Goal: Ask a question: Seek information or help from site administrators or community

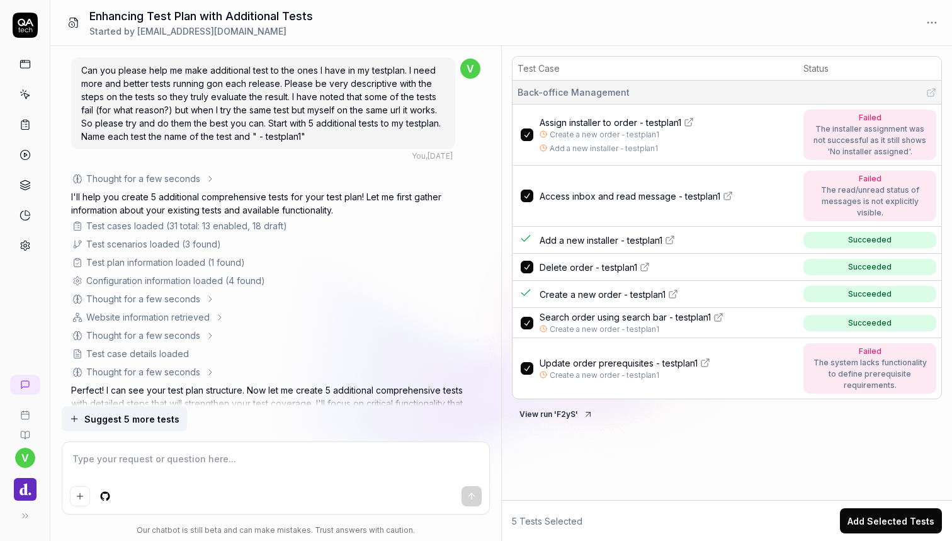
click at [28, 35] on icon at bounding box center [25, 25] width 25 height 25
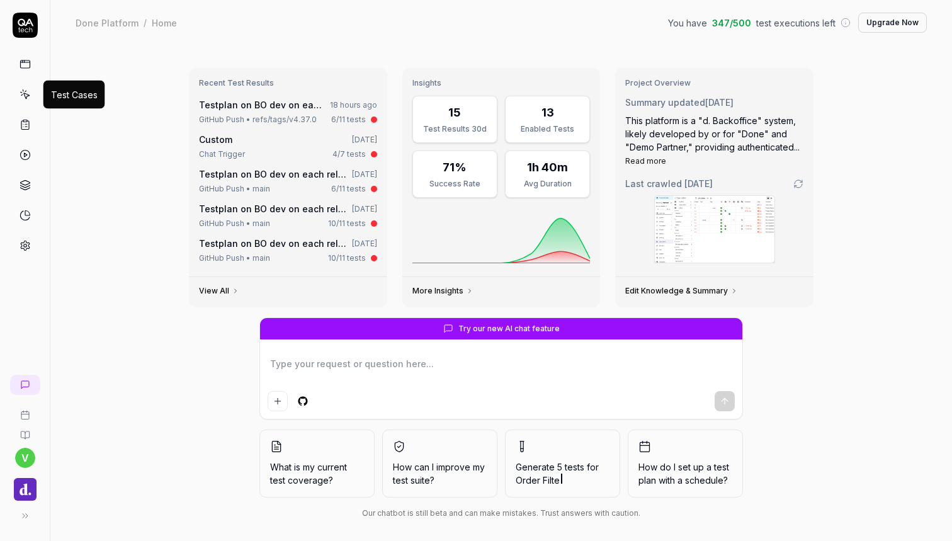
click at [26, 94] on icon at bounding box center [26, 96] width 6 height 6
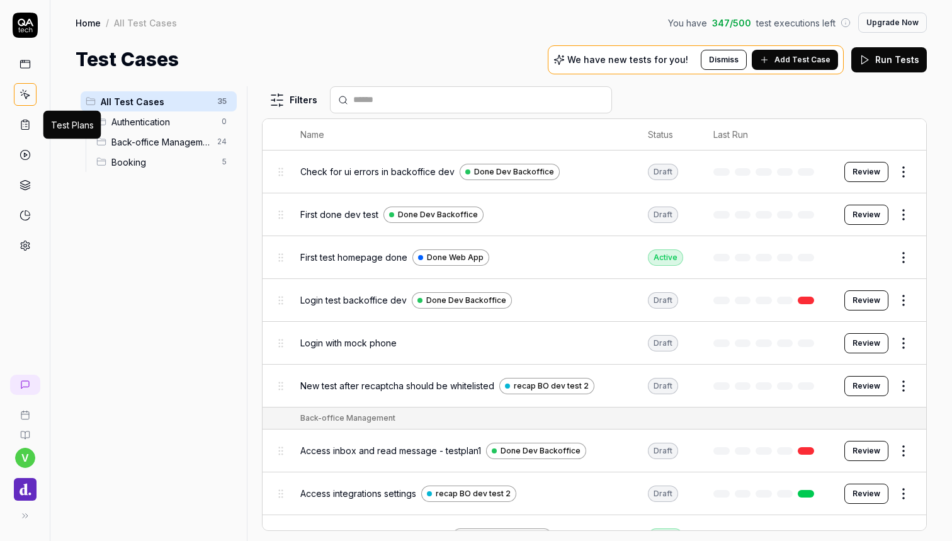
click at [25, 120] on rect at bounding box center [25, 121] width 4 height 2
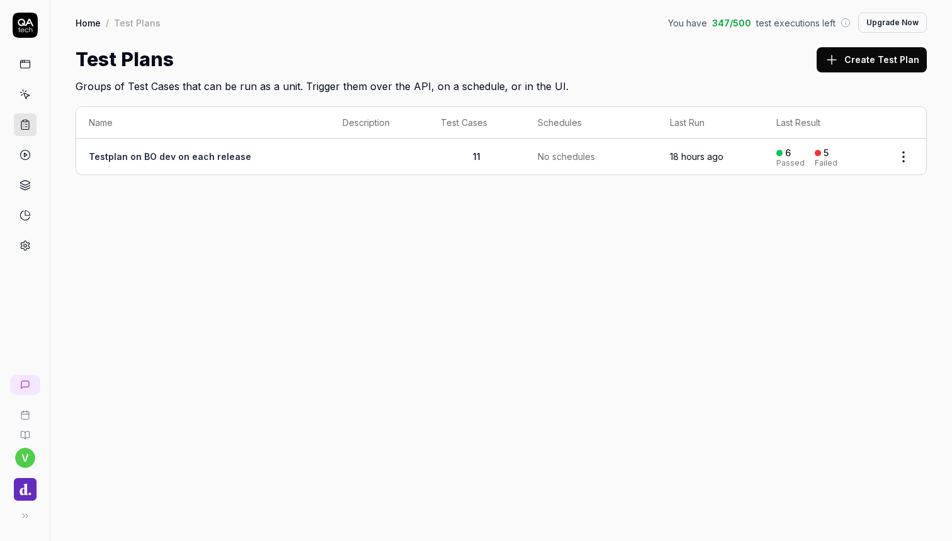
click at [755, 155] on td "18 hours ago" at bounding box center [710, 156] width 106 height 36
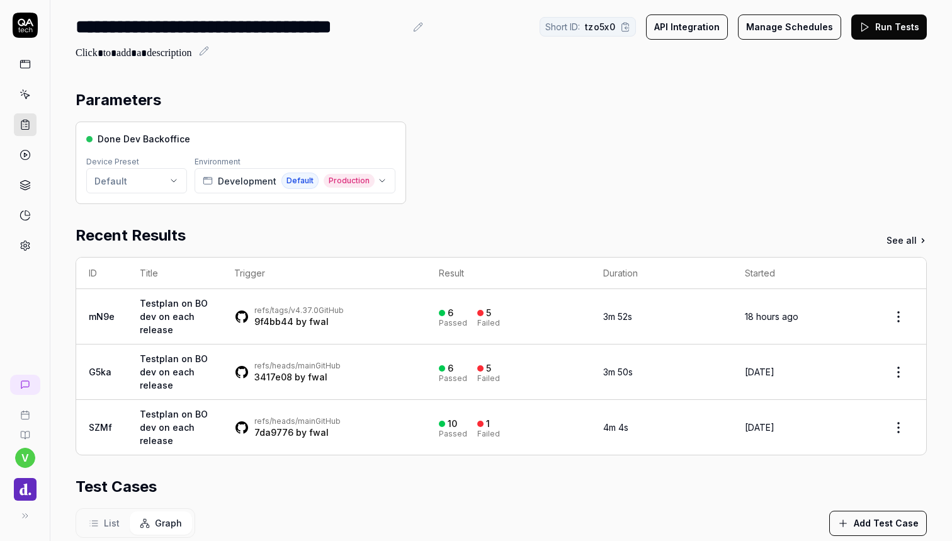
scroll to position [36, 0]
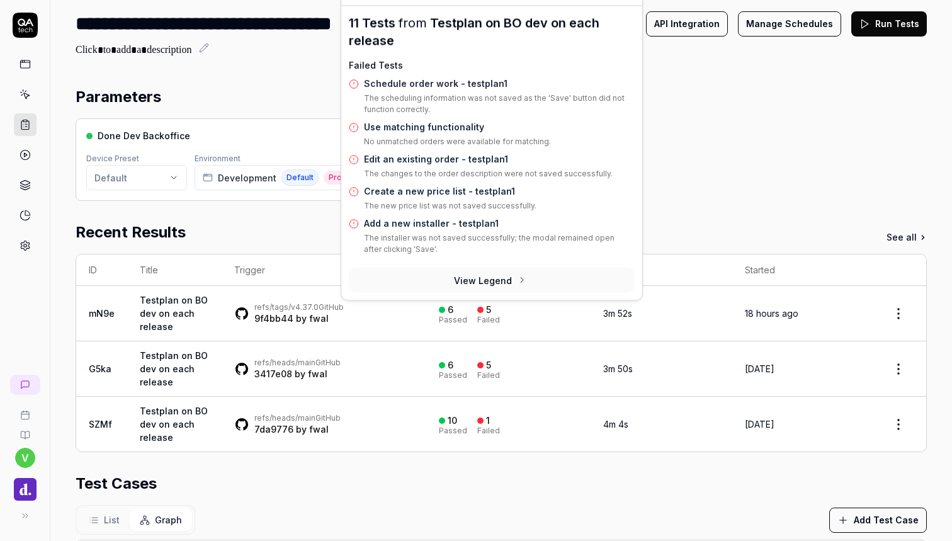
click at [477, 306] on div "5" at bounding box center [484, 309] width 14 height 11
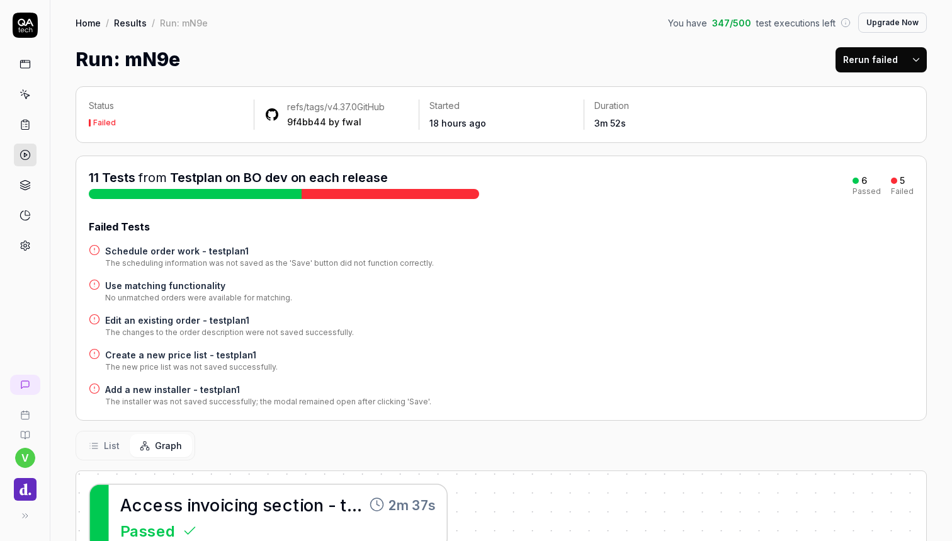
click at [216, 349] on h4 "Create a new price list - testplan1" at bounding box center [191, 354] width 172 height 13
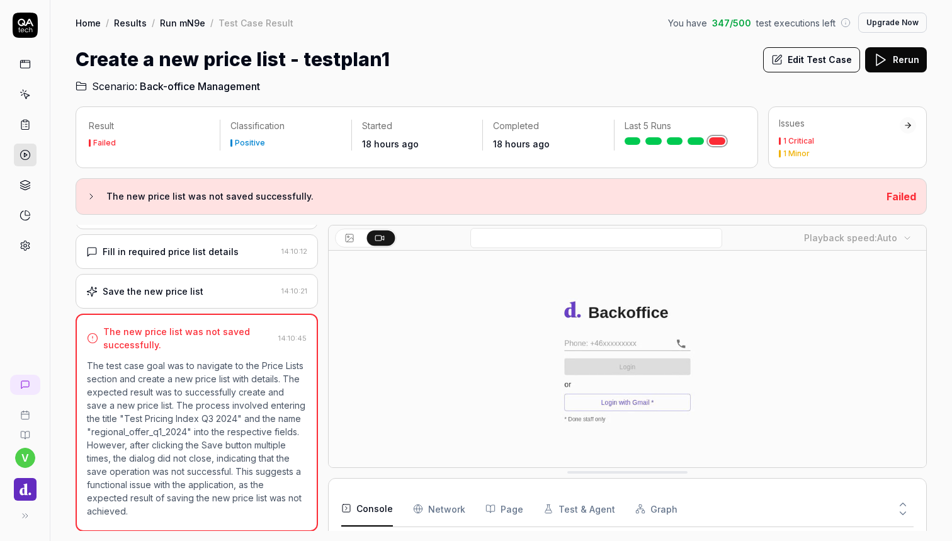
click at [206, 298] on div "Save the new price list 14:10:21" at bounding box center [197, 291] width 242 height 35
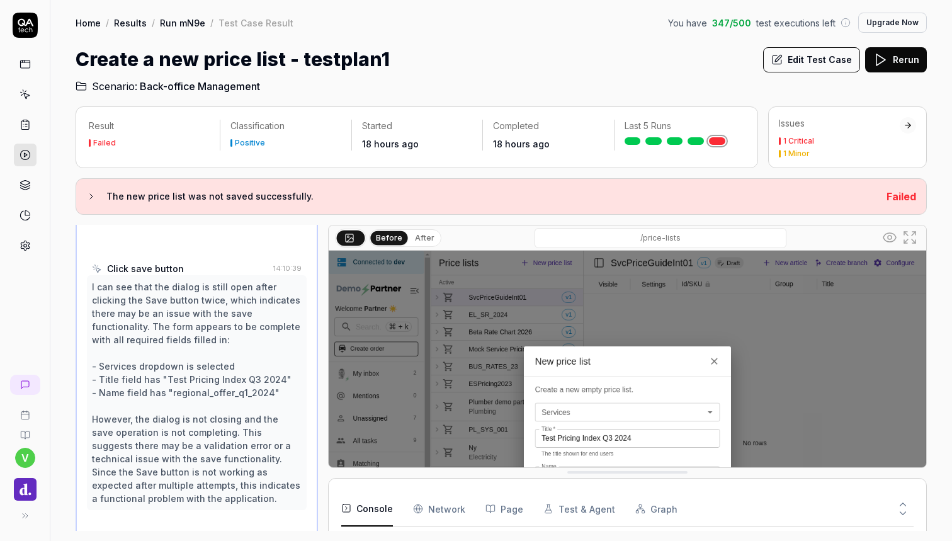
scroll to position [932, 0]
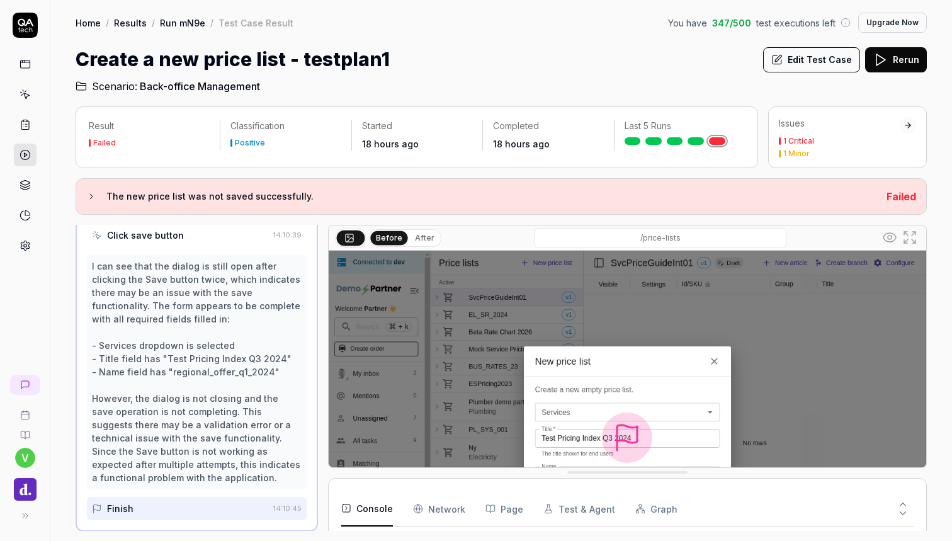
click at [476, 353] on img at bounding box center [627, 436] width 597 height 373
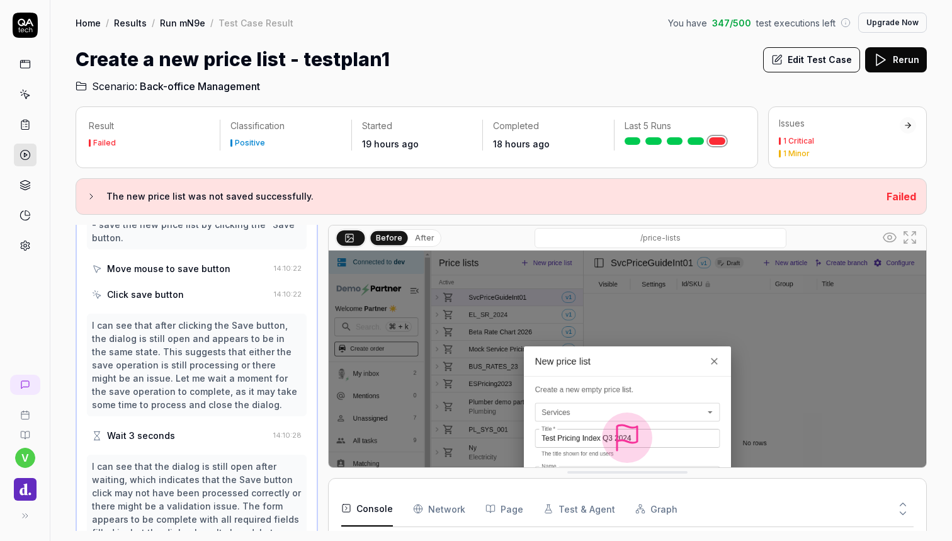
scroll to position [548, 0]
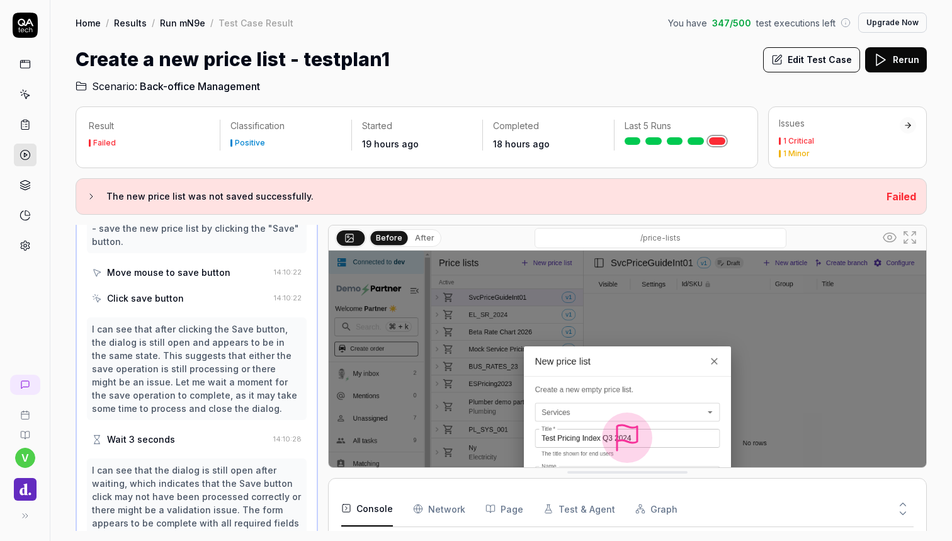
click at [655, 327] on img at bounding box center [627, 436] width 597 height 373
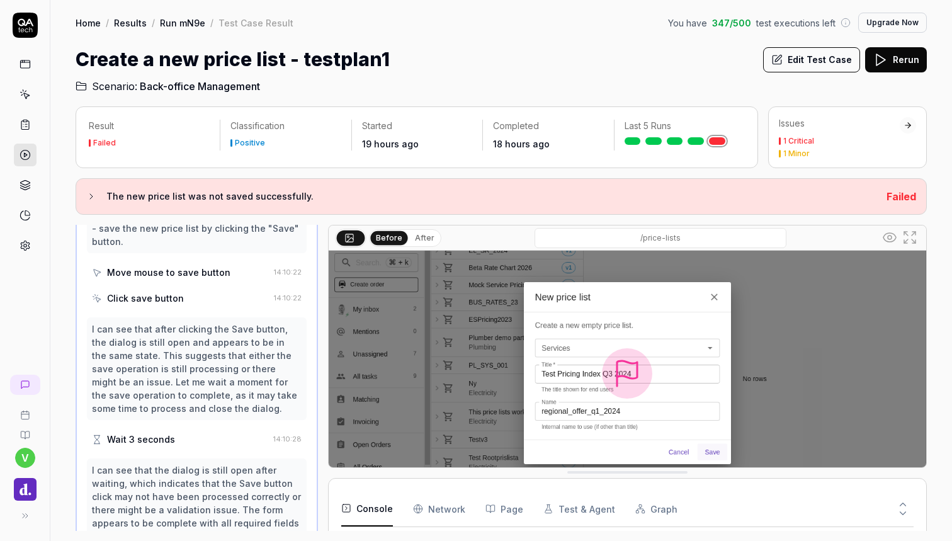
scroll to position [102, 0]
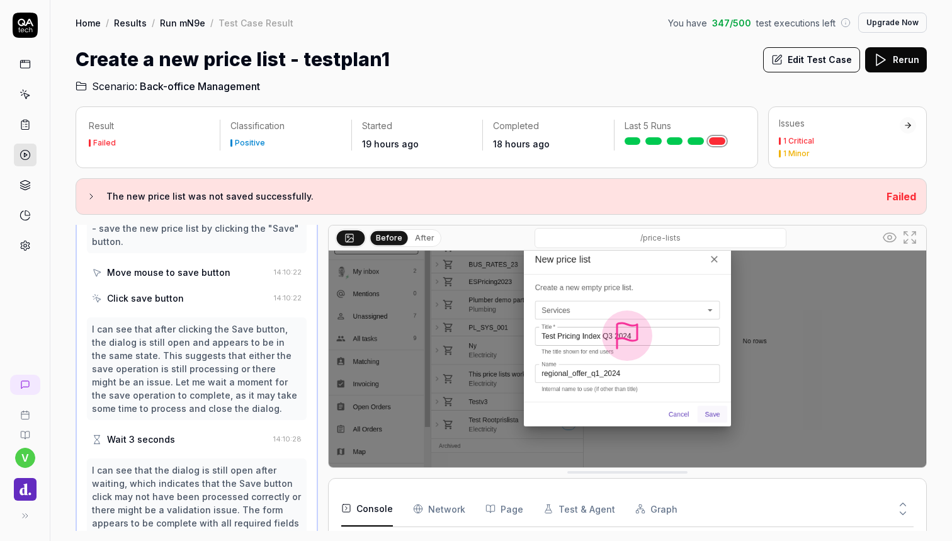
click at [428, 232] on button "After" at bounding box center [425, 238] width 30 height 14
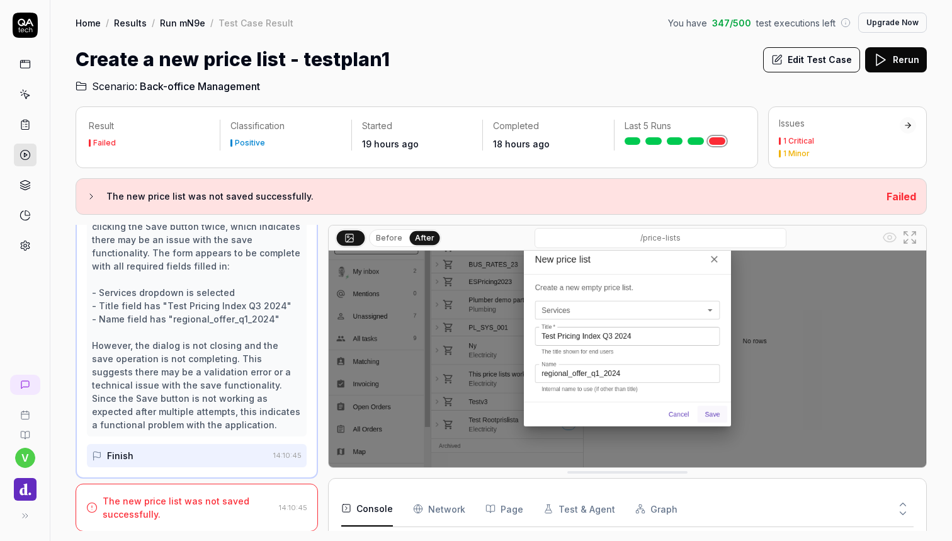
scroll to position [3, 0]
click at [23, 120] on rect at bounding box center [25, 121] width 4 height 2
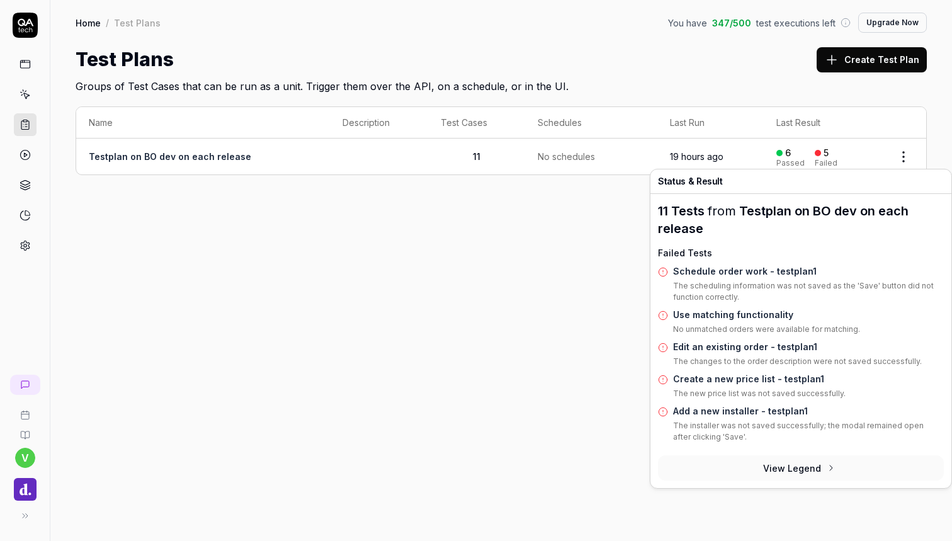
click at [823, 150] on div "5" at bounding box center [821, 152] width 14 height 11
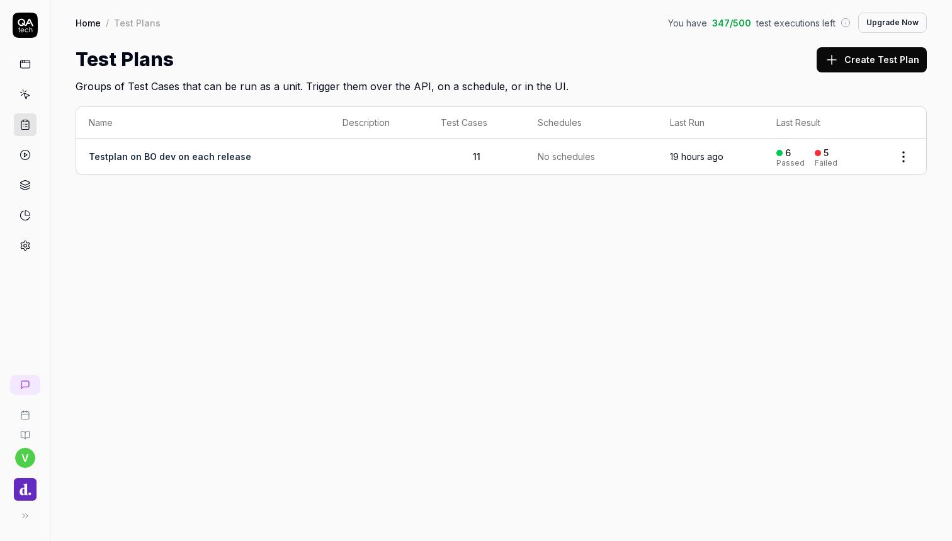
click at [821, 159] on div "Failed" at bounding box center [825, 163] width 23 height 8
click at [821, 154] on div "5" at bounding box center [821, 152] width 14 height 11
click at [232, 155] on link "Testplan on BO dev on each release" at bounding box center [170, 156] width 162 height 11
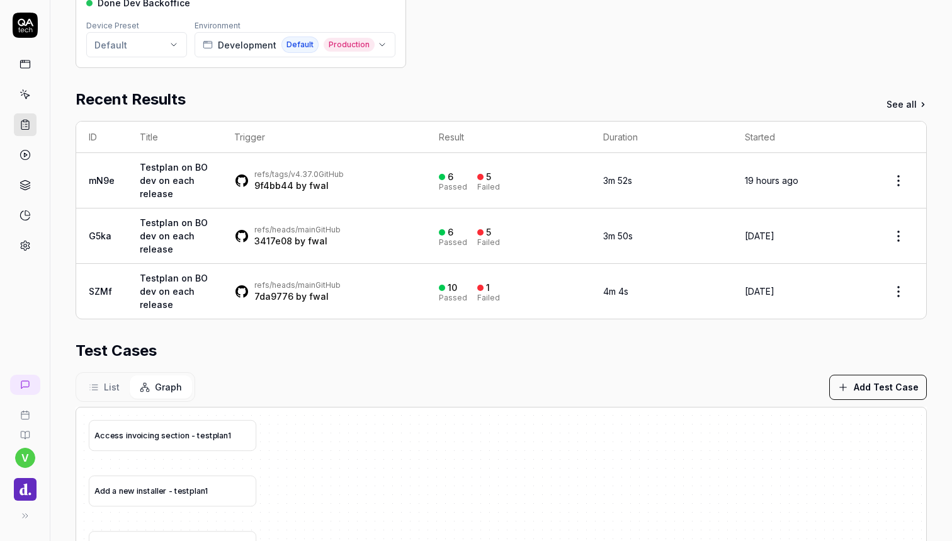
scroll to position [159, 0]
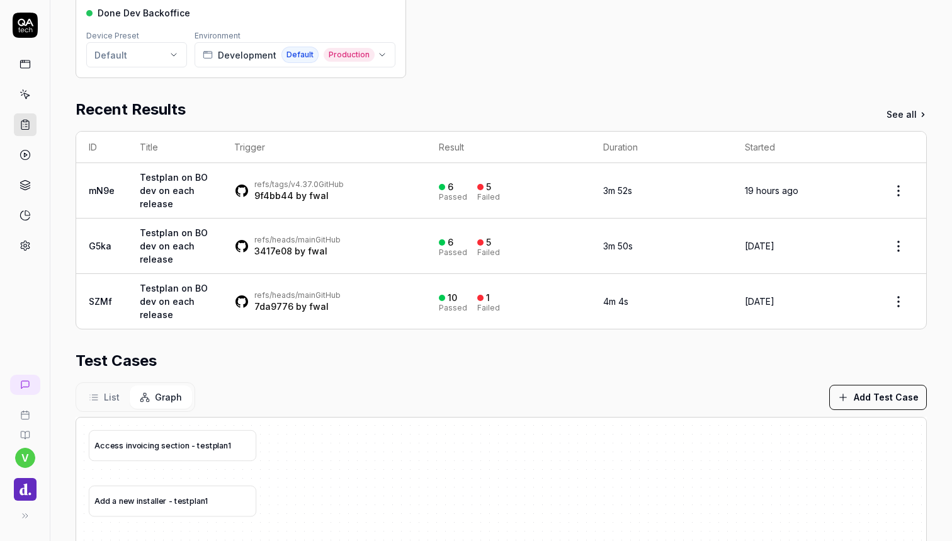
click at [392, 186] on div "refs/tags/v4.37.0 GitHub 9f4bb44 by fwal" at bounding box center [323, 190] width 179 height 23
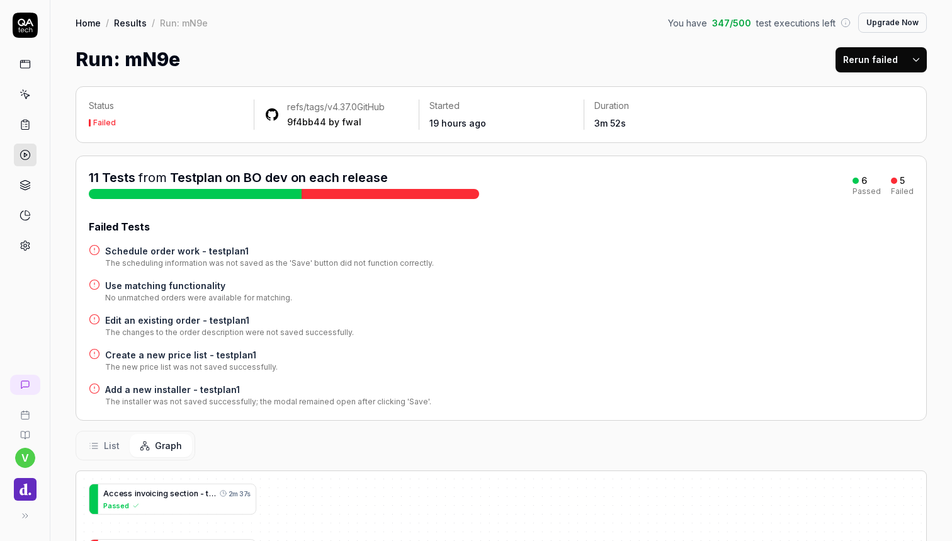
click at [463, 189] on div at bounding box center [389, 194] width 177 height 10
click at [213, 252] on h4 "Schedule order work - testplan1" at bounding box center [269, 250] width 329 height 13
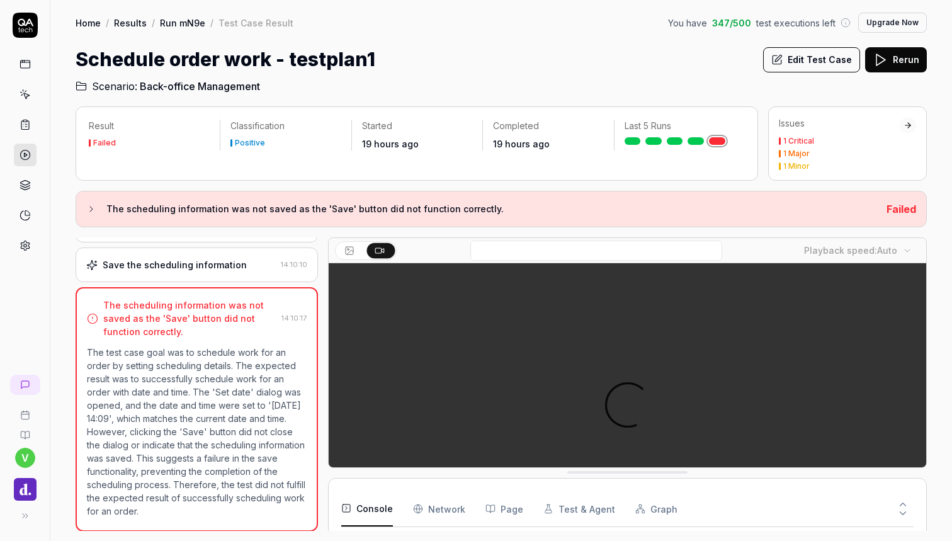
scroll to position [8, 0]
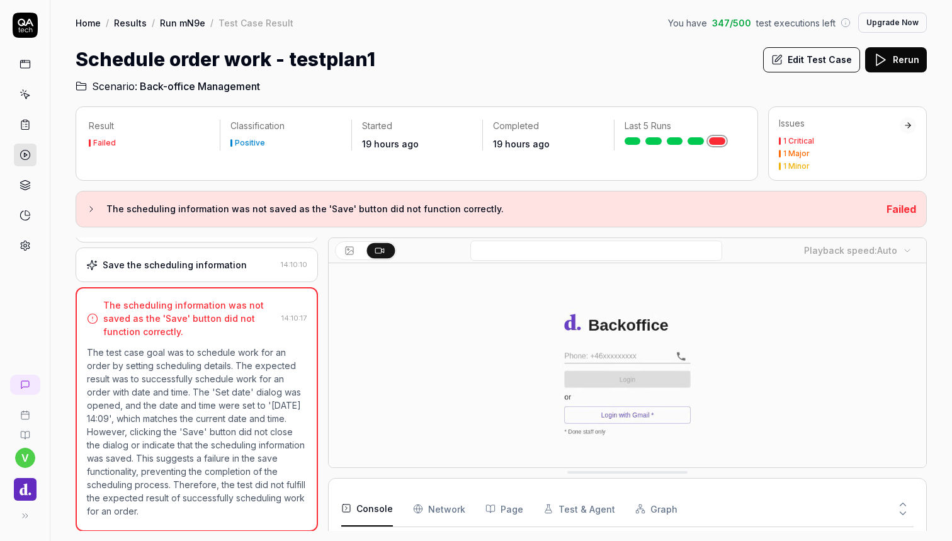
click at [28, 147] on link at bounding box center [25, 154] width 23 height 23
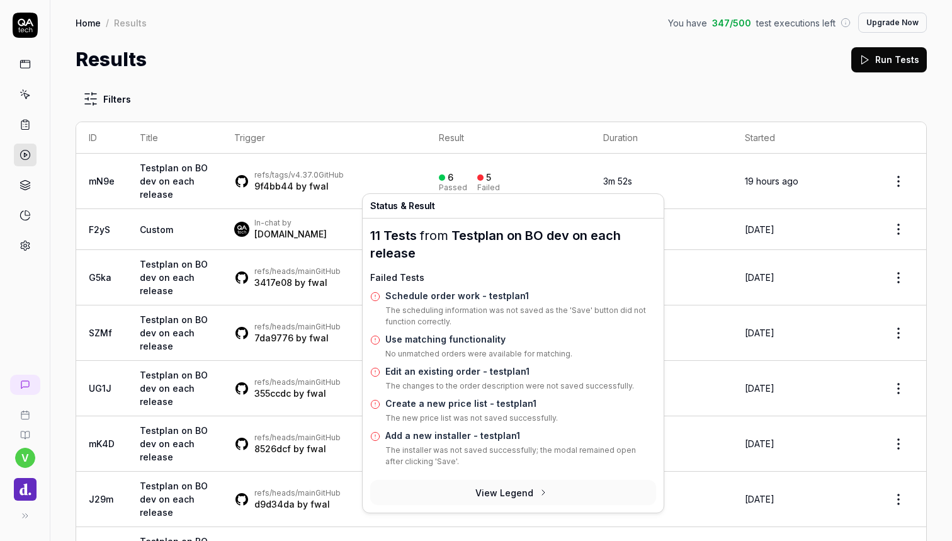
click at [467, 184] on div "Passed" at bounding box center [453, 188] width 28 height 8
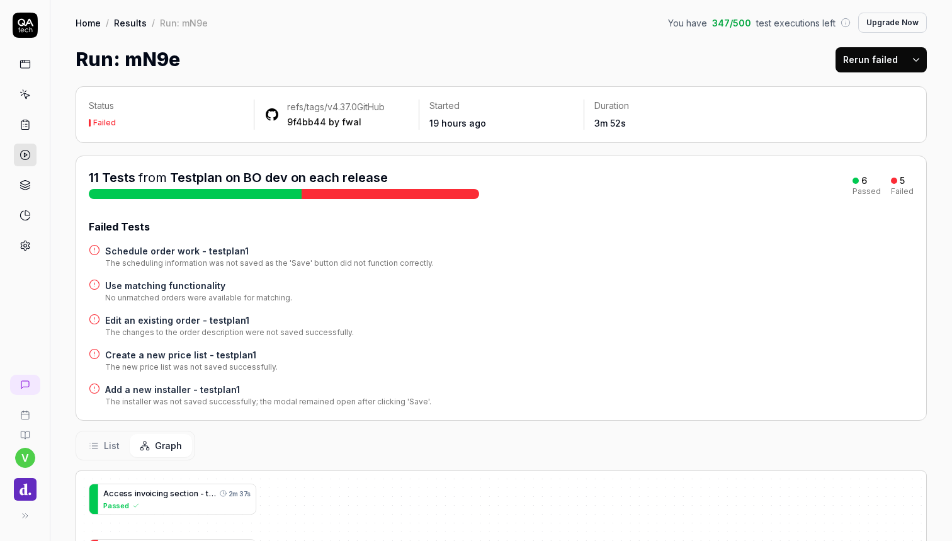
click at [190, 320] on h4 "Edit an existing order - testplan1" at bounding box center [229, 319] width 249 height 13
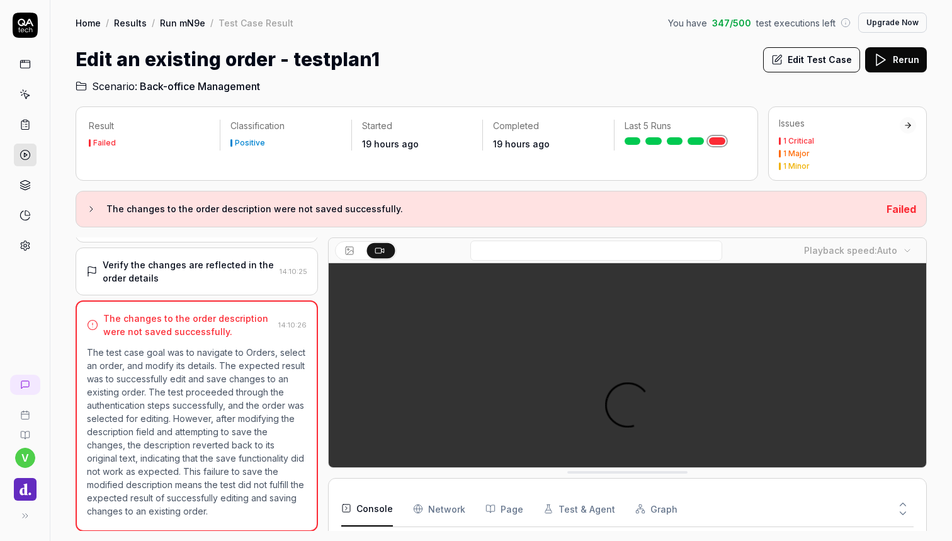
scroll to position [8, 0]
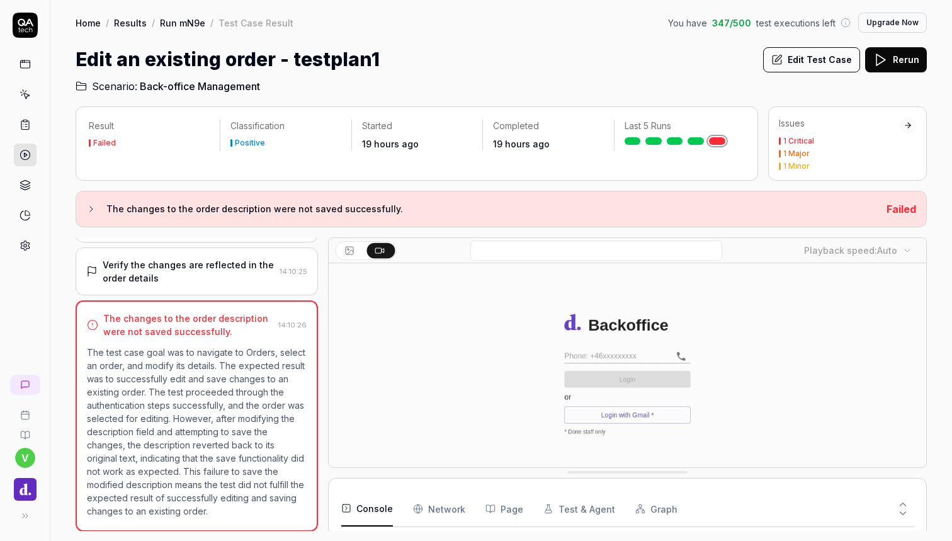
click at [26, 130] on icon at bounding box center [25, 125] width 8 height 9
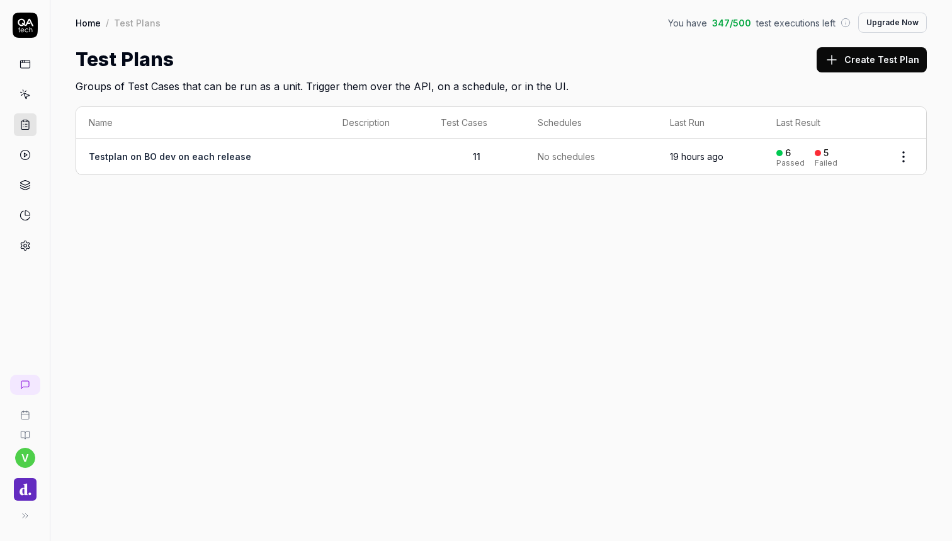
click at [213, 152] on link "Testplan on BO dev on each release" at bounding box center [170, 156] width 162 height 11
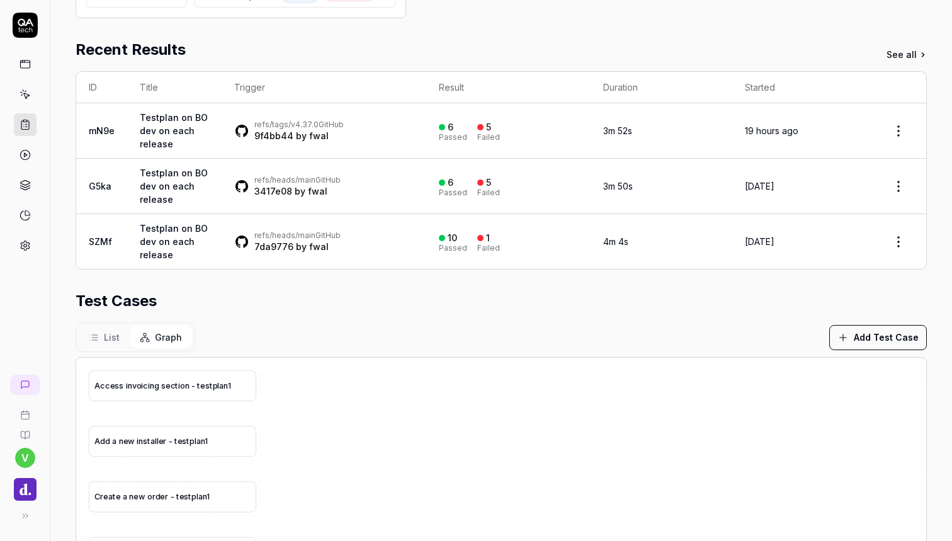
scroll to position [210, 0]
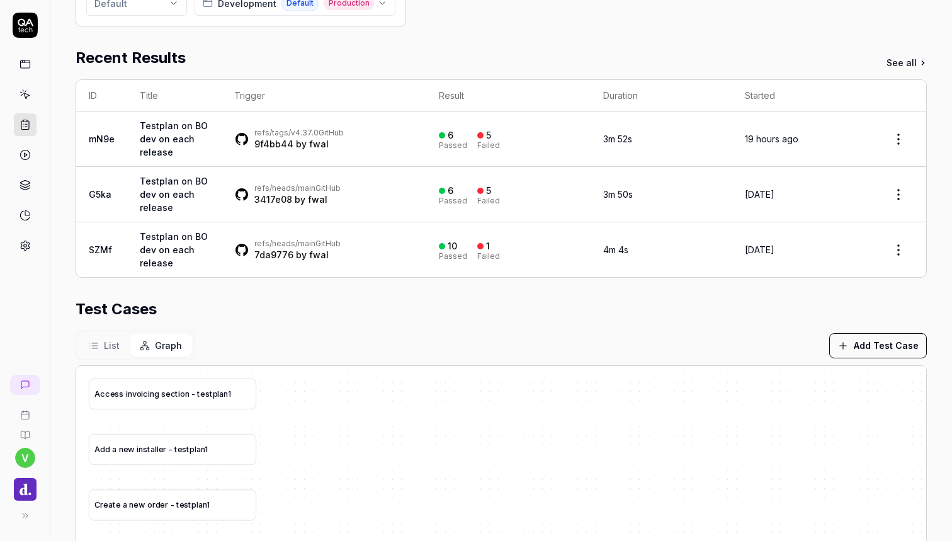
click at [305, 313] on div "Test Cases" at bounding box center [501, 309] width 851 height 23
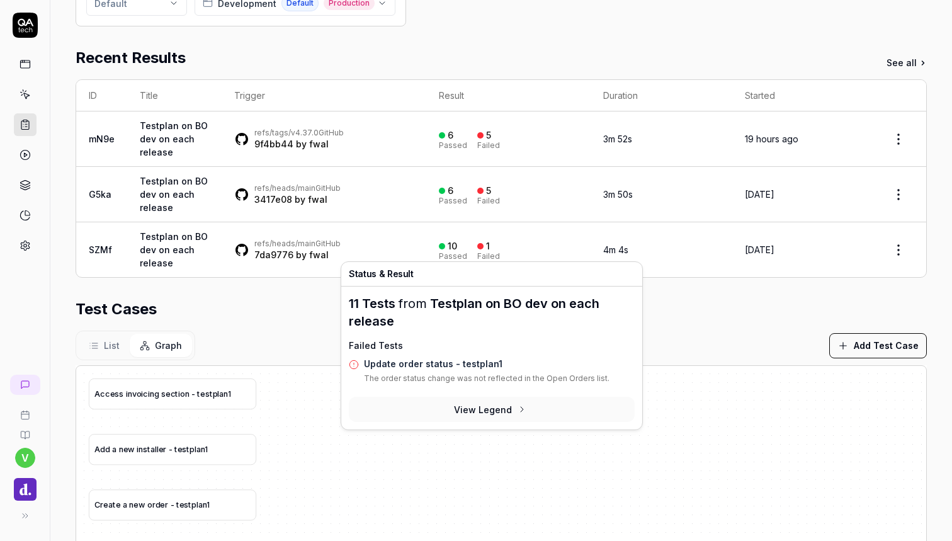
click at [461, 358] on link "Update order status - testplan1" at bounding box center [433, 363] width 138 height 11
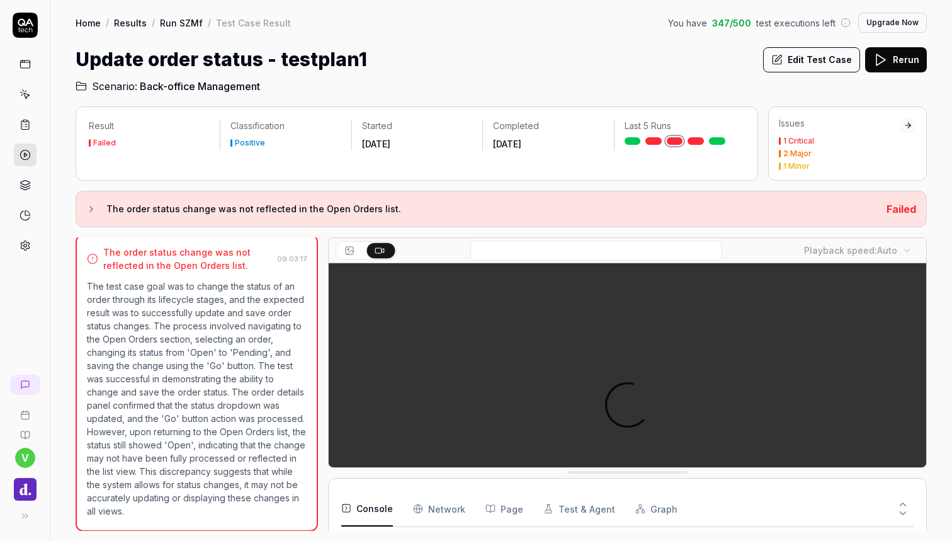
scroll to position [179, 0]
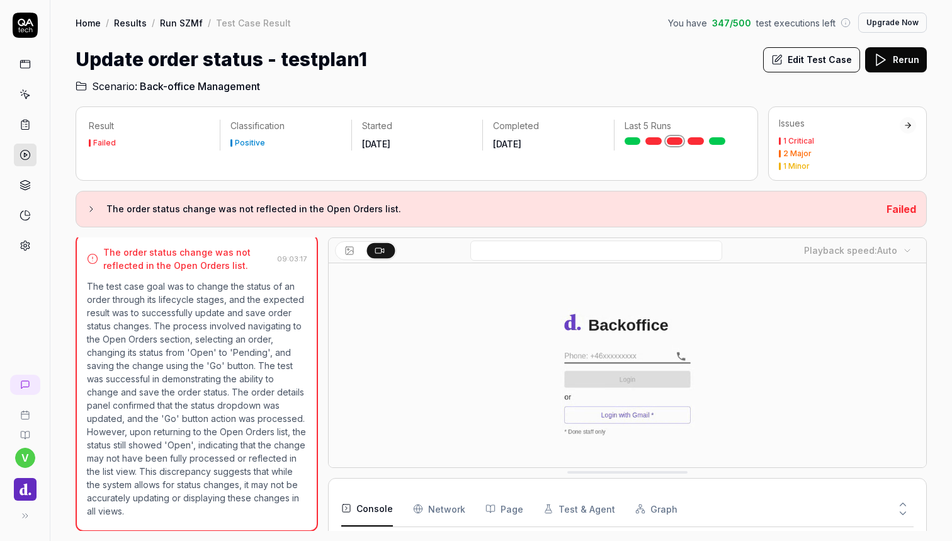
click at [505, 360] on video at bounding box center [627, 449] width 597 height 373
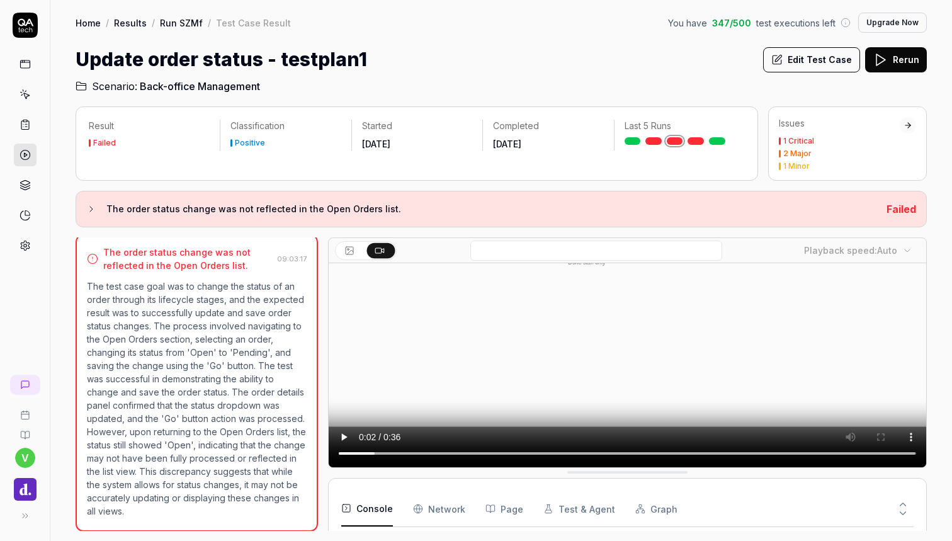
scroll to position [169, 0]
click at [26, 90] on icon at bounding box center [25, 94] width 11 height 11
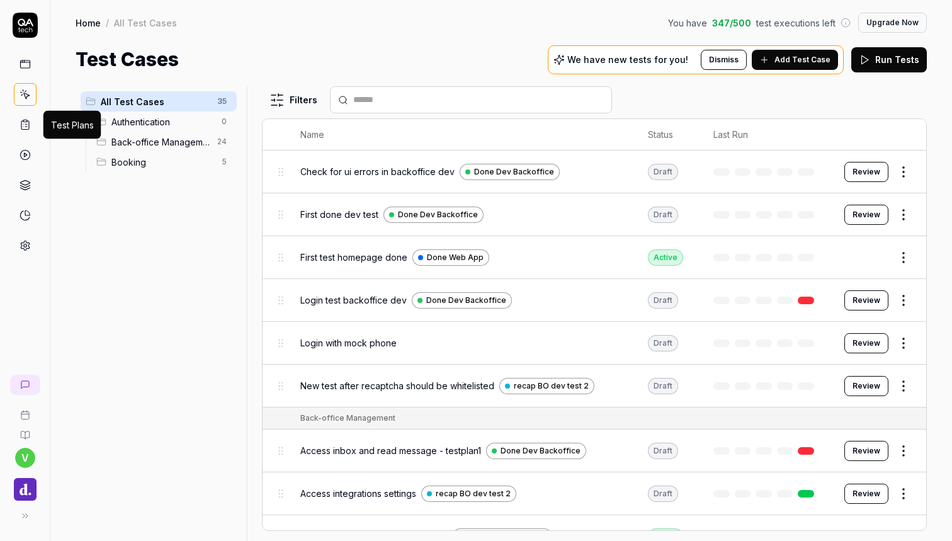
click at [25, 120] on rect at bounding box center [25, 121] width 4 height 2
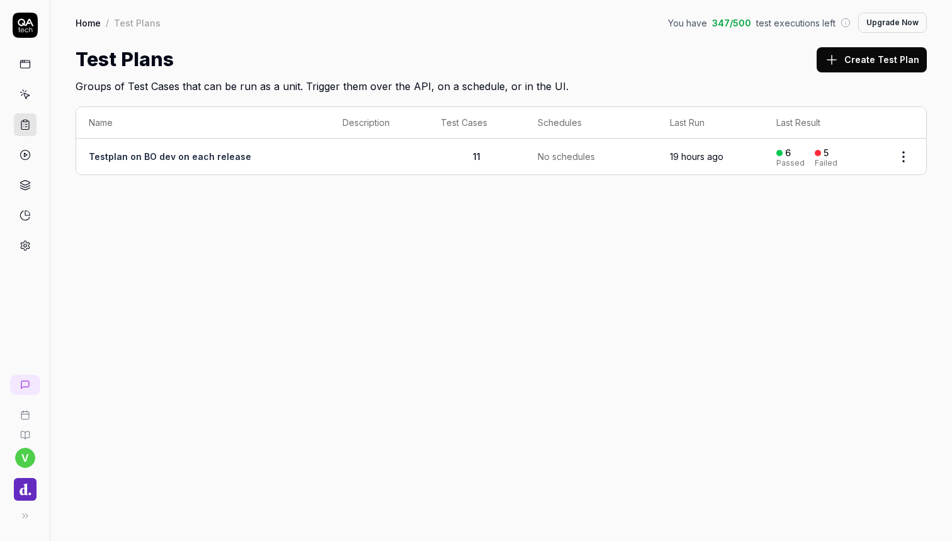
click at [191, 157] on link "Testplan on BO dev on each release" at bounding box center [170, 156] width 162 height 11
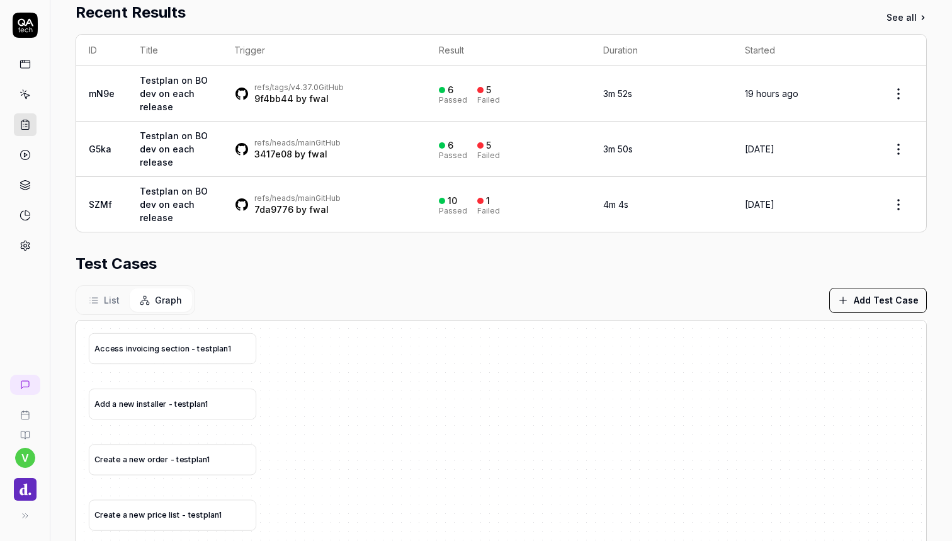
scroll to position [244, 0]
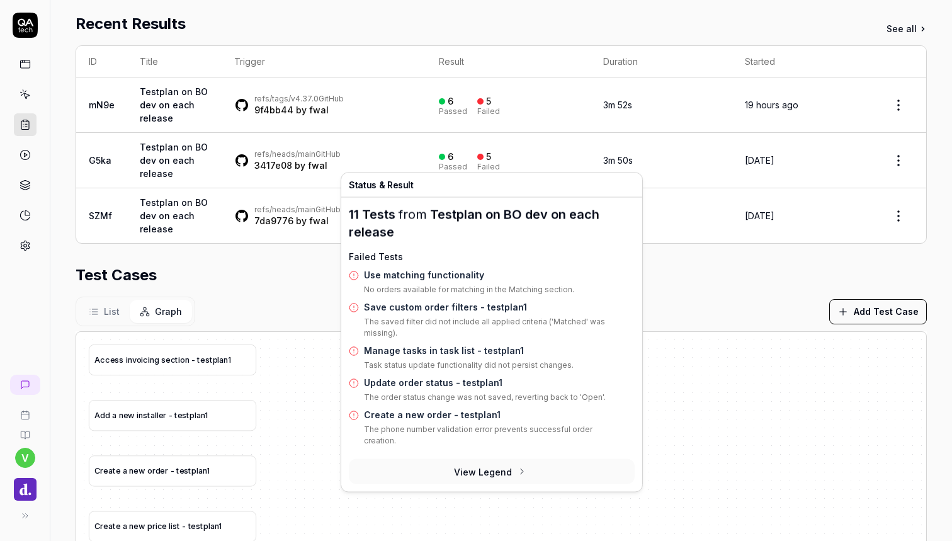
click at [477, 163] on div "Failed" at bounding box center [488, 167] width 23 height 8
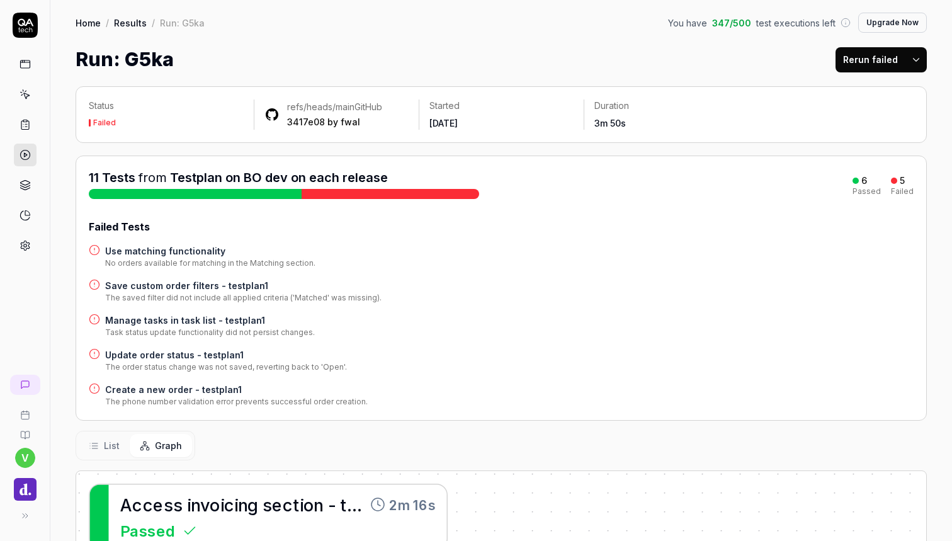
click at [214, 354] on h4 "Update order status - testplan1" at bounding box center [226, 354] width 242 height 13
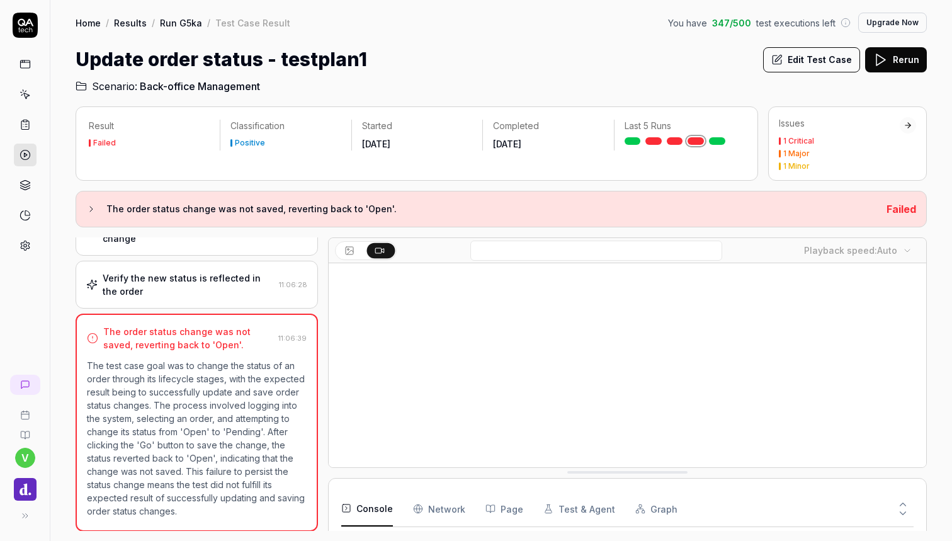
scroll to position [92, 0]
click at [250, 281] on div "Verify the new status is reflected in the order" at bounding box center [188, 284] width 171 height 26
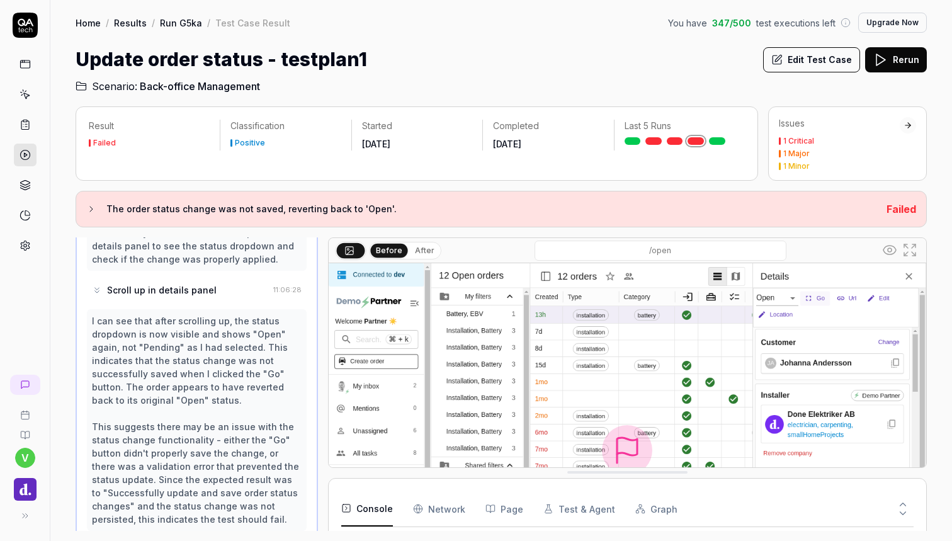
scroll to position [586, 0]
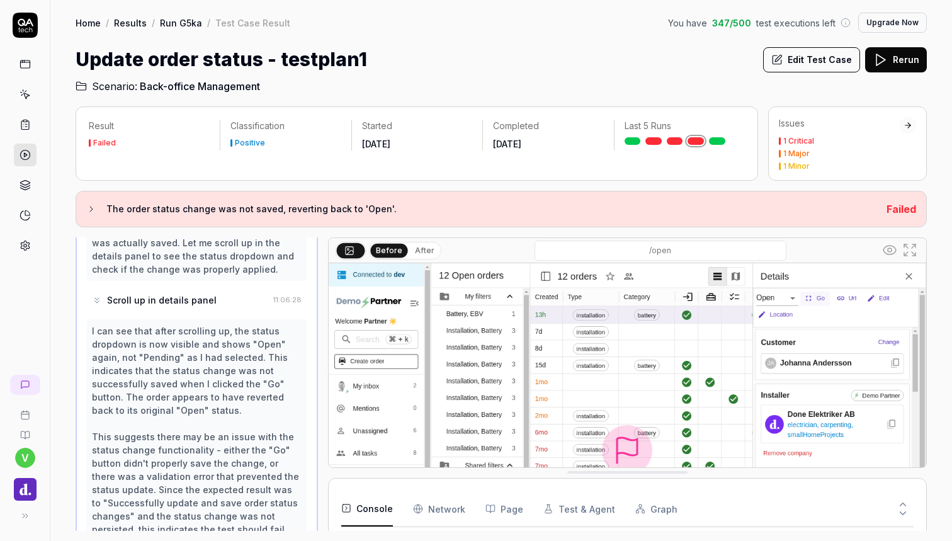
click at [776, 334] on img at bounding box center [627, 449] width 597 height 373
click at [22, 154] on icon at bounding box center [25, 154] width 11 height 11
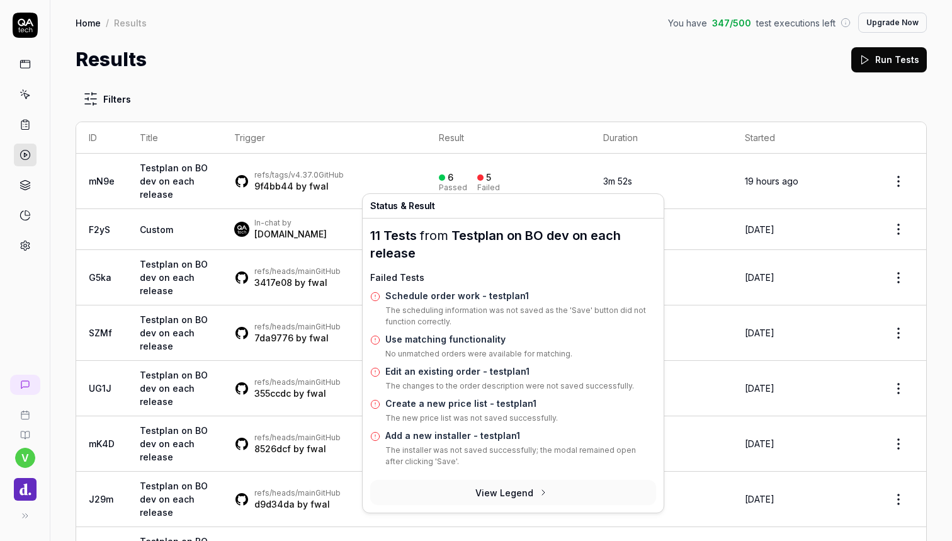
click at [491, 180] on div "5" at bounding box center [488, 177] width 5 height 11
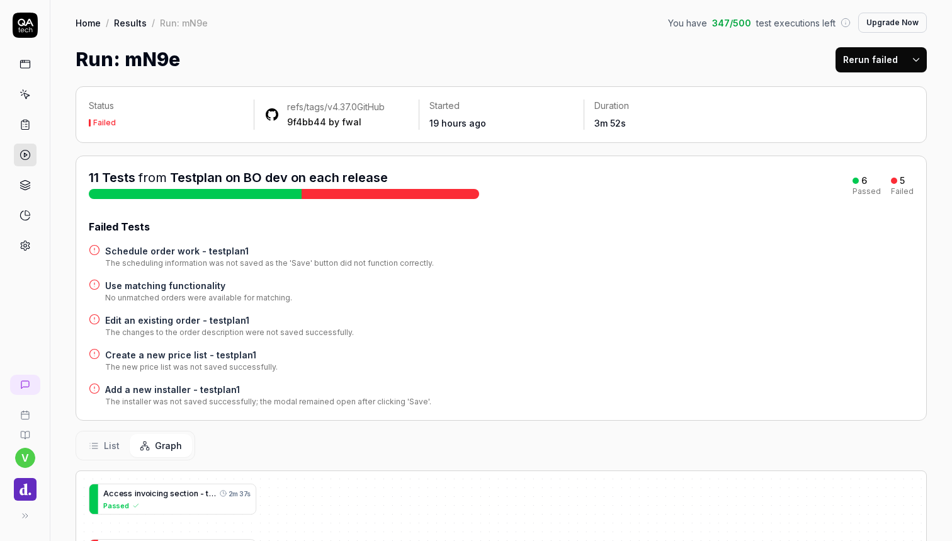
click at [526, 185] on div "11 Tests from Testplan on BO dev on each release 6 Passed 5 Failed" at bounding box center [501, 184] width 824 height 30
click at [193, 387] on h4 "Add a new installer - testplan1" at bounding box center [268, 389] width 326 height 13
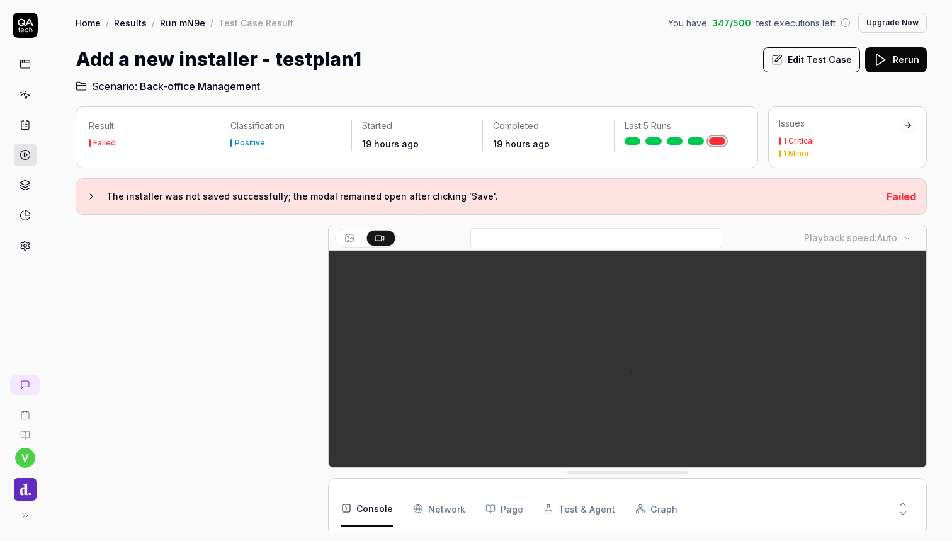
scroll to position [446, 0]
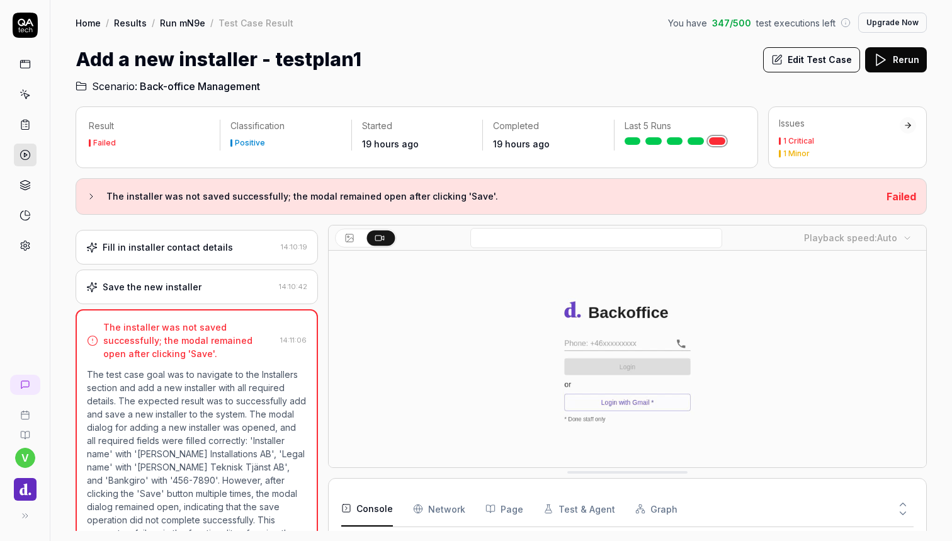
click at [223, 284] on div "Save the new installer" at bounding box center [180, 286] width 188 height 13
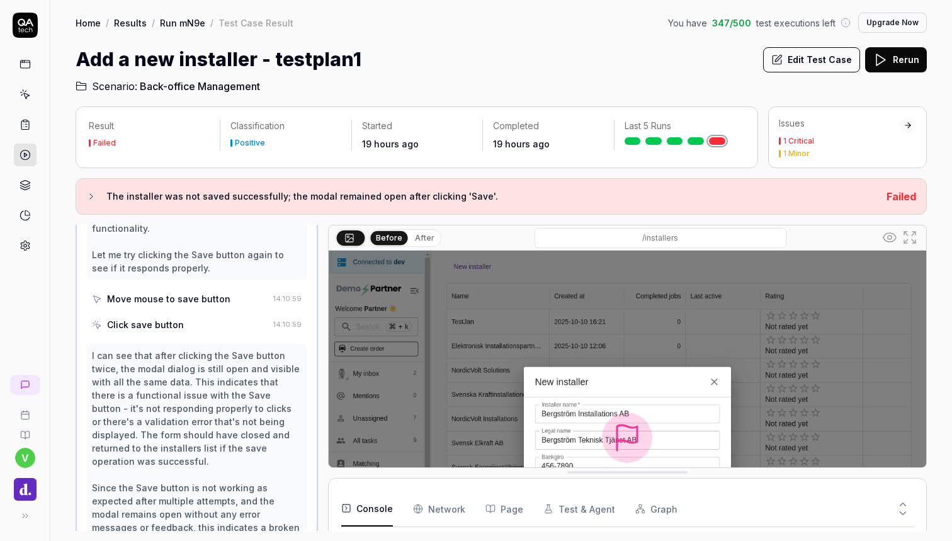
scroll to position [1054, 0]
click at [28, 152] on icon at bounding box center [25, 154] width 11 height 11
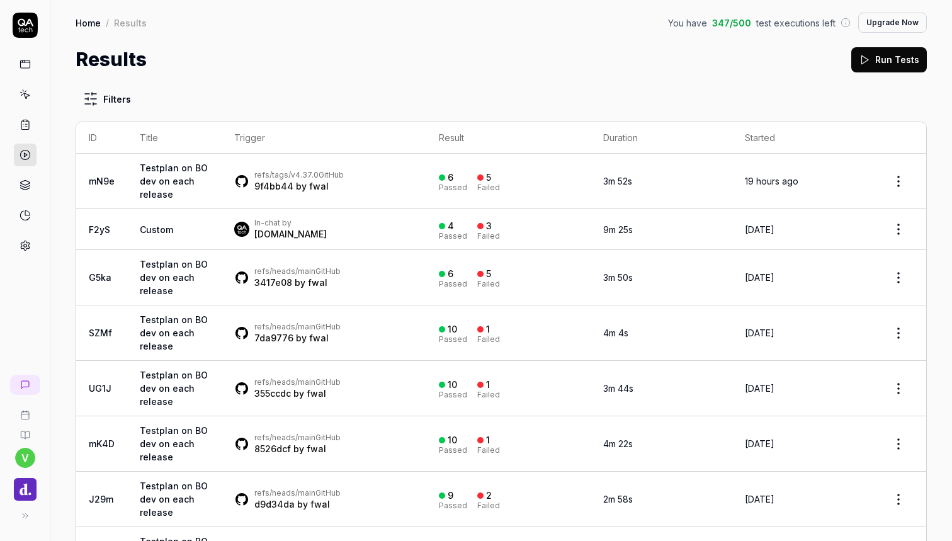
click at [26, 120] on rect at bounding box center [25, 121] width 4 height 2
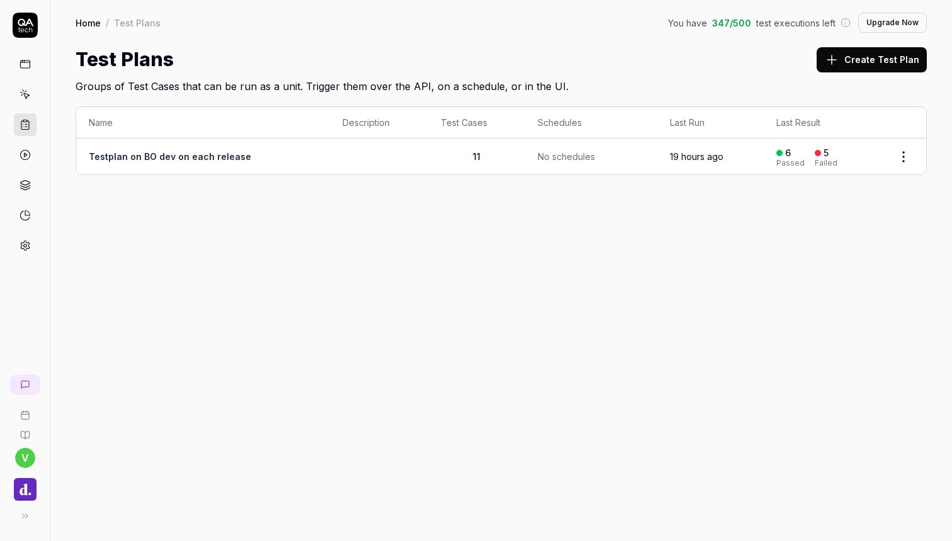
click at [185, 158] on link "Testplan on BO dev on each release" at bounding box center [170, 156] width 162 height 11
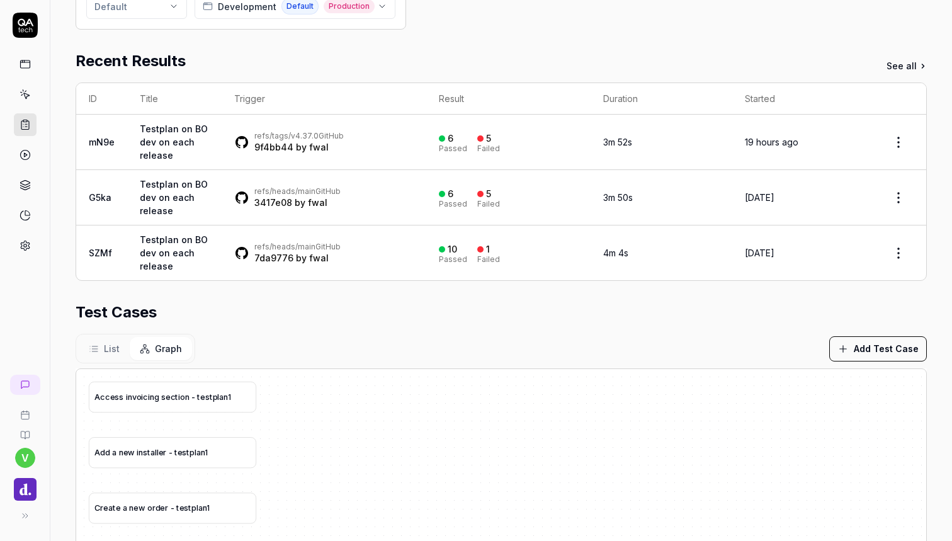
scroll to position [201, 0]
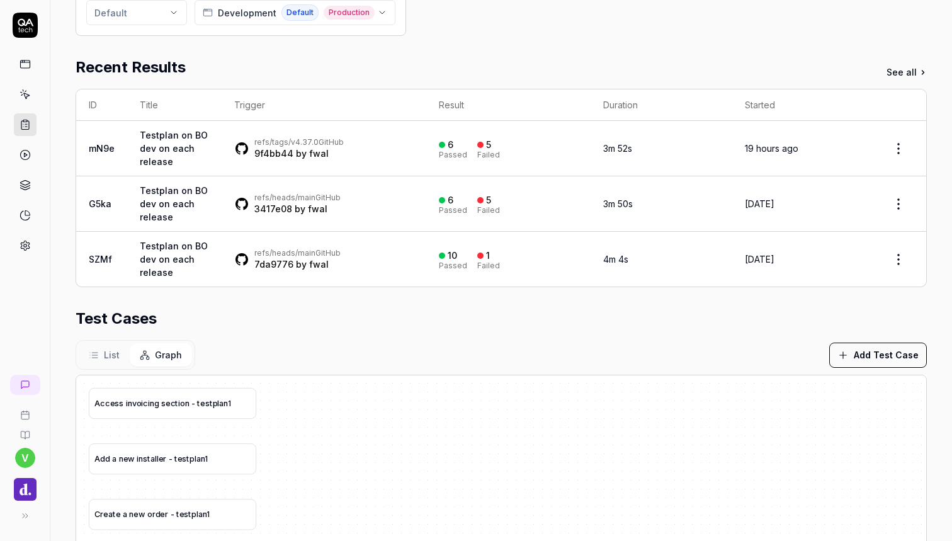
click at [325, 196] on div "refs/heads/main GitHub" at bounding box center [297, 198] width 86 height 10
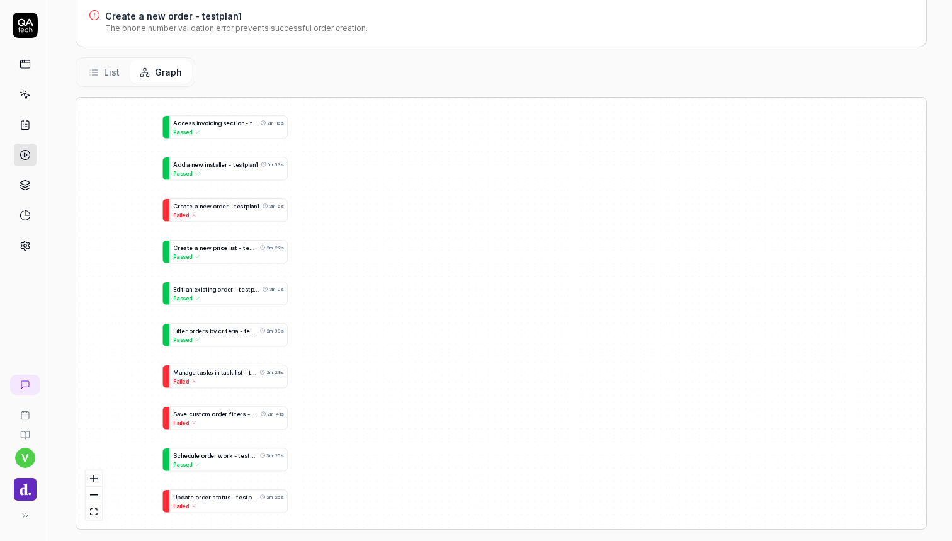
scroll to position [374, 0]
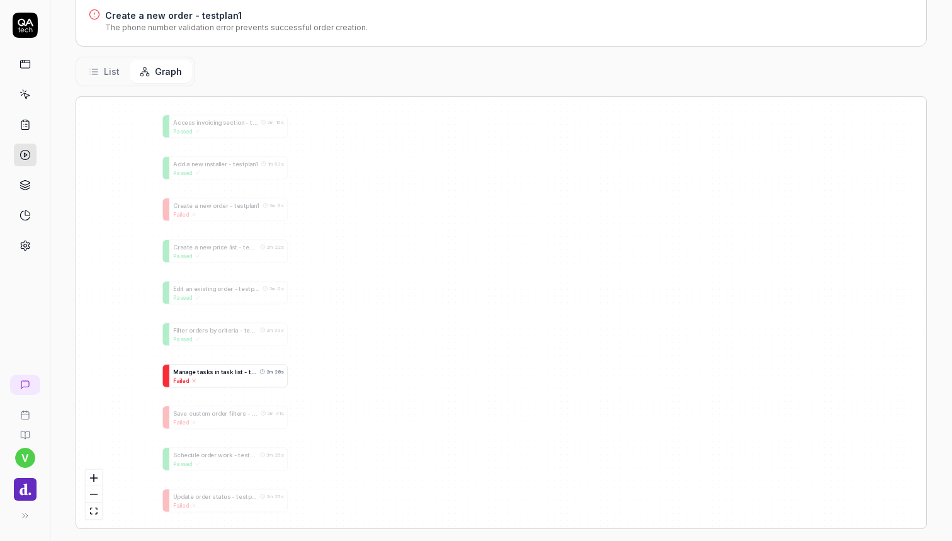
click at [235, 369] on span "l" at bounding box center [235, 371] width 1 height 7
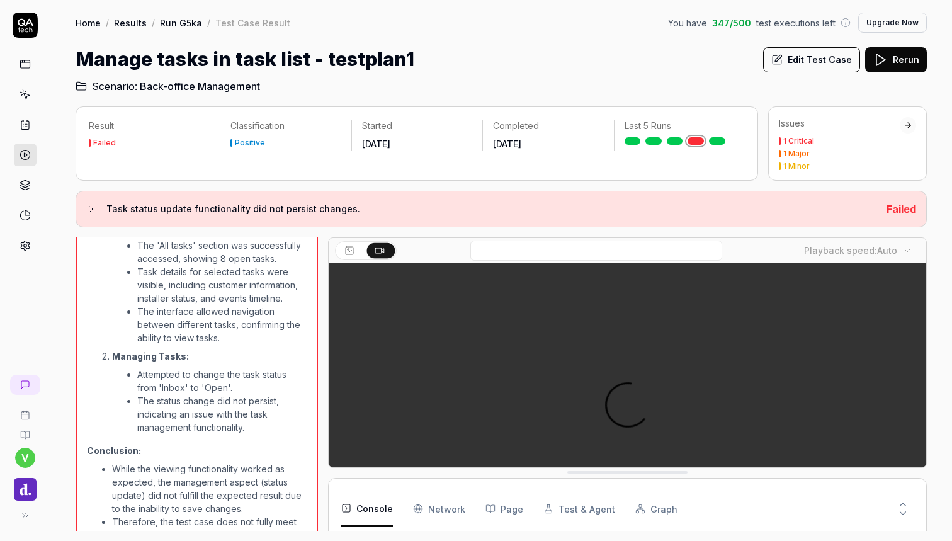
scroll to position [59, 0]
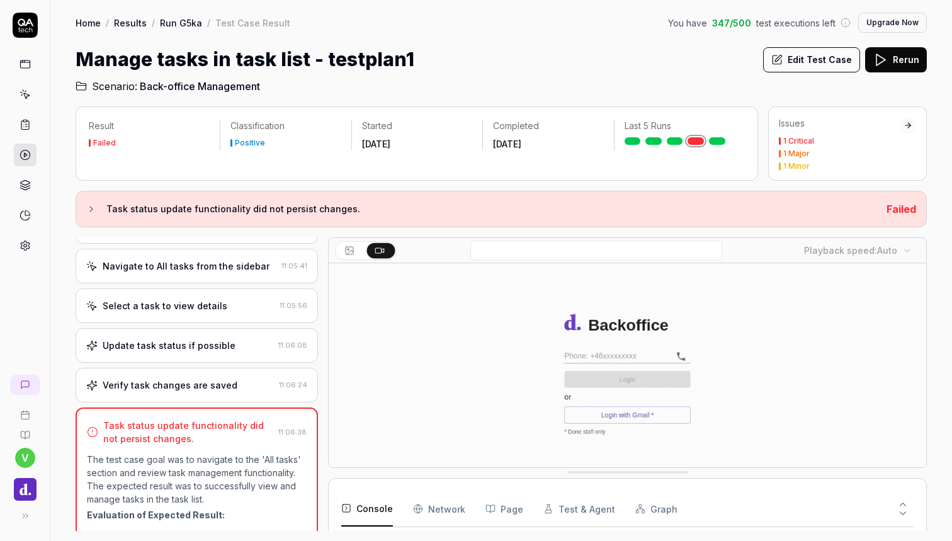
click at [217, 378] on div "Verify task changes are saved" at bounding box center [170, 384] width 135 height 13
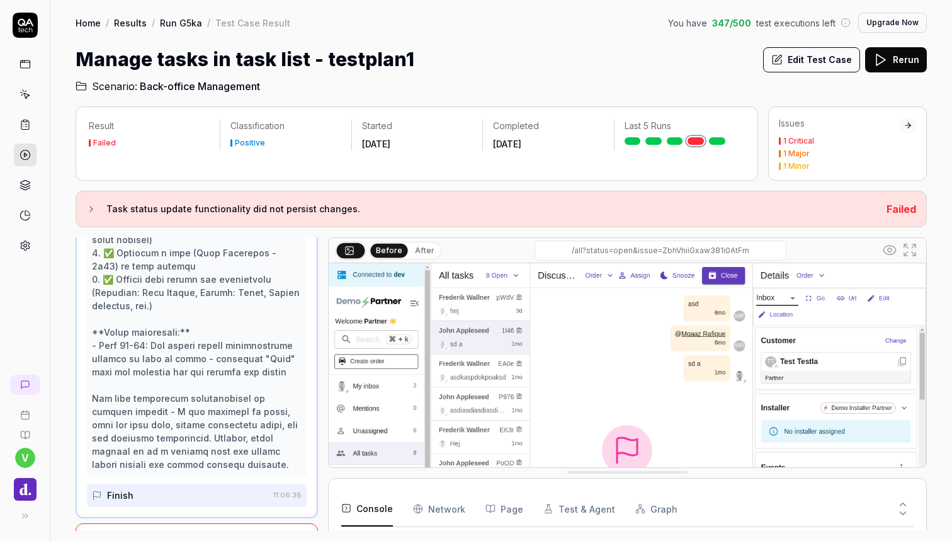
scroll to position [0, 0]
click at [887, 62] on icon at bounding box center [879, 59] width 15 height 15
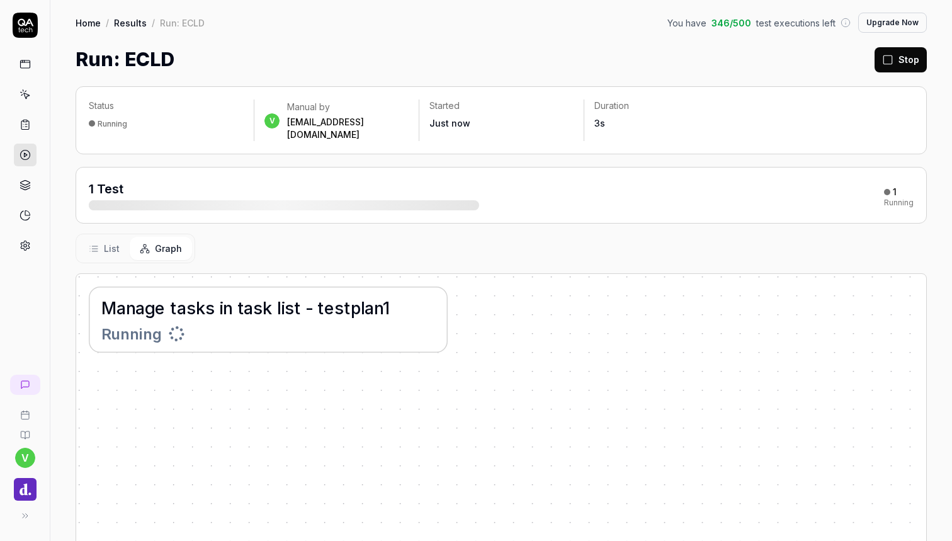
click at [351, 297] on span "p" at bounding box center [356, 307] width 11 height 20
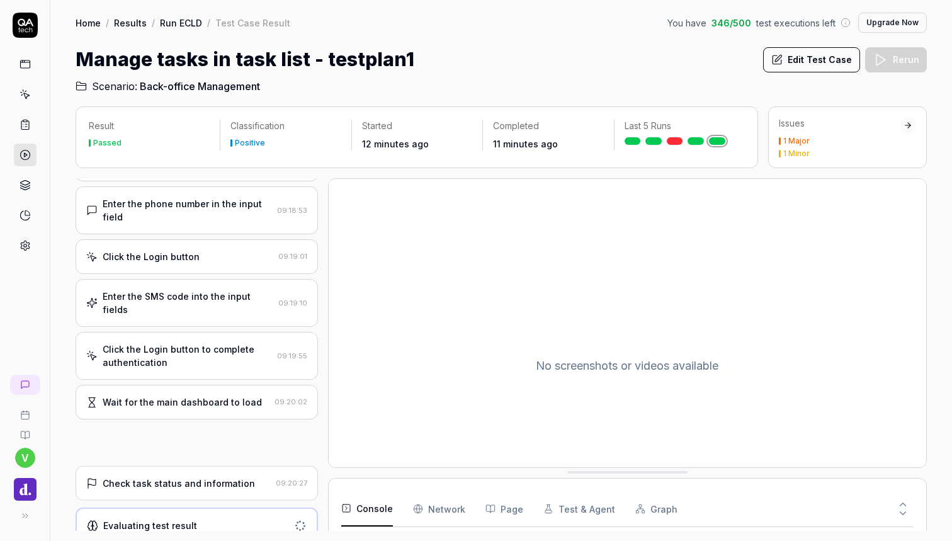
scroll to position [46, 0]
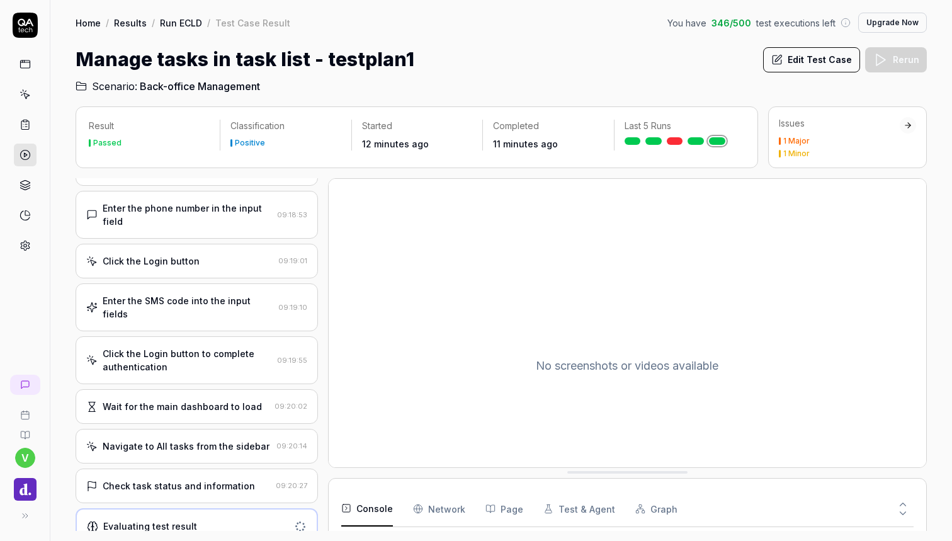
click at [223, 479] on div "Check task status and information" at bounding box center [179, 485] width 152 height 13
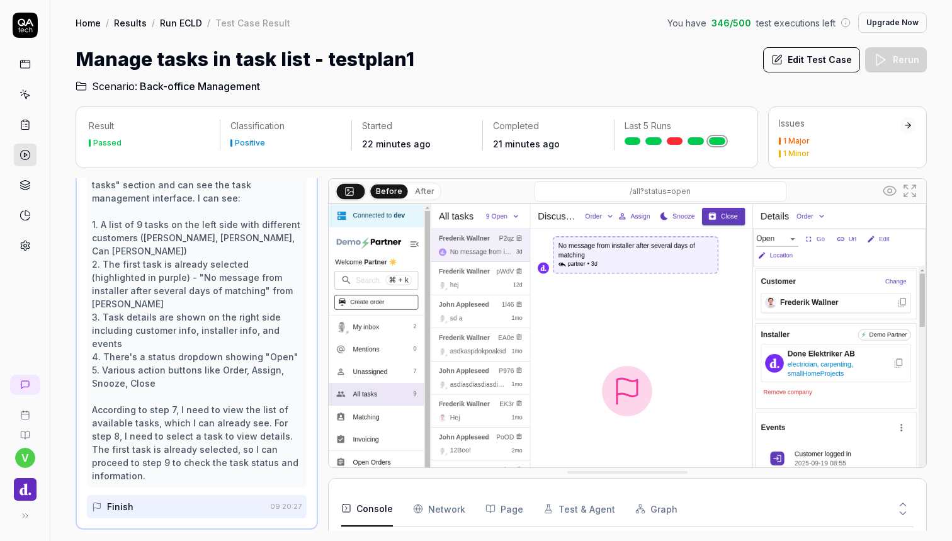
scroll to position [385, 0]
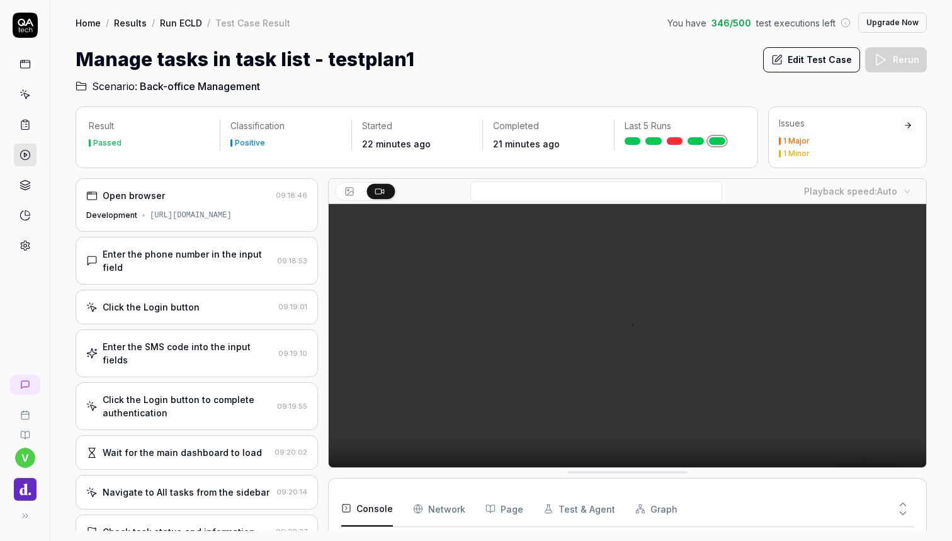
scroll to position [0, 0]
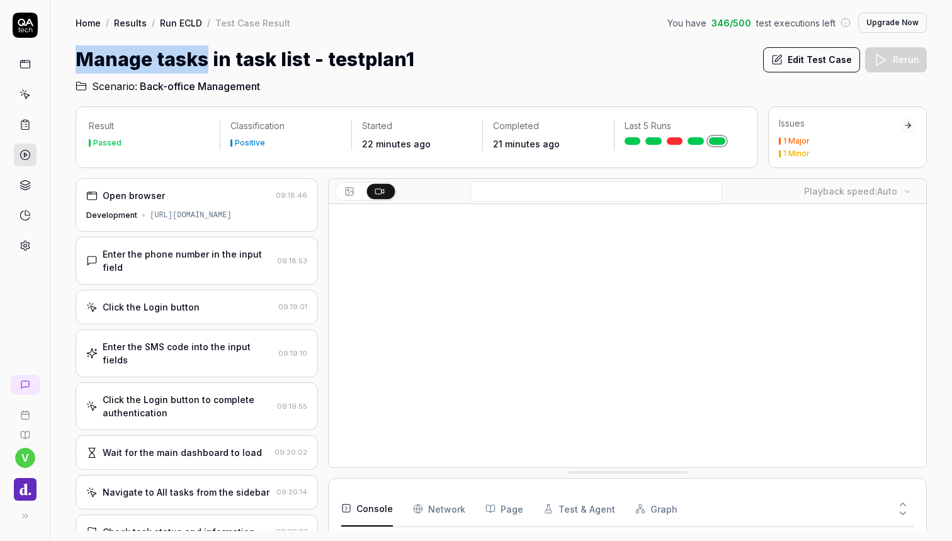
drag, startPoint x: 205, startPoint y: 63, endPoint x: 70, endPoint y: 64, distance: 135.3
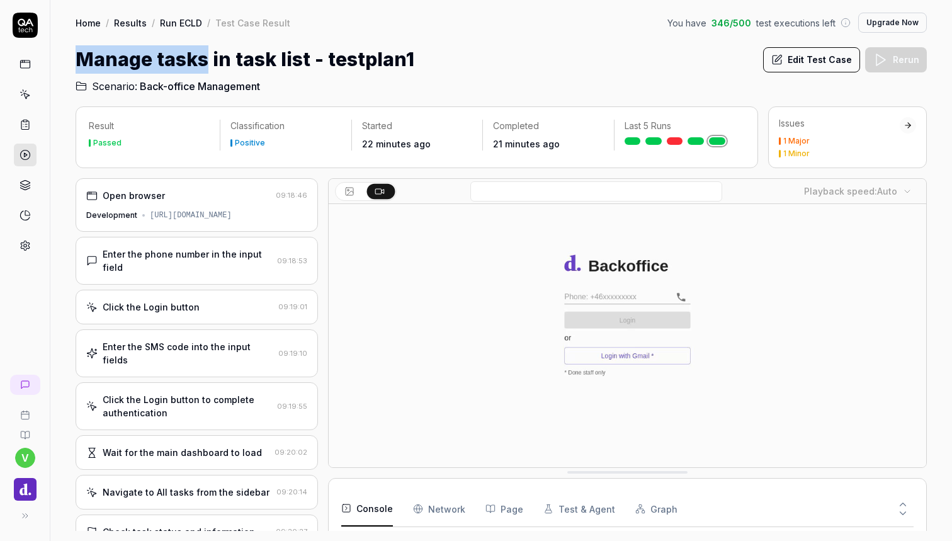
click at [70, 64] on div "Home / Results / Run ECLD / Test Case Result You have 346 / 500 test executions…" at bounding box center [500, 47] width 901 height 94
copy h1 "Manage tasks"
click at [25, 125] on icon at bounding box center [25, 124] width 11 height 11
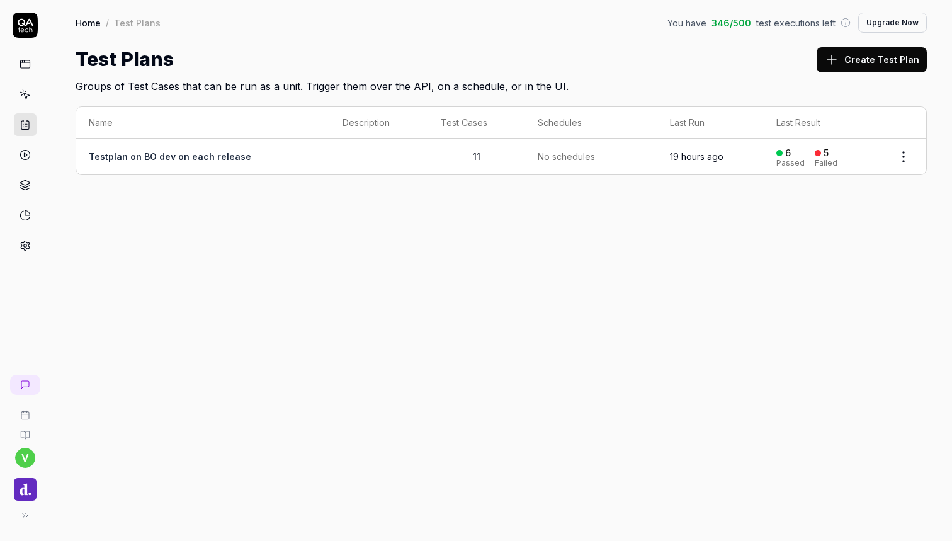
click at [205, 156] on link "Testplan on BO dev on each release" at bounding box center [170, 156] width 162 height 11
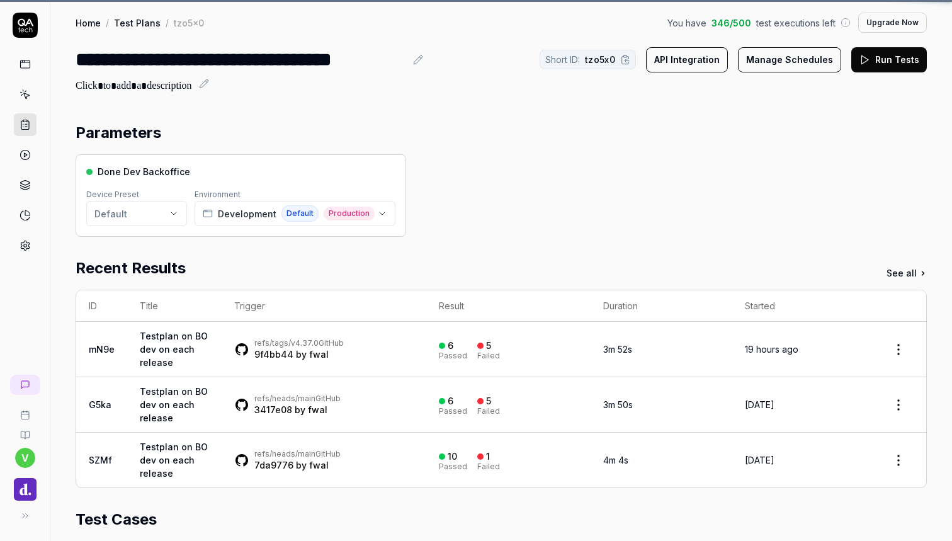
scroll to position [312, 0]
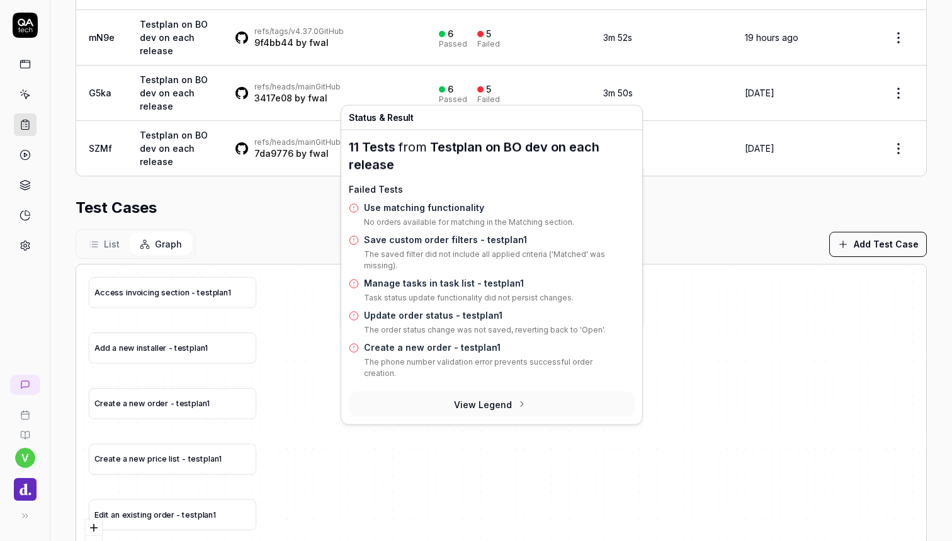
click at [477, 97] on div "Failed" at bounding box center [488, 100] width 23 height 8
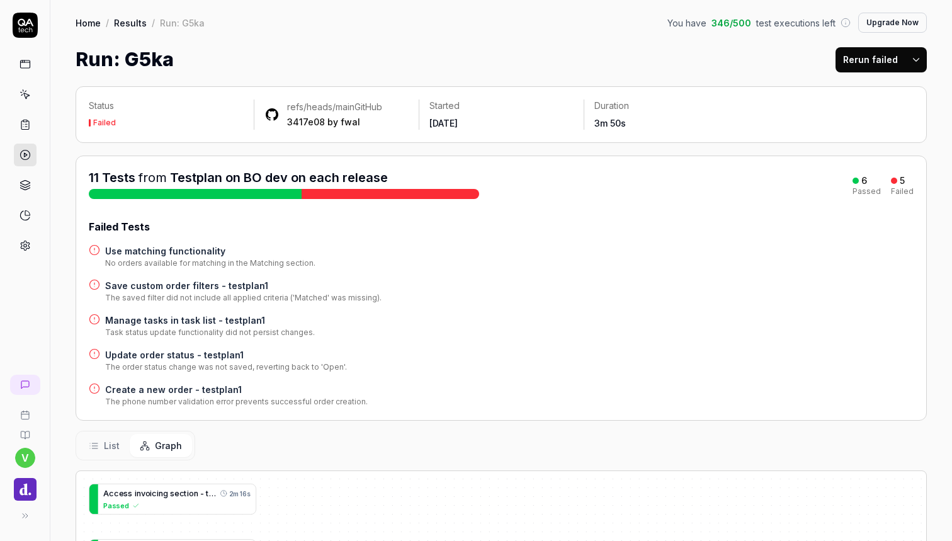
click at [214, 383] on h4 "Create a new order - testplan1" at bounding box center [236, 389] width 262 height 13
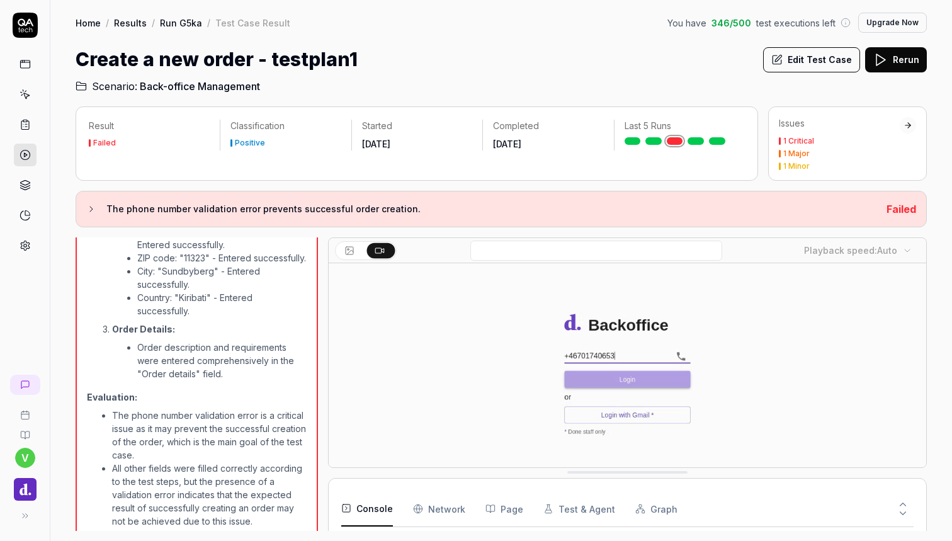
scroll to position [1037, 0]
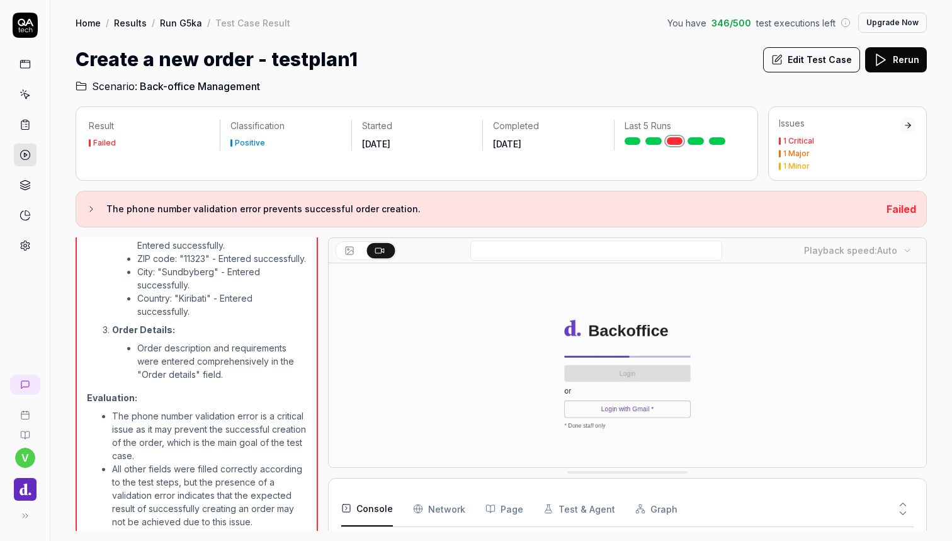
click at [26, 121] on rect at bounding box center [25, 121] width 4 height 2
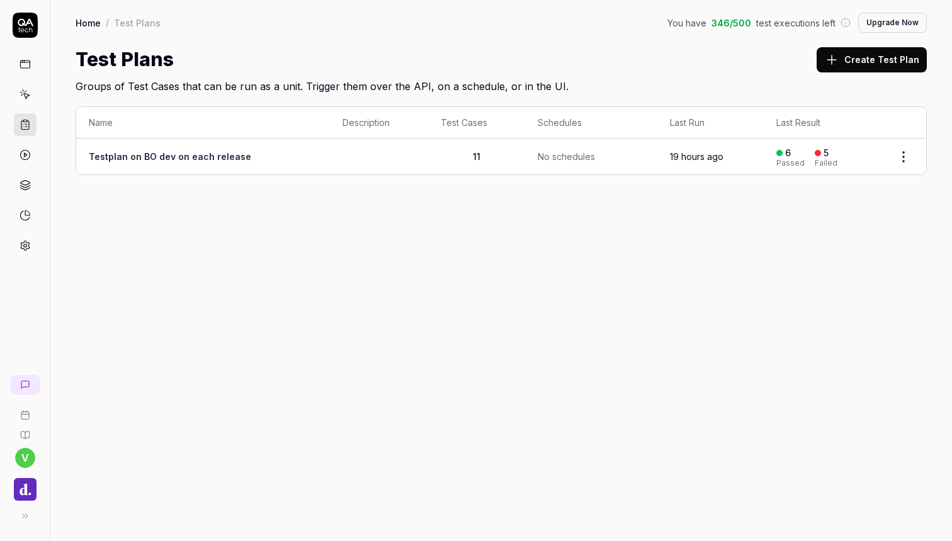
click at [28, 89] on icon at bounding box center [25, 94] width 11 height 11
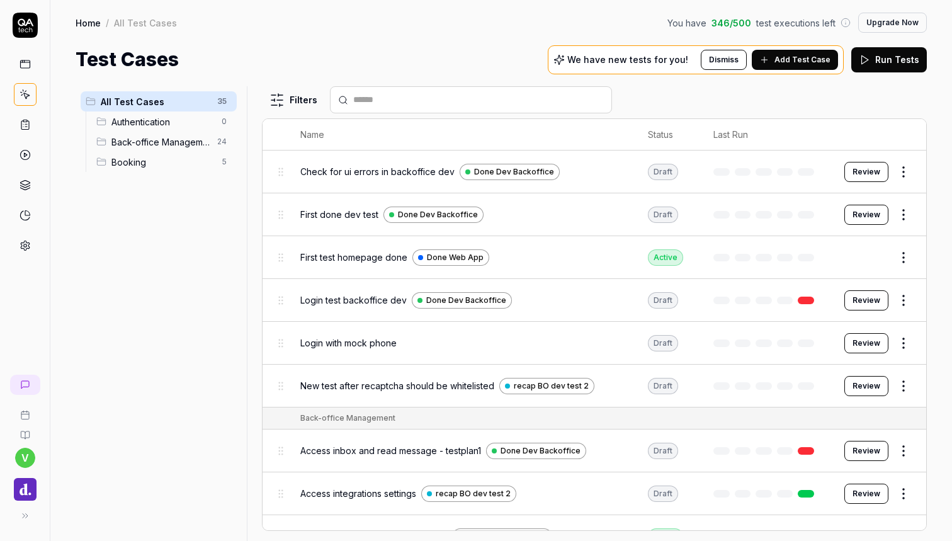
click at [165, 142] on span "Back-office Management" at bounding box center [160, 141] width 98 height 13
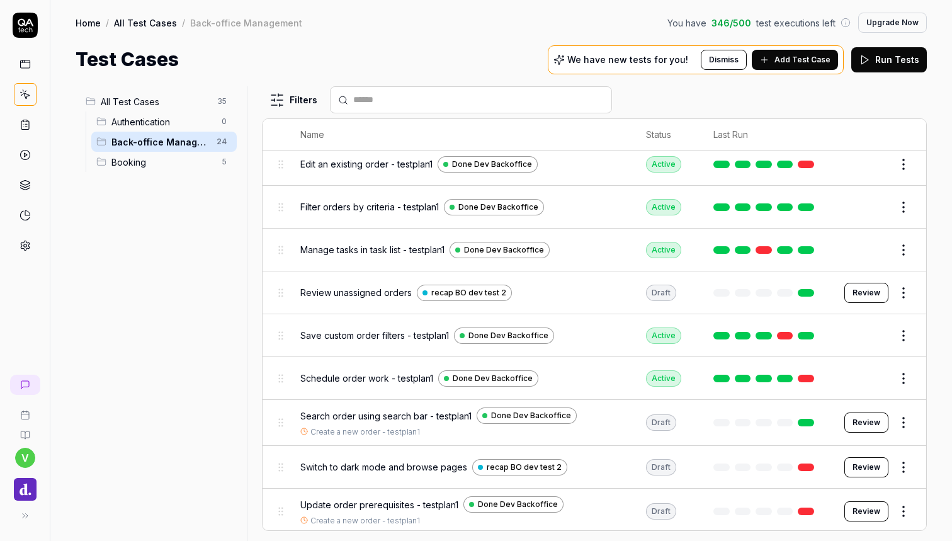
scroll to position [532, 0]
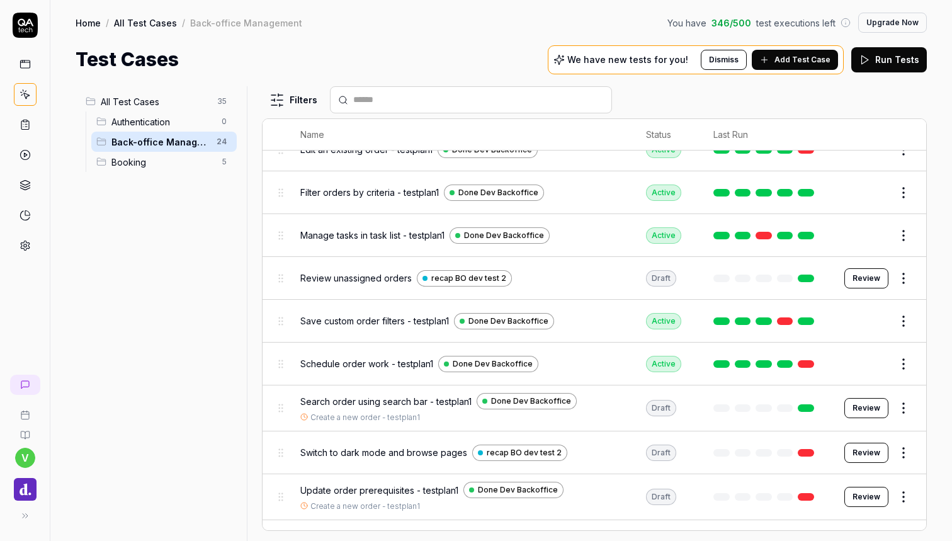
click at [391, 317] on span "Save custom order filters - testplan1" at bounding box center [374, 320] width 149 height 13
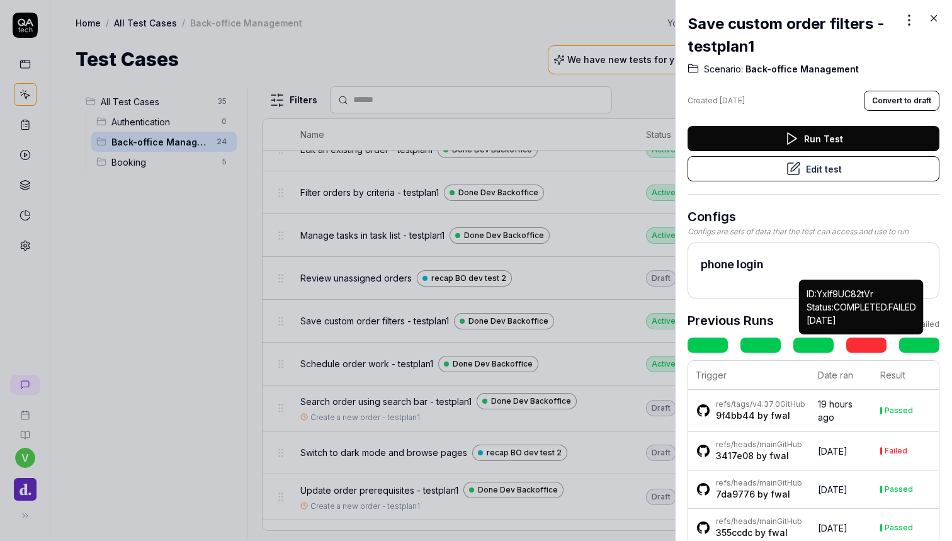
click at [870, 347] on link at bounding box center [866, 344] width 40 height 15
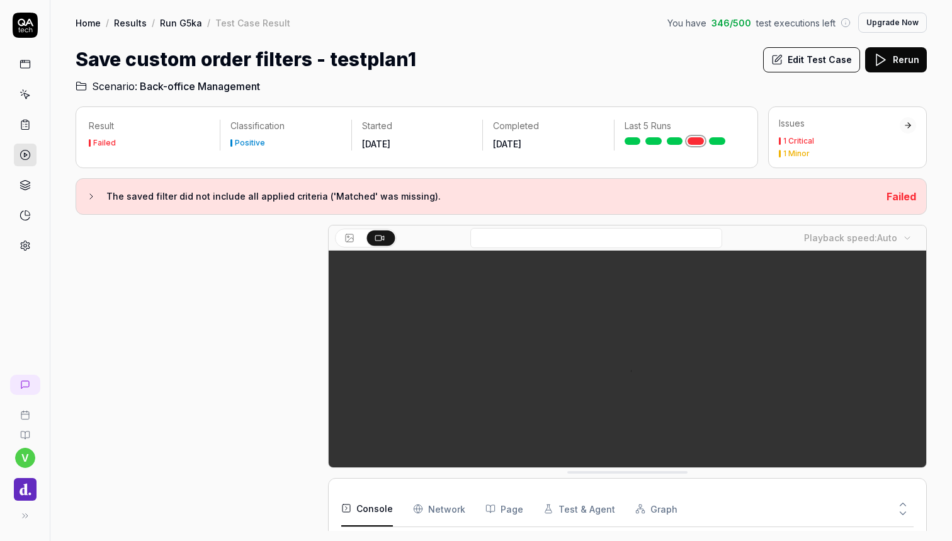
scroll to position [619, 0]
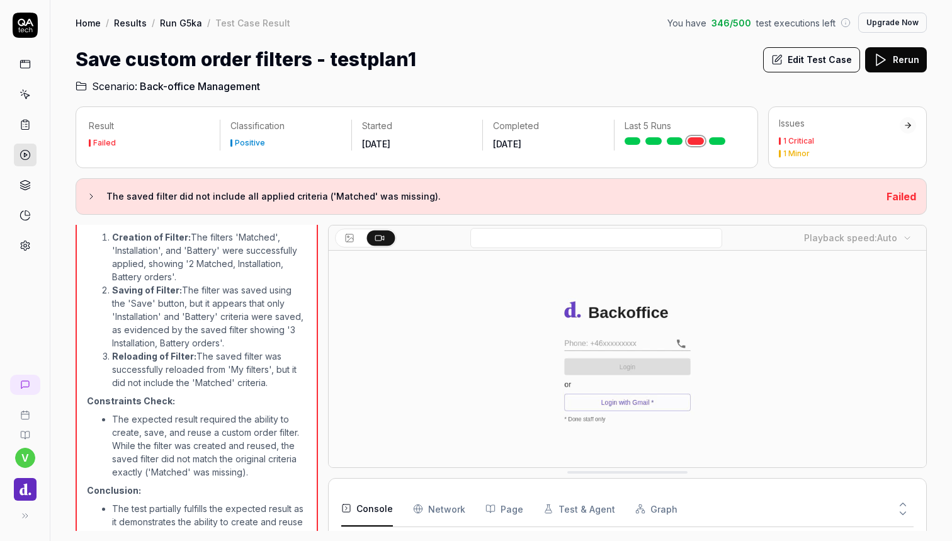
click at [424, 353] on video at bounding box center [627, 436] width 597 height 373
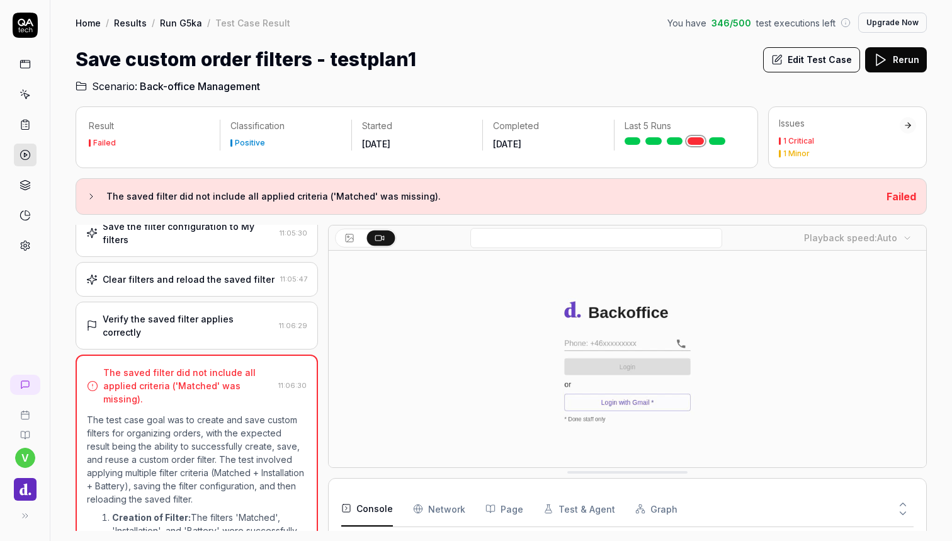
scroll to position [336, 0]
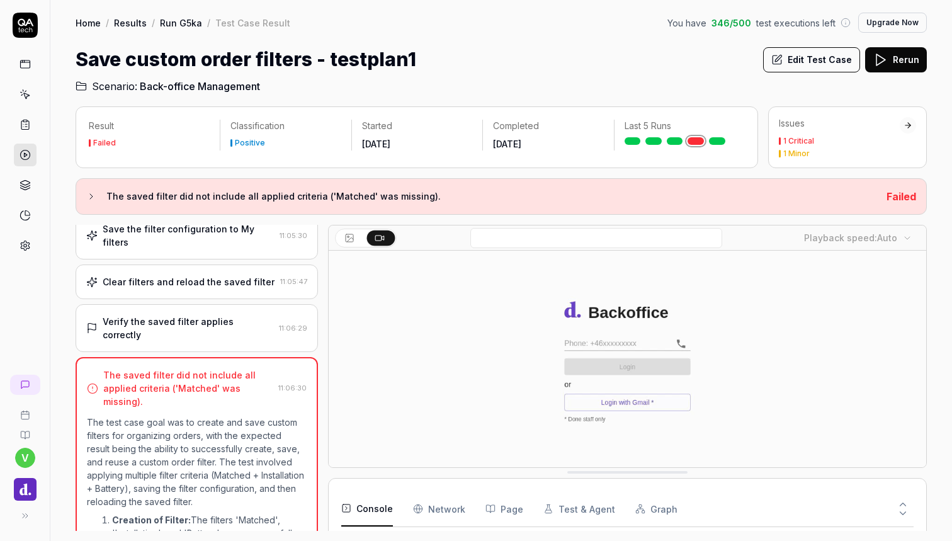
click at [206, 304] on div "Verify the saved filter applies correctly 11:06:29" at bounding box center [197, 328] width 242 height 48
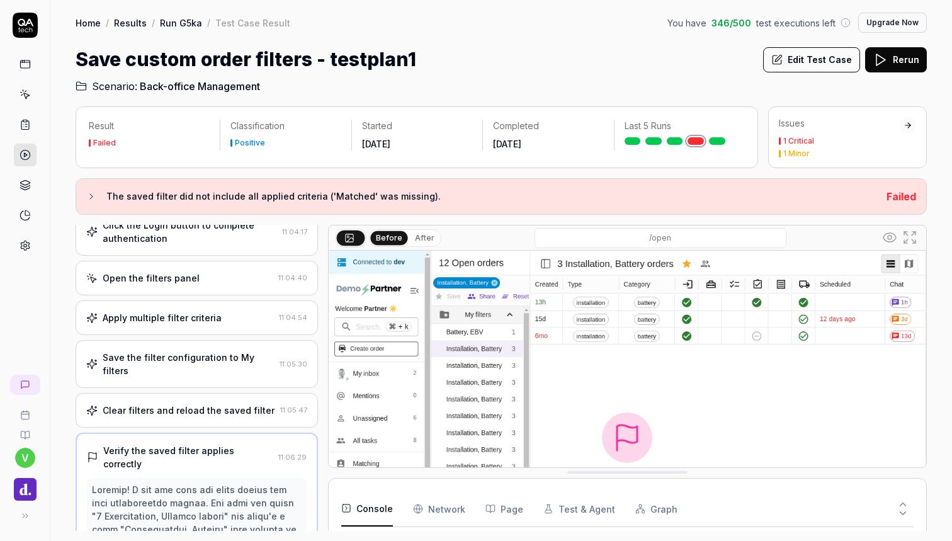
scroll to position [206, 0]
click at [205, 394] on div "Clear filters and reload the saved filter 11:05:47" at bounding box center [197, 411] width 242 height 35
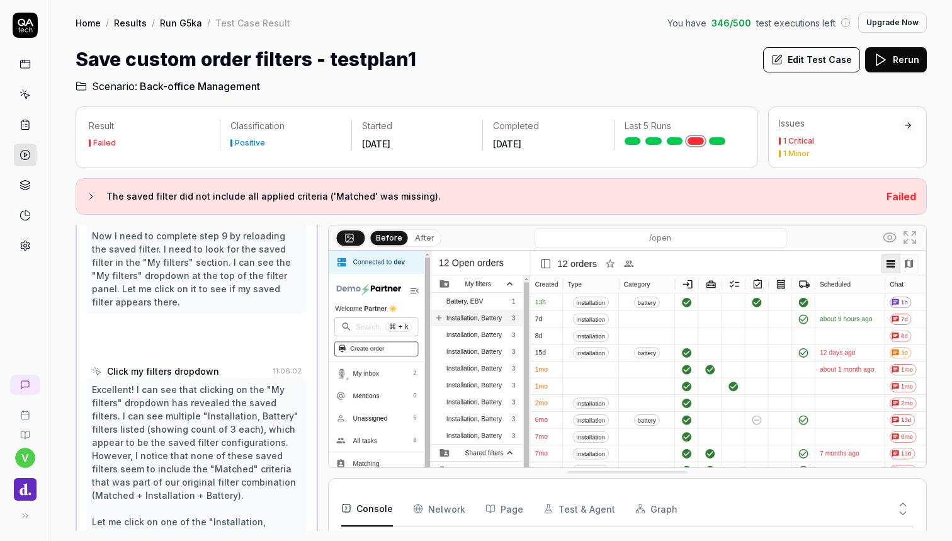
scroll to position [817, 0]
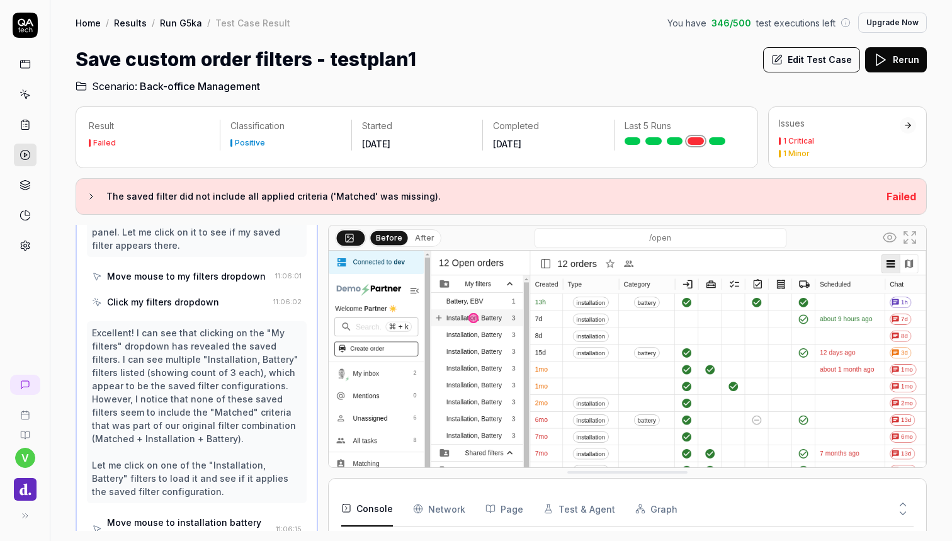
click at [23, 124] on icon at bounding box center [23, 124] width 0 height 0
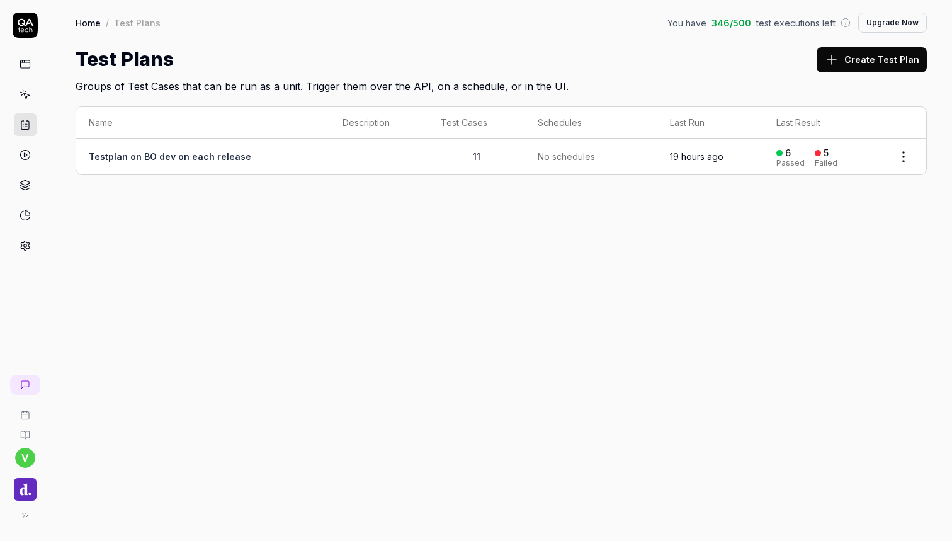
click at [811, 159] on div "6 Passed 5 Failed" at bounding box center [822, 156] width 92 height 21
click at [25, 96] on icon at bounding box center [26, 96] width 6 height 6
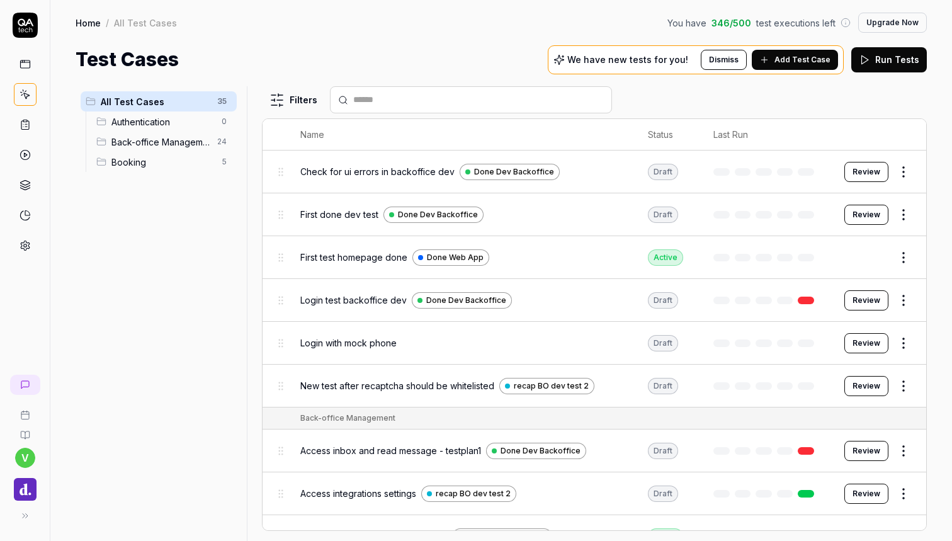
click at [174, 145] on span "Back-office Management" at bounding box center [160, 141] width 98 height 13
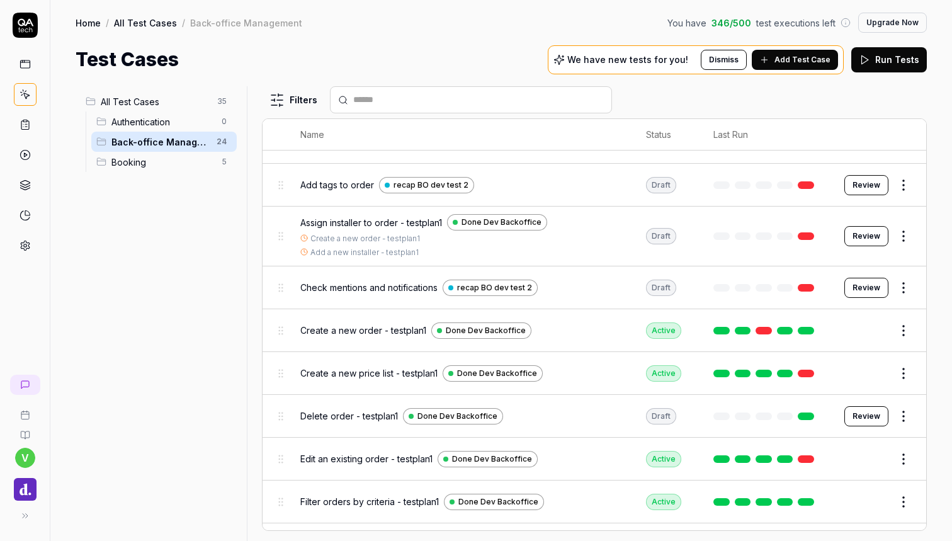
click at [179, 152] on div "Booking 5" at bounding box center [163, 162] width 145 height 20
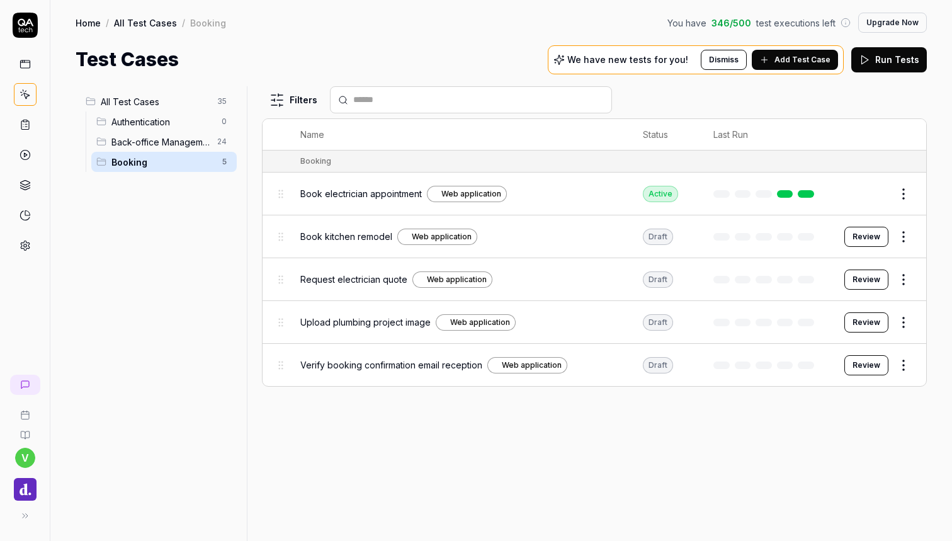
click at [141, 98] on span "All Test Cases" at bounding box center [155, 101] width 109 height 13
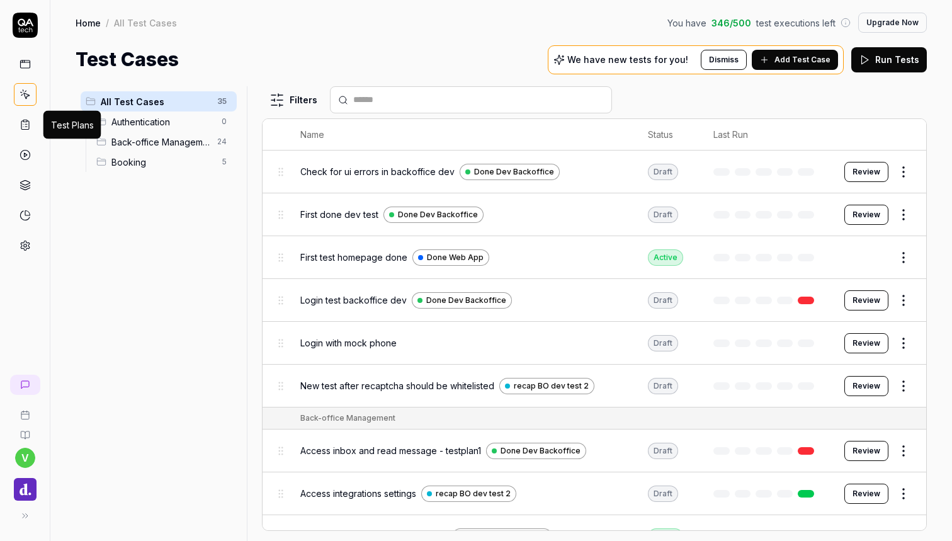
click at [26, 123] on icon at bounding box center [25, 124] width 11 height 11
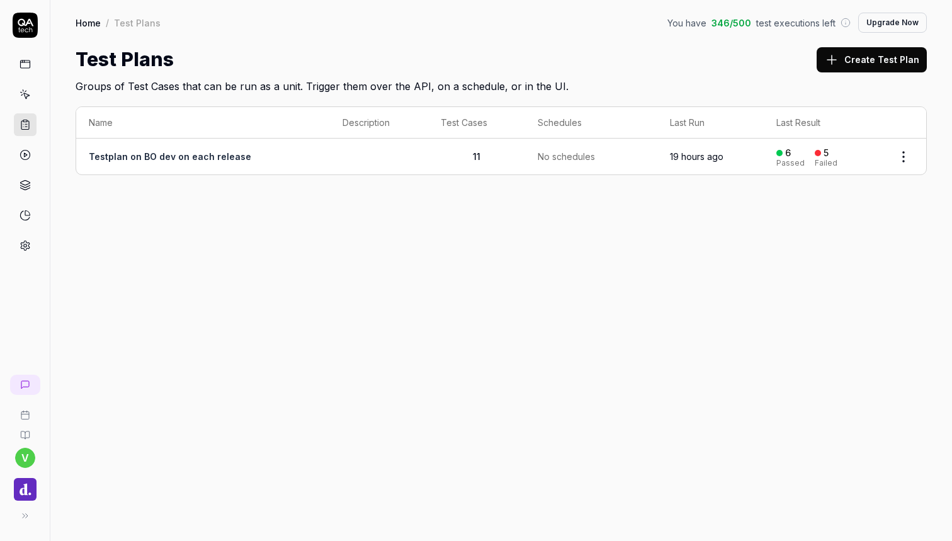
click at [407, 159] on td at bounding box center [379, 156] width 98 height 36
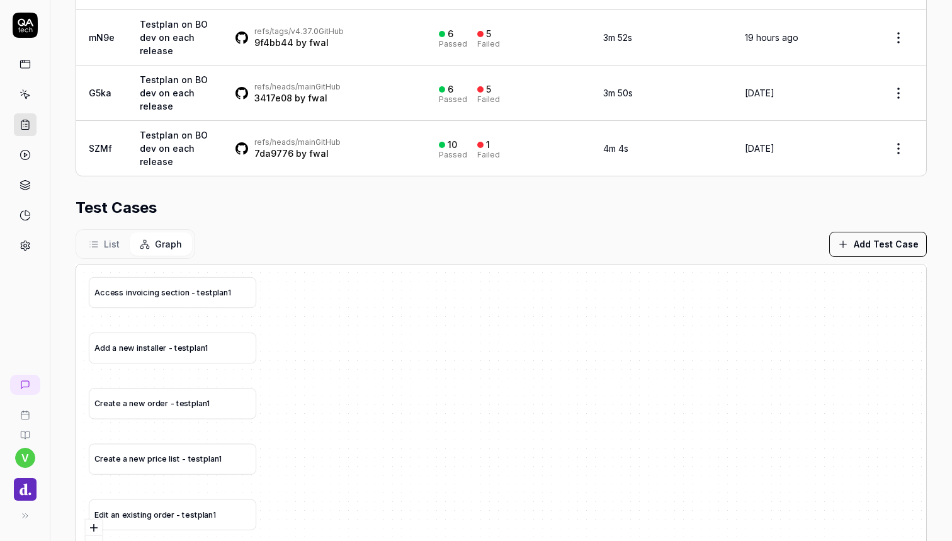
click at [194, 153] on td "Testplan on BO dev on each release" at bounding box center [174, 148] width 94 height 55
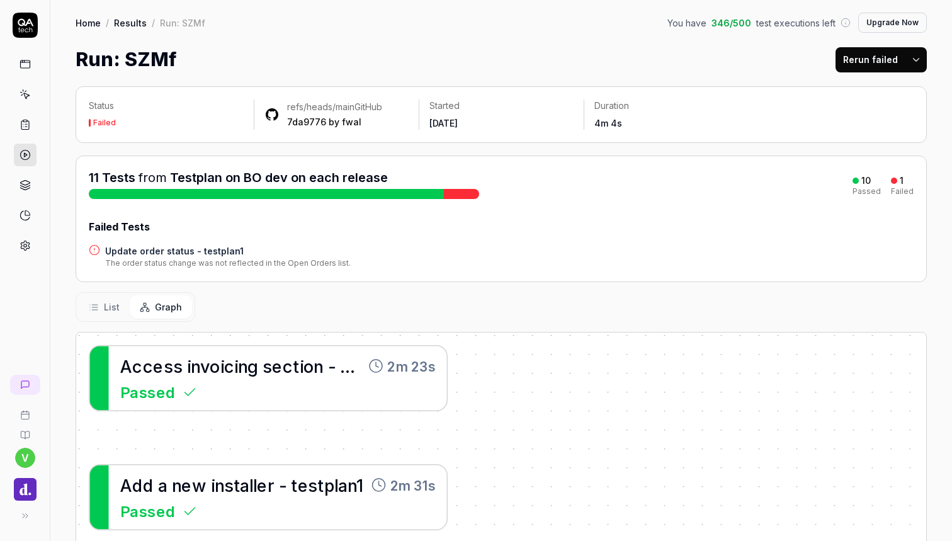
click at [21, 128] on icon at bounding box center [25, 125] width 8 height 9
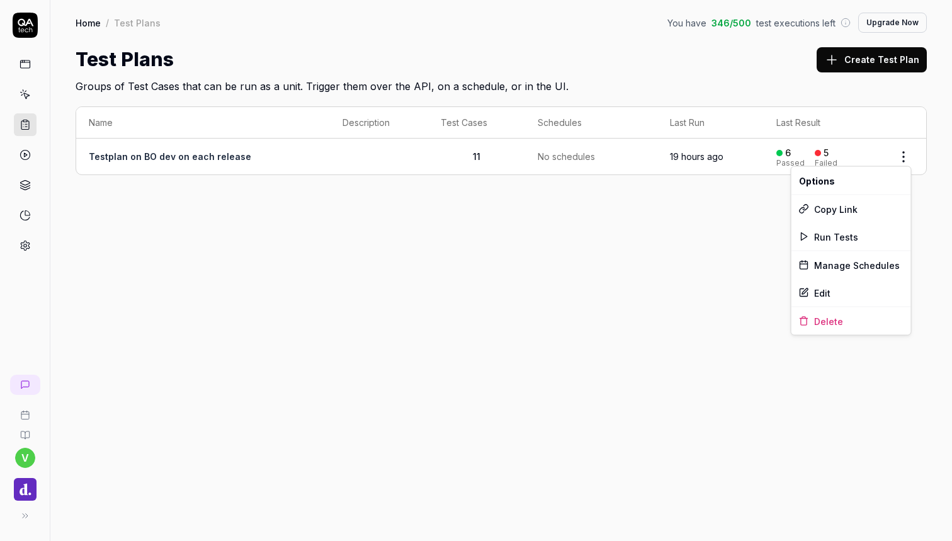
click at [898, 149] on html "v Home / Test Plans You have 346 / 500 test executions left Upgrade Now Home / …" at bounding box center [476, 270] width 952 height 541
click at [842, 288] on div "Edit" at bounding box center [851, 293] width 120 height 28
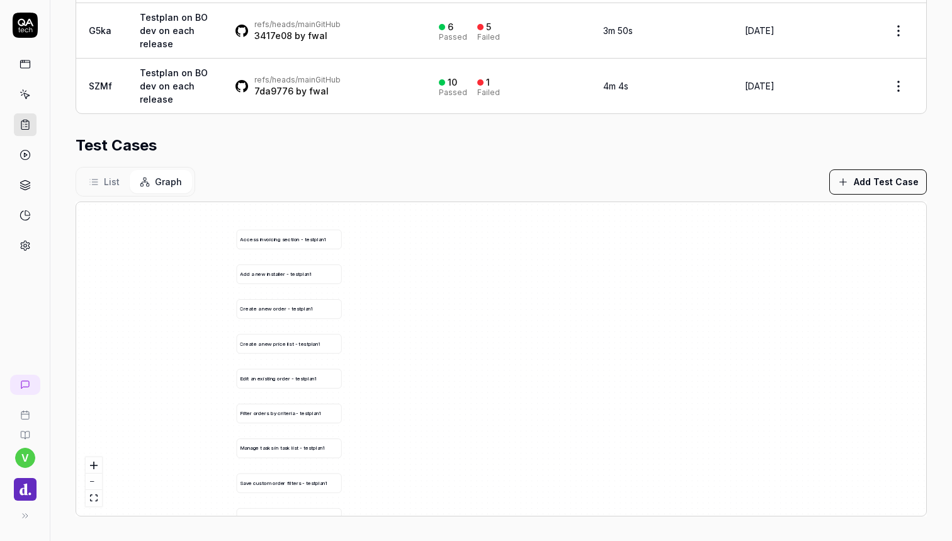
scroll to position [373, 0]
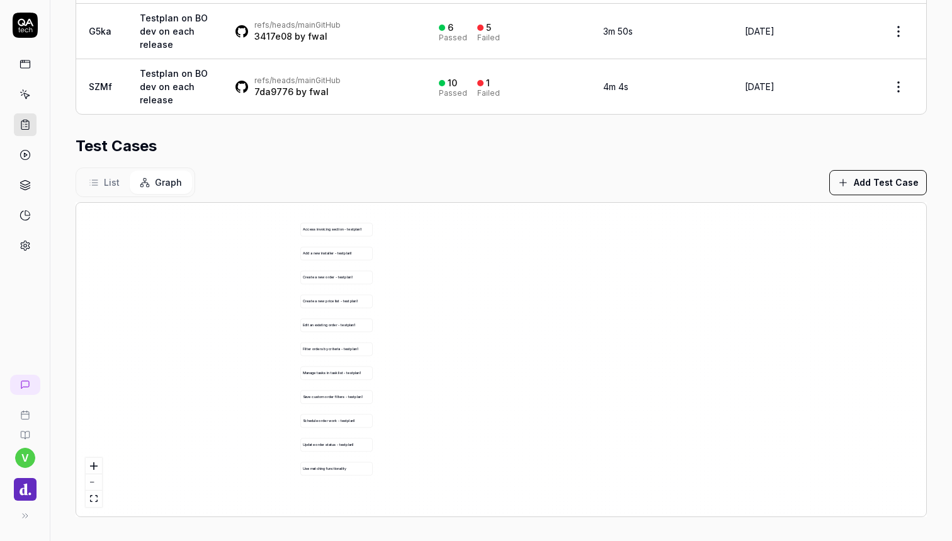
drag, startPoint x: 465, startPoint y: 316, endPoint x: 451, endPoint y: 301, distance: 20.0
click at [451, 301] on div "A c c e s s i n v o i c i n g s e c t i o n - t e s t p l a n 1 A d d a n e w i…" at bounding box center [501, 359] width 850 height 313
click at [354, 468] on div "U s e m a t c h i n g f u n c t i o n a l i t y" at bounding box center [336, 468] width 67 height 5
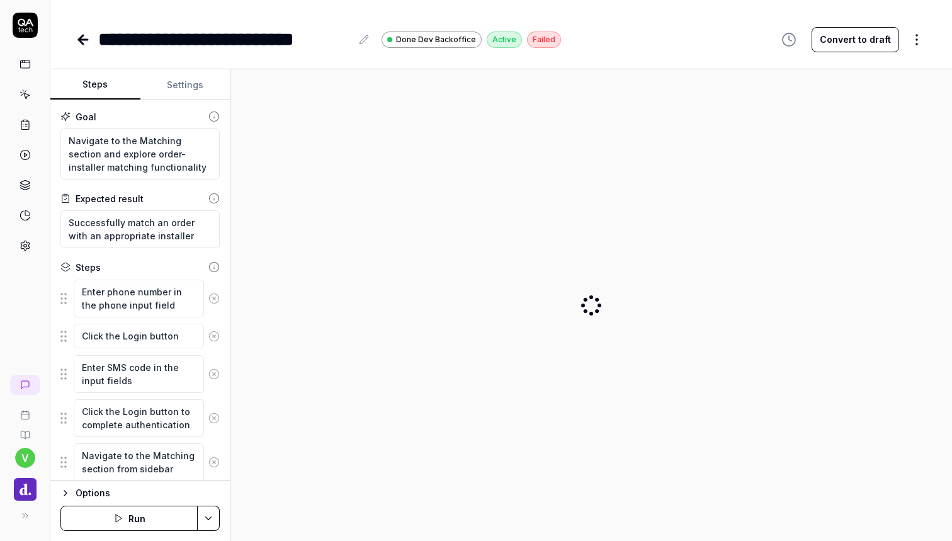
type textarea "*"
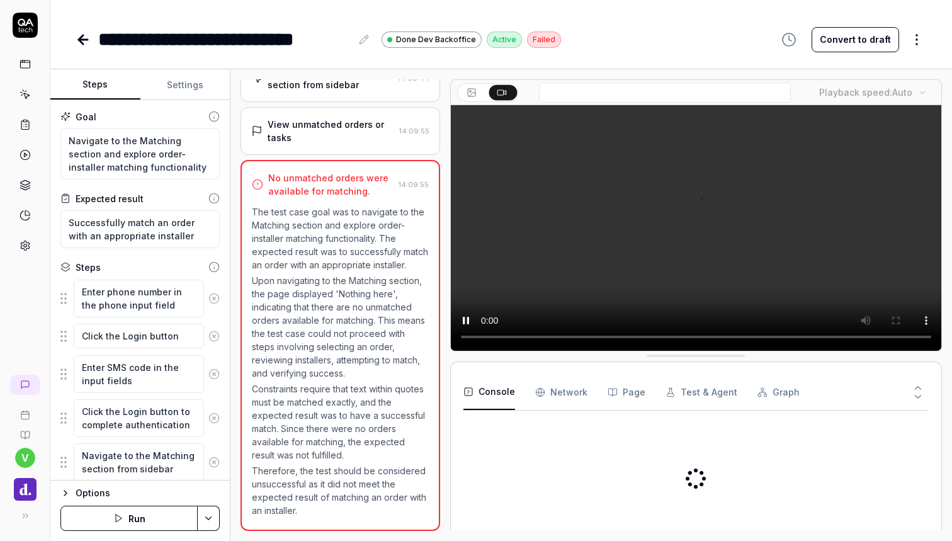
scroll to position [295, 0]
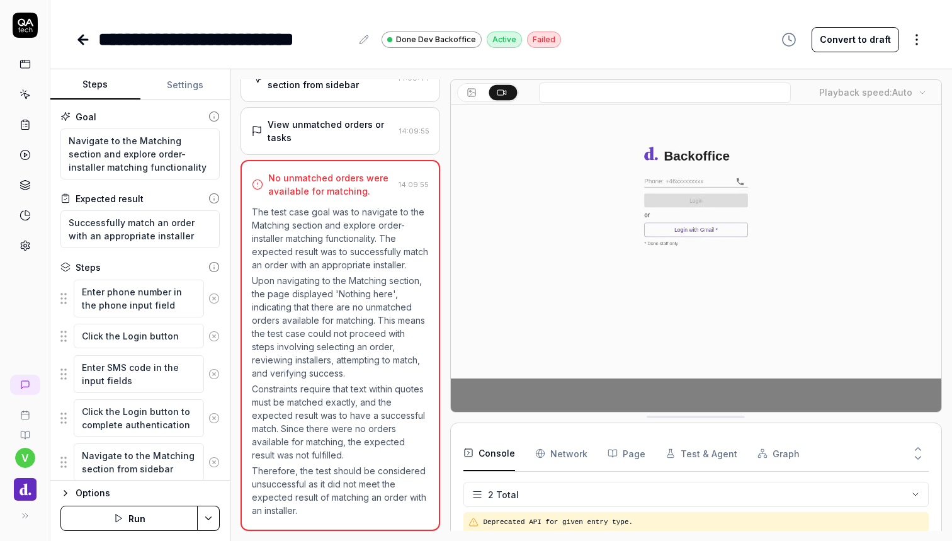
click at [72, 33] on div "**********" at bounding box center [500, 26] width 901 height 53
click at [79, 37] on icon at bounding box center [83, 39] width 15 height 15
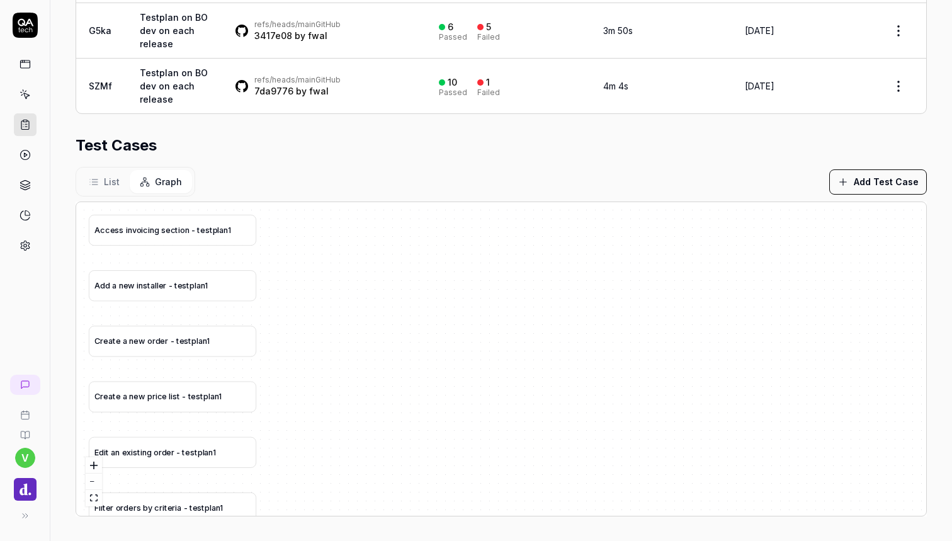
scroll to position [373, 0]
click at [112, 173] on button "List" at bounding box center [104, 182] width 51 height 23
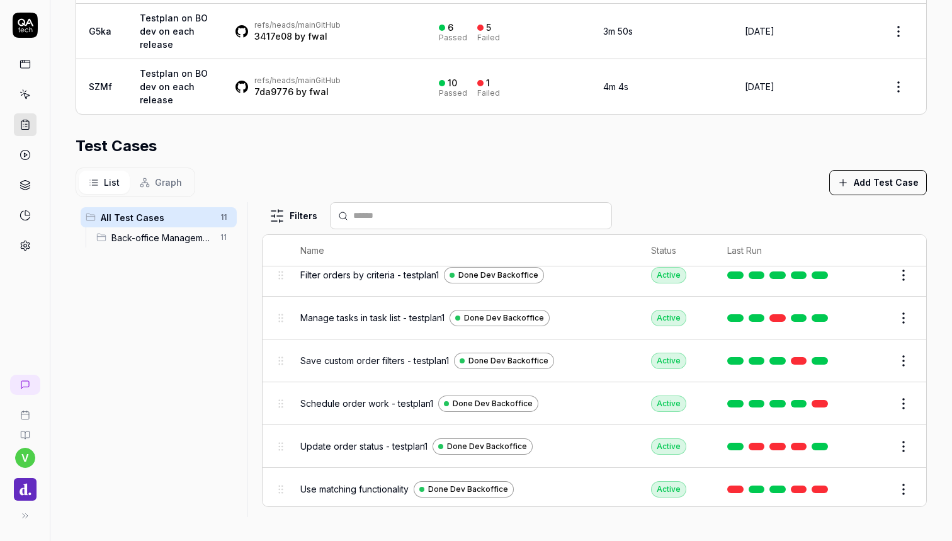
scroll to position [247, 0]
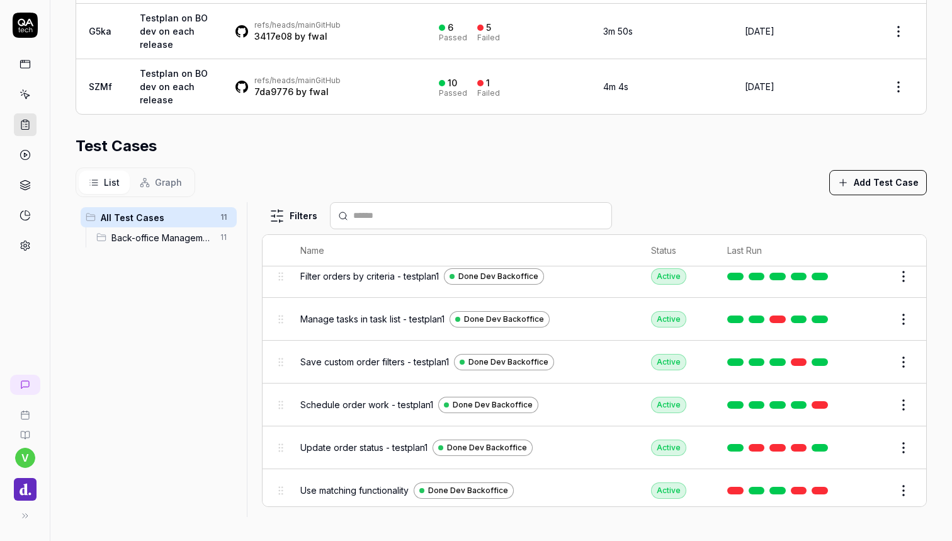
click at [909, 484] on html "**********" at bounding box center [476, 270] width 952 height 541
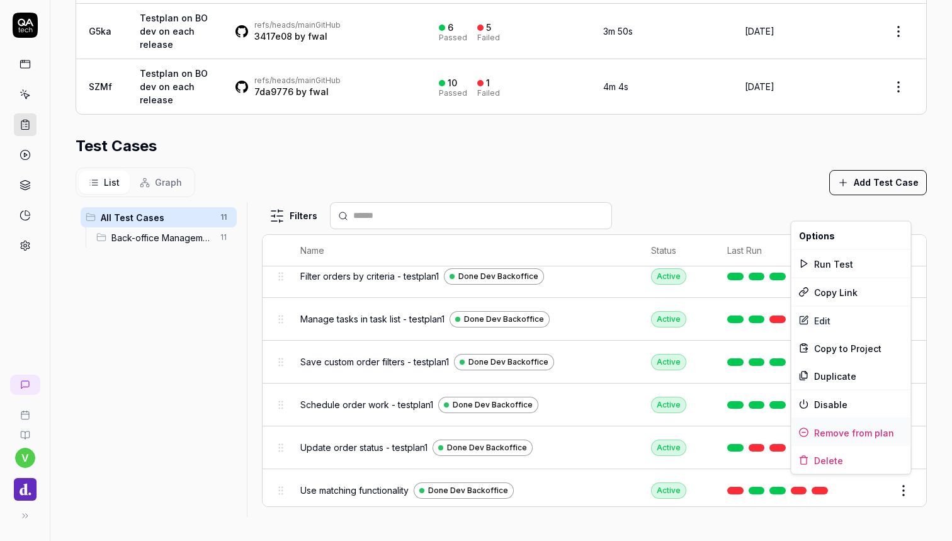
click at [854, 427] on div "Remove from plan" at bounding box center [851, 433] width 120 height 28
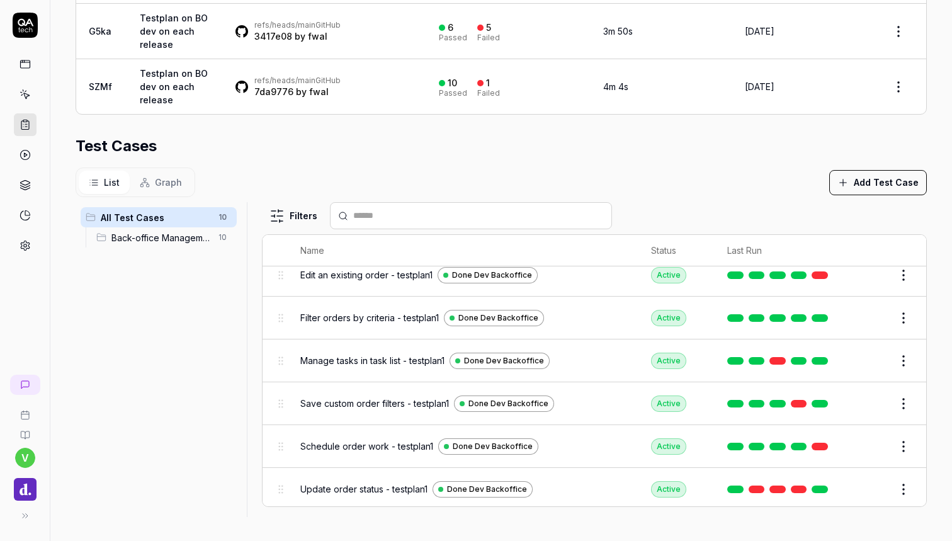
scroll to position [205, 0]
click at [905, 483] on html "**********" at bounding box center [476, 270] width 952 height 541
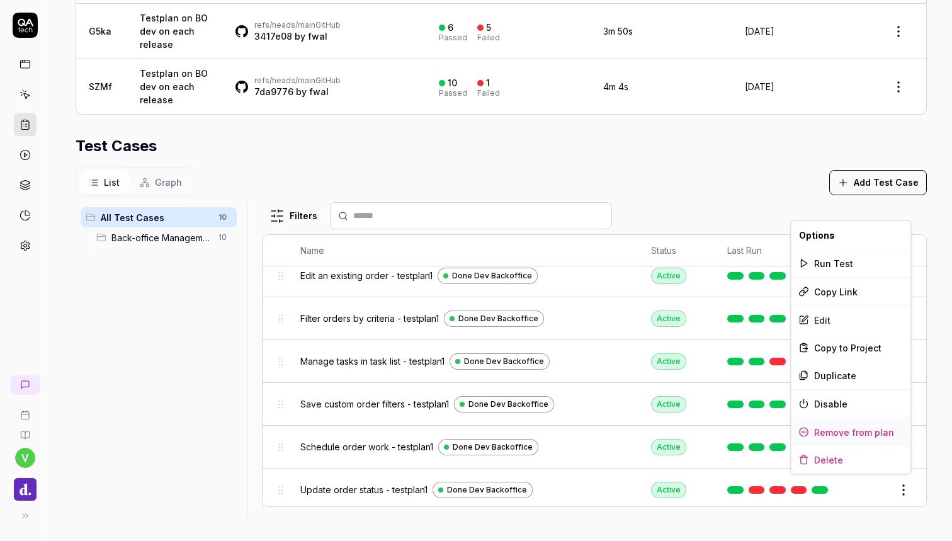
click at [871, 435] on div "Remove from plan" at bounding box center [851, 432] width 120 height 28
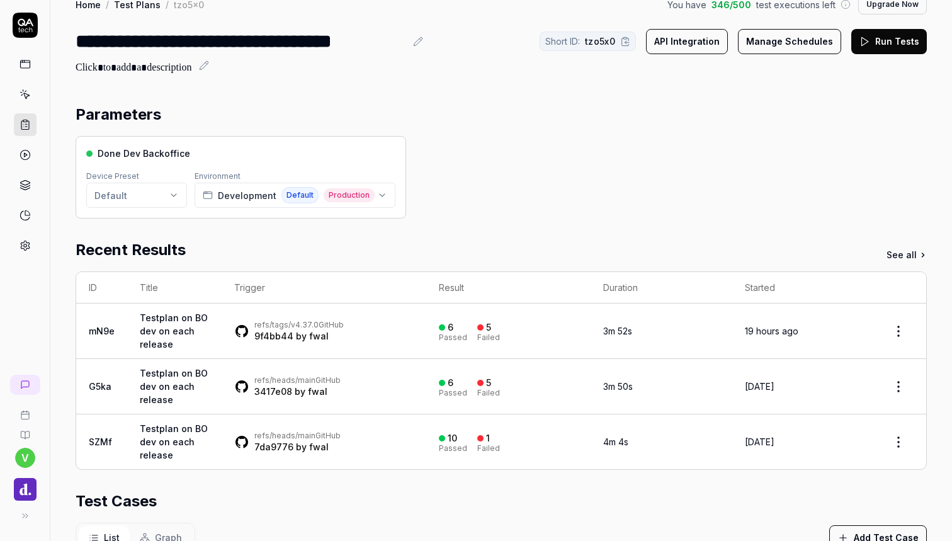
scroll to position [11, 0]
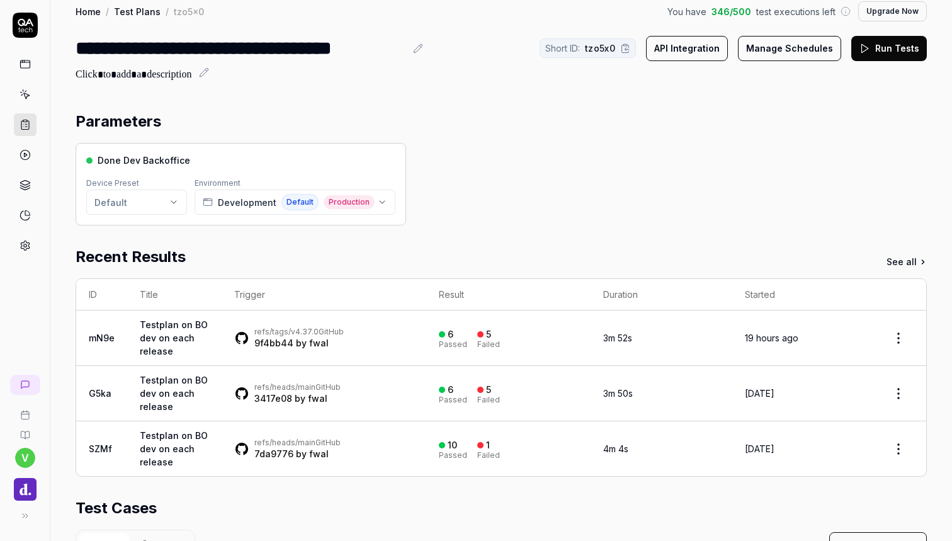
click at [884, 44] on button "Run Tests" at bounding box center [889, 48] width 76 height 25
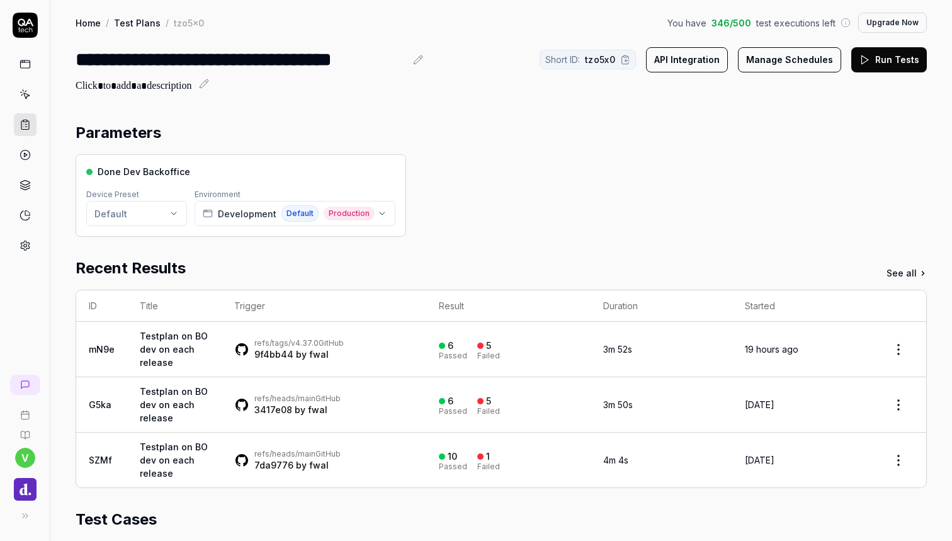
scroll to position [0, 0]
click at [25, 241] on icon at bounding box center [25, 245] width 9 height 9
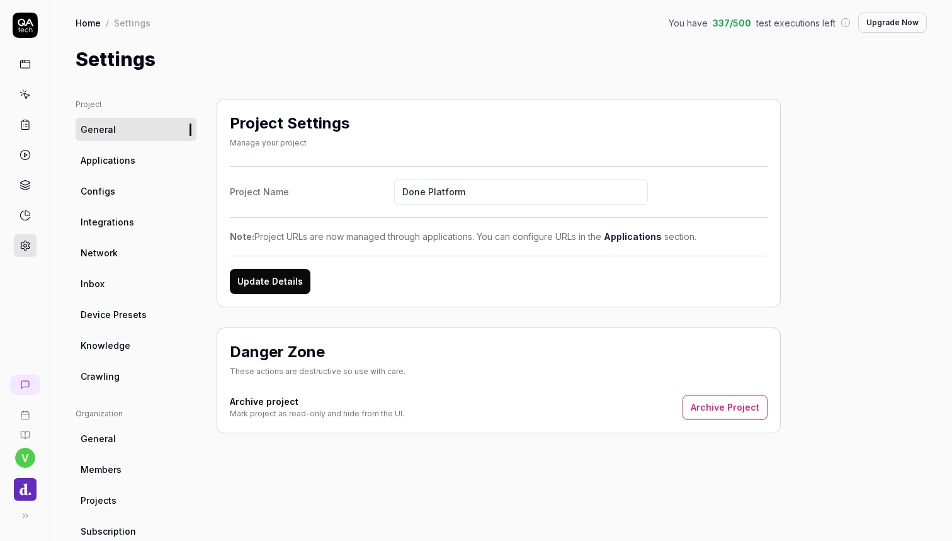
click at [25, 123] on icon at bounding box center [25, 124] width 11 height 11
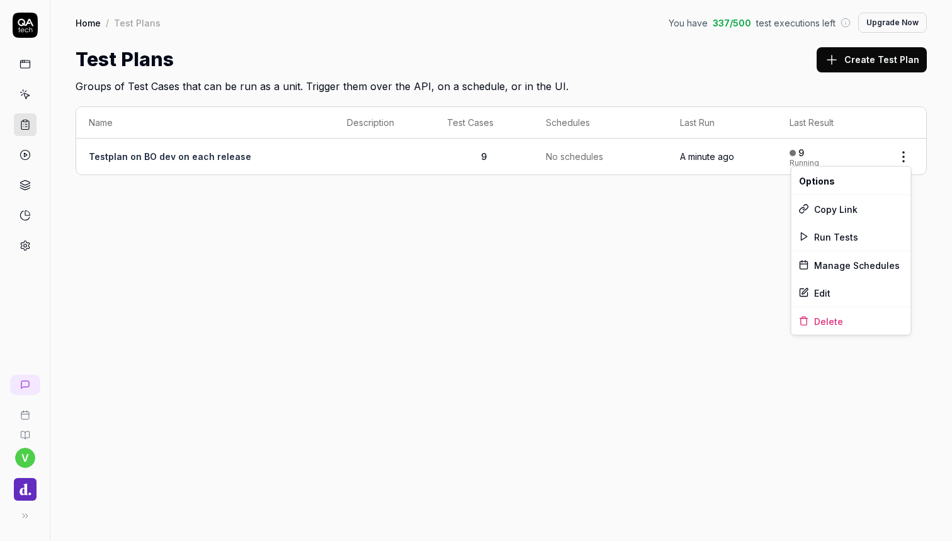
click at [906, 159] on html "v Home / Test Plans You have 337 / 500 test executions left Upgrade Now Home / …" at bounding box center [476, 270] width 952 height 541
click at [859, 264] on div "Manage Schedules" at bounding box center [851, 265] width 120 height 28
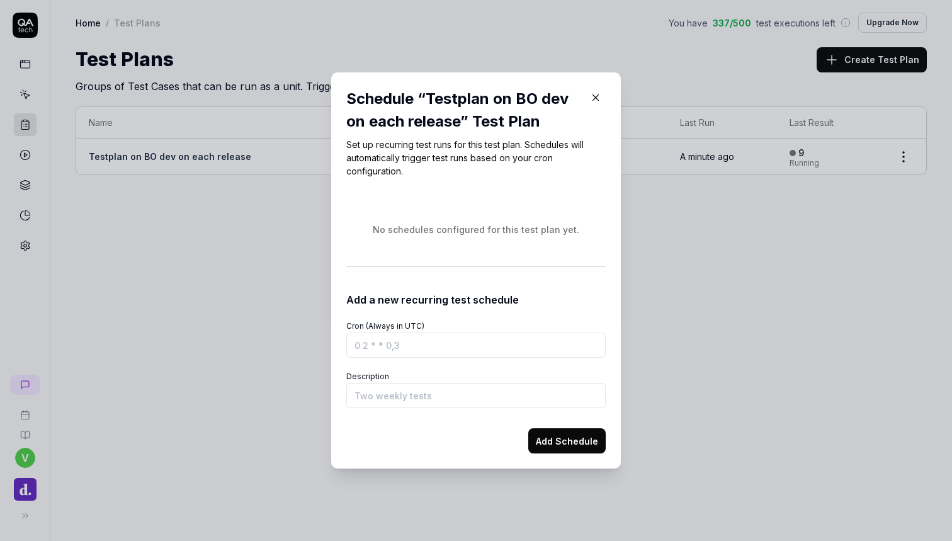
click at [601, 99] on button "button" at bounding box center [595, 97] width 20 height 20
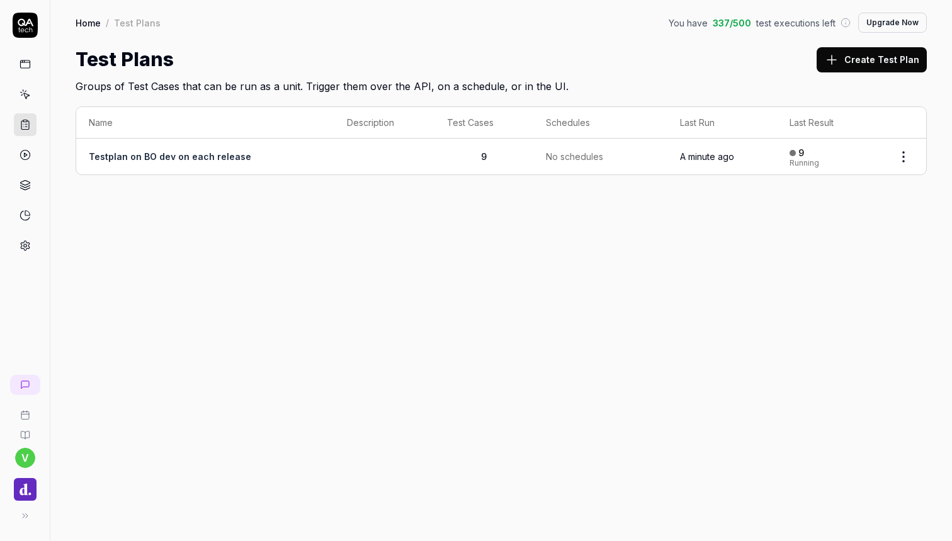
click at [898, 152] on html "v Home / Test Plans You have 337 / 500 test executions left Upgrade Now Home / …" at bounding box center [476, 270] width 952 height 541
click at [830, 286] on div "Edit" at bounding box center [851, 293] width 120 height 28
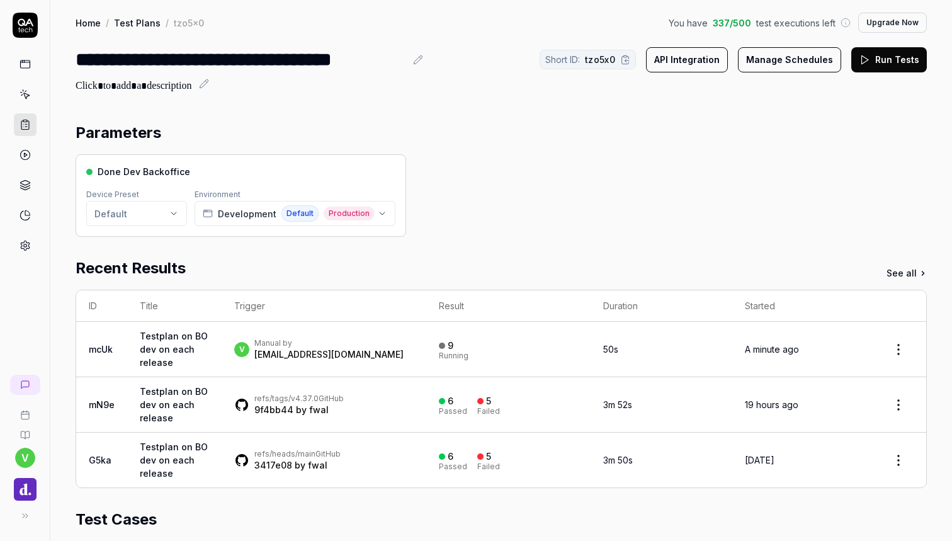
click at [706, 64] on button "API Integration" at bounding box center [687, 59] width 82 height 25
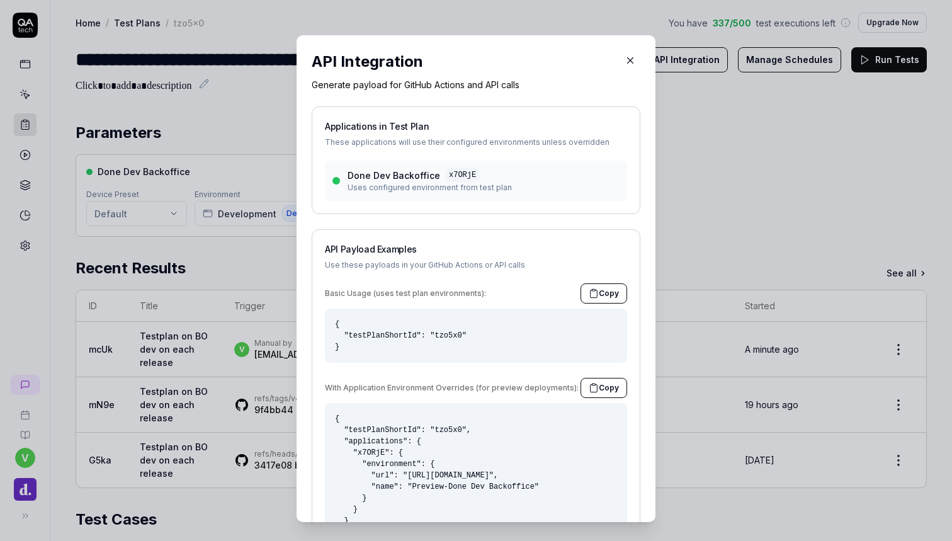
click at [640, 66] on button "button" at bounding box center [630, 60] width 20 height 20
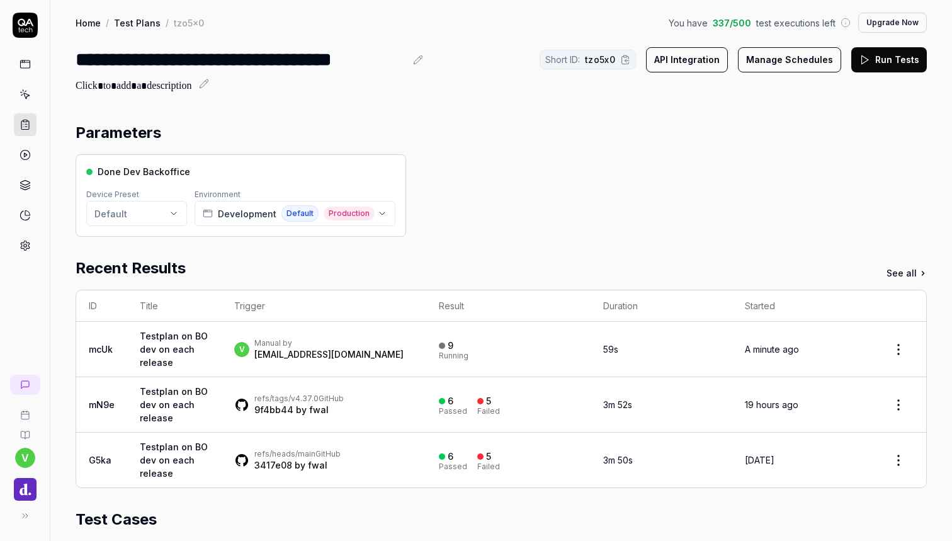
click at [377, 218] on icon "button" at bounding box center [382, 213] width 10 height 10
click at [443, 215] on div "Done Dev Backoffice Device Preset Default Environment Development Default Produ…" at bounding box center [501, 195] width 851 height 82
click at [137, 219] on html "**********" at bounding box center [476, 270] width 952 height 541
click at [423, 171] on html "**********" at bounding box center [476, 270] width 952 height 541
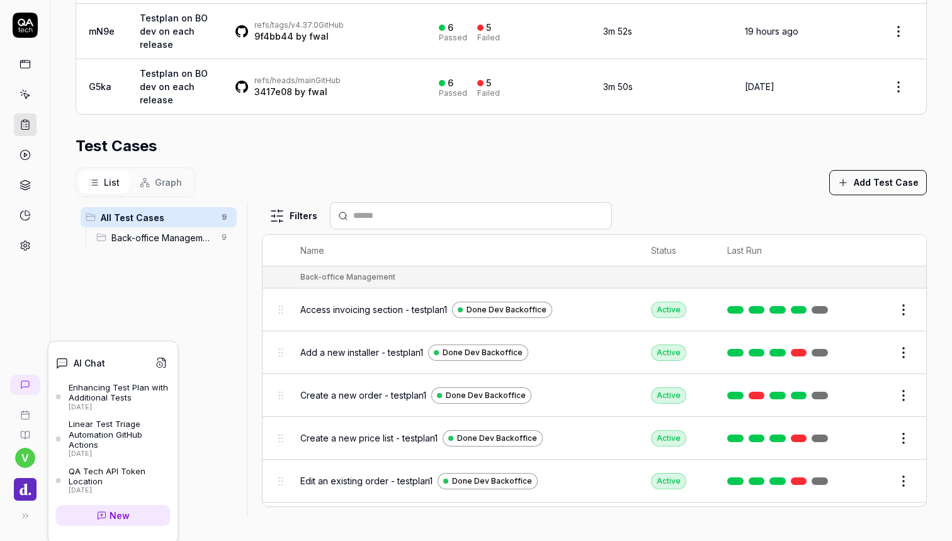
click at [26, 386] on icon at bounding box center [25, 385] width 8 height 8
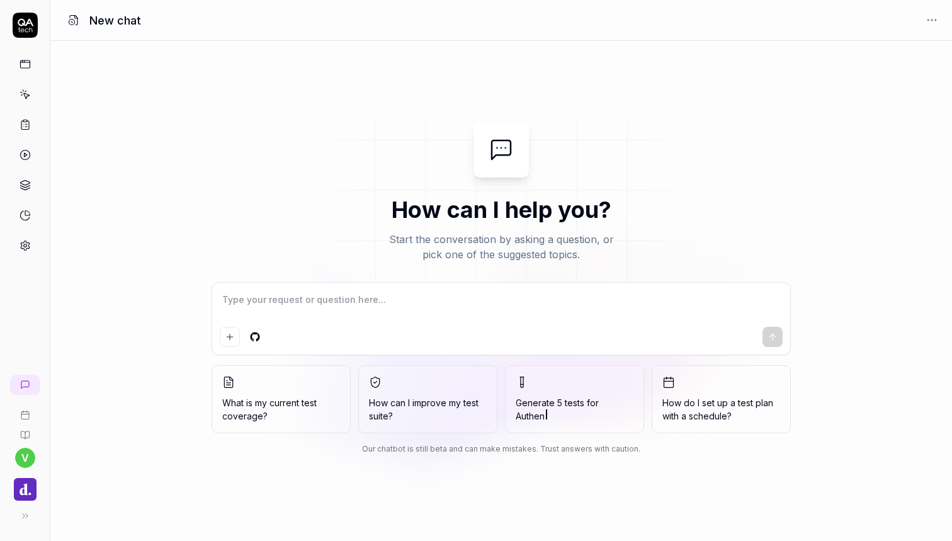
click at [317, 302] on textarea at bounding box center [501, 305] width 563 height 31
type textarea "*"
type textarea "H"
type textarea "*"
type textarea "Ho"
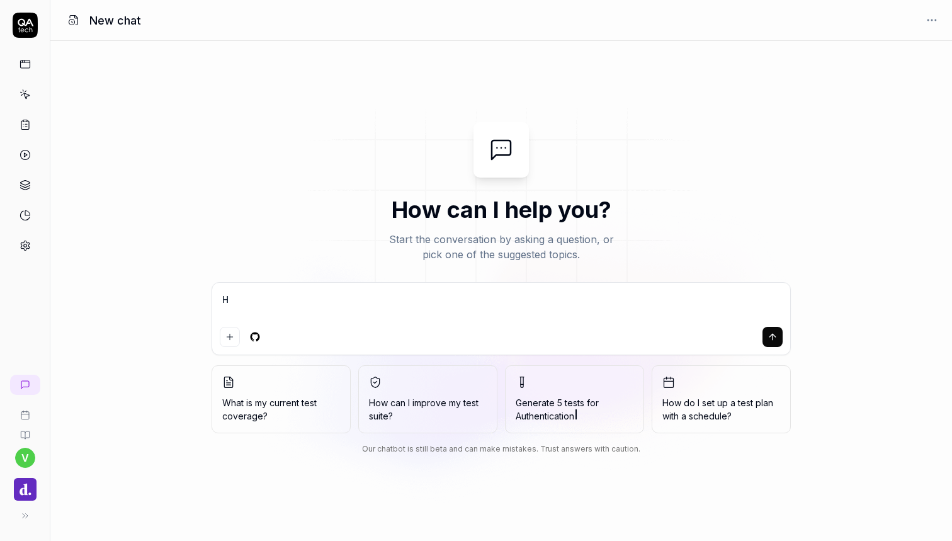
type textarea "*"
type textarea "How"
type textarea "*"
type textarea "How"
type textarea "*"
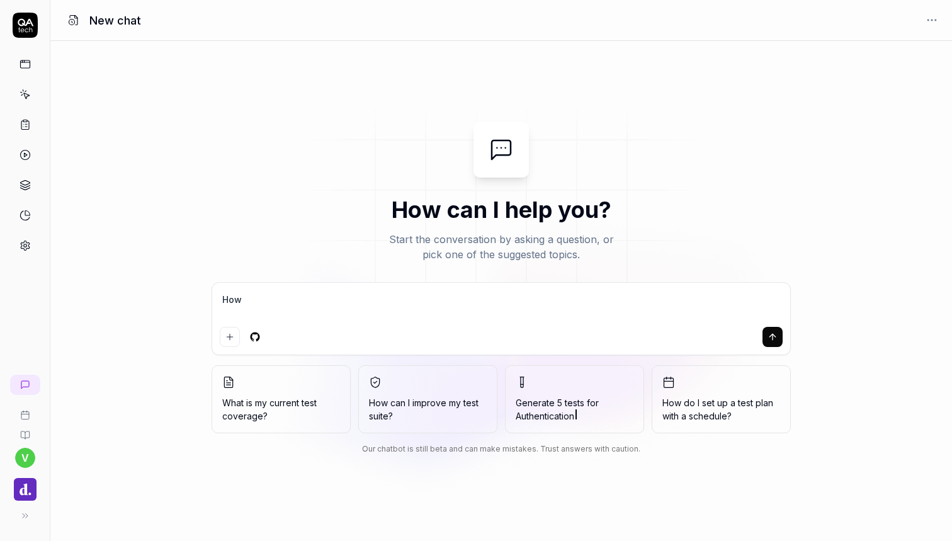
type textarea "How d"
type textarea "*"
type textarea "How di"
type textarea "*"
type textarea "How d"
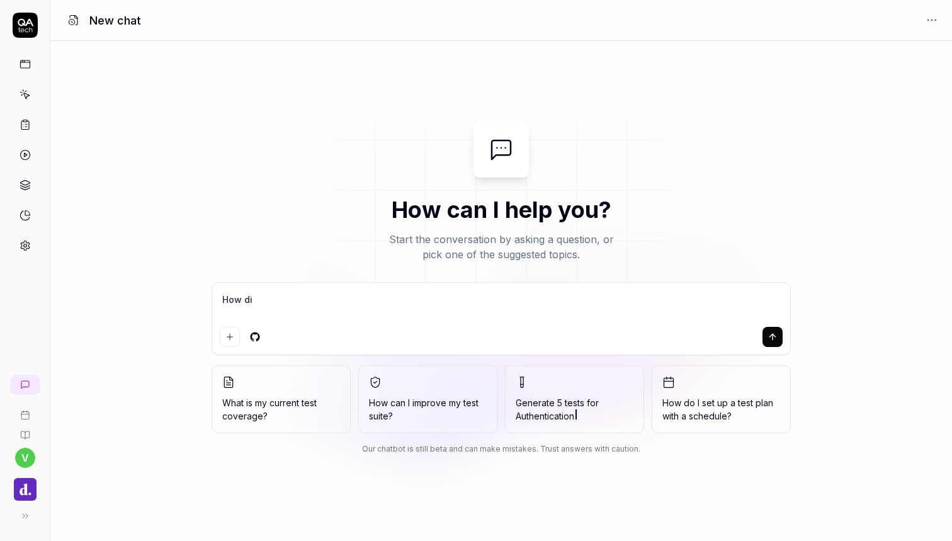
type textarea "*"
type textarea "How do"
type textarea "*"
type textarea "How do"
type textarea "*"
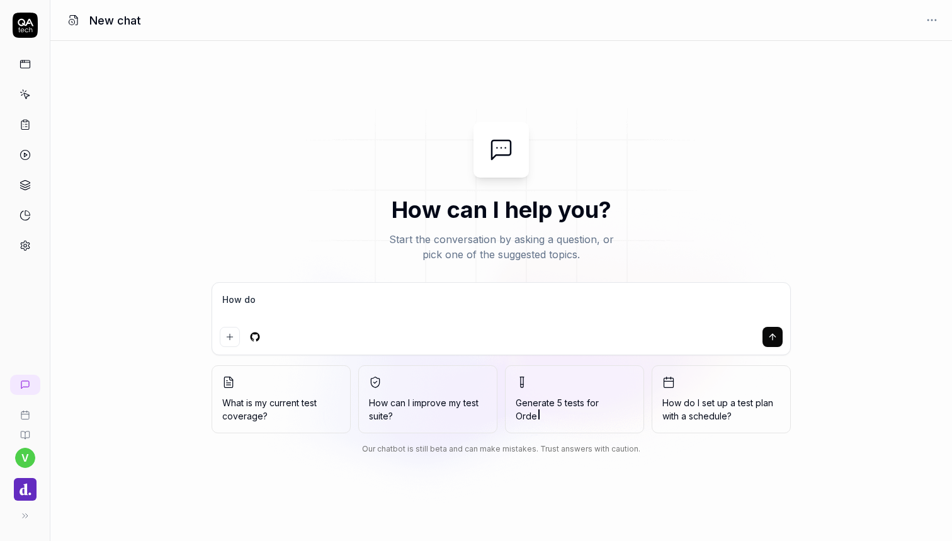
type textarea "How do I"
type textarea "*"
type textarea "How do I"
type textarea "*"
type textarea "How do I i"
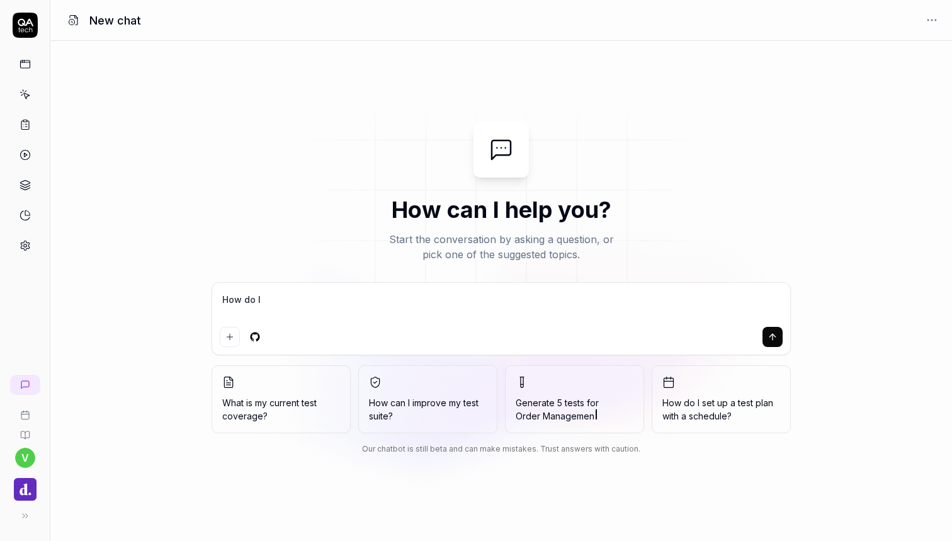
type textarea "*"
type textarea "How do I im"
type textarea "*"
type textarea "How do I imp"
type textarea "*"
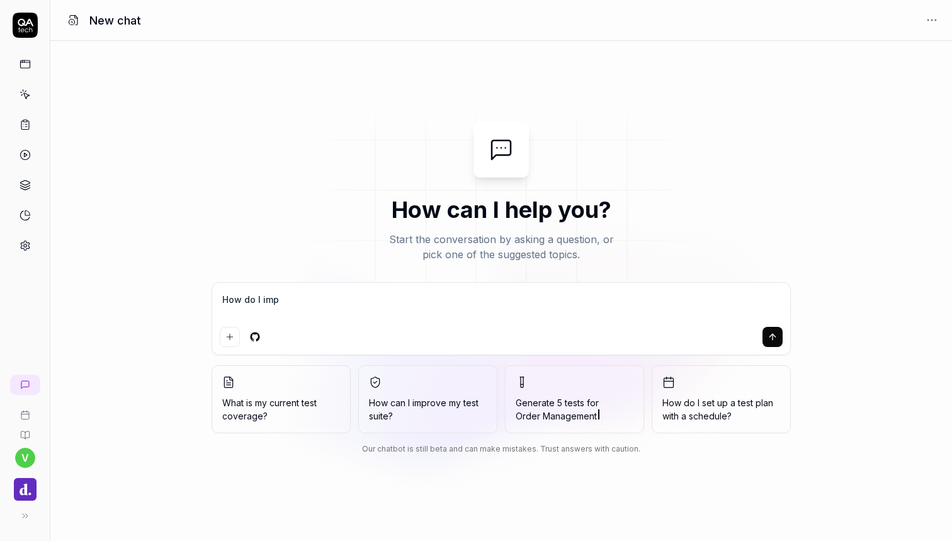
type textarea "How do I impl"
type textarea "*"
type textarea "How do I imple"
type textarea "*"
type textarea "How do I implen"
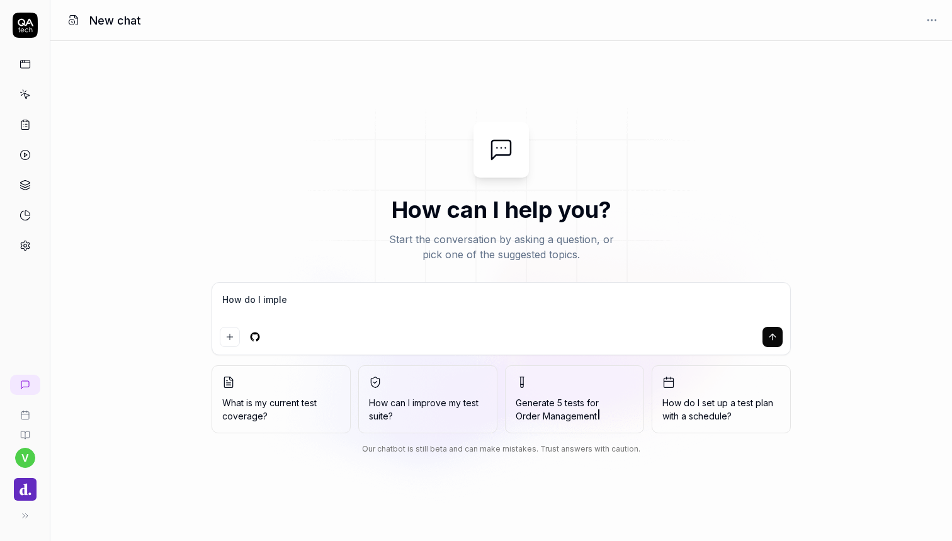
type textarea "*"
type textarea "How do I imple"
type textarea "*"
type textarea "How do I implem"
type textarea "*"
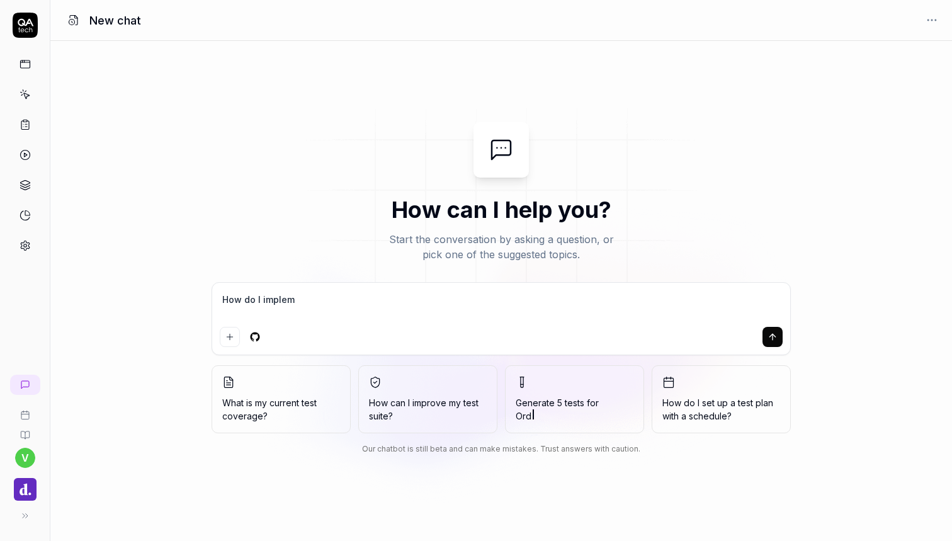
type textarea "How do I impleme"
type textarea "*"
type textarea "How do I implemen"
type textarea "*"
type textarea "How do I implement"
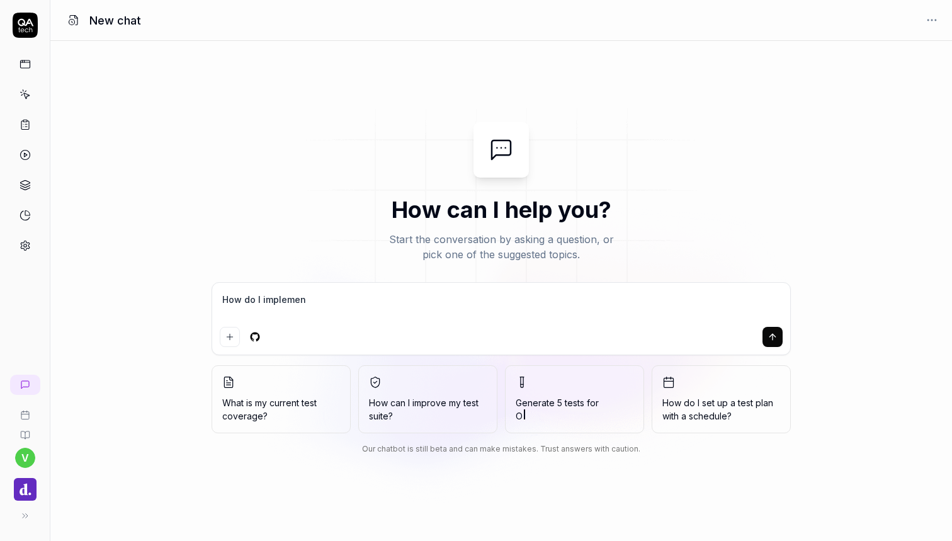
type textarea "*"
type textarea "How do I implement"
type textarea "*"
type textarea "How do I implement s"
type textarea "*"
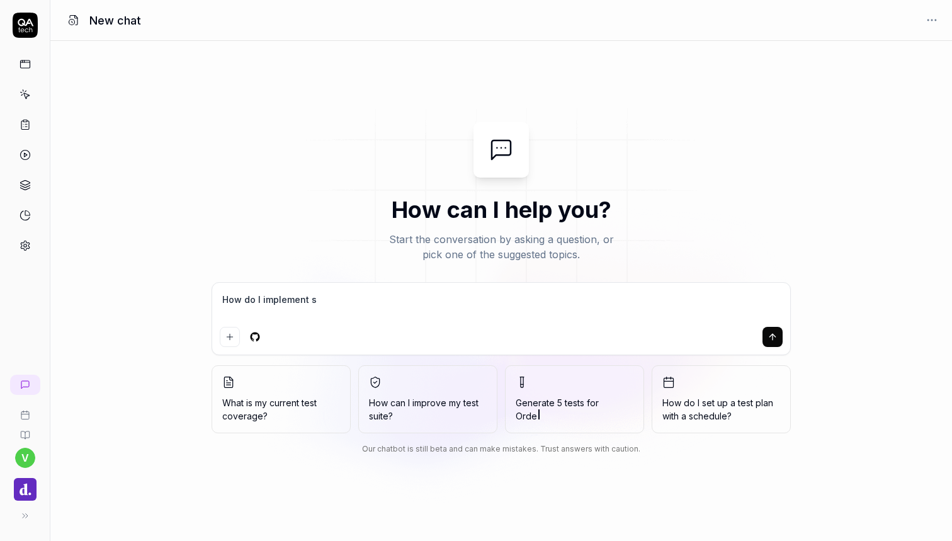
type textarea "How do I implement so"
type textarea "*"
type textarea "How do I implement so"
type textarea "*"
type textarea "How do I implement so e"
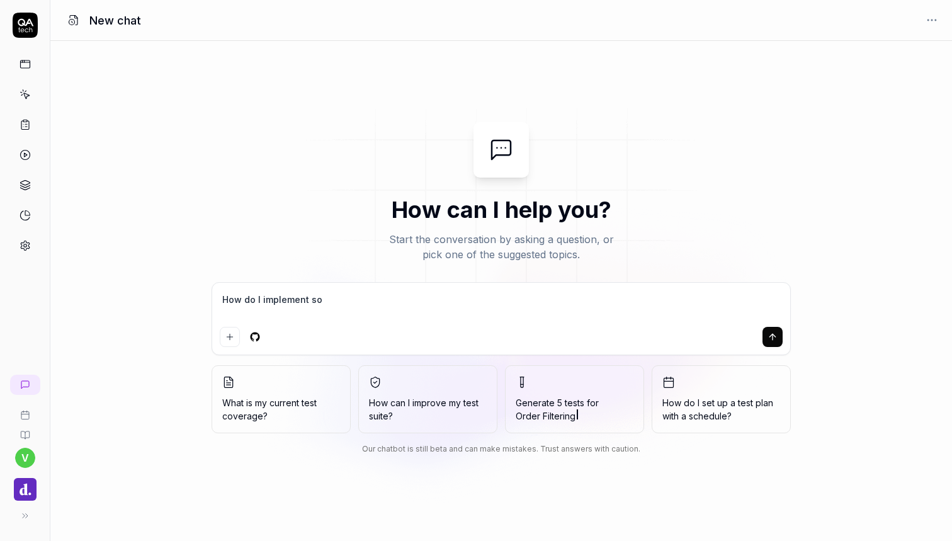
type textarea "*"
type textarea "How do I implement so ev"
type textarea "*"
type textarea "How do I implement so eve"
type textarea "*"
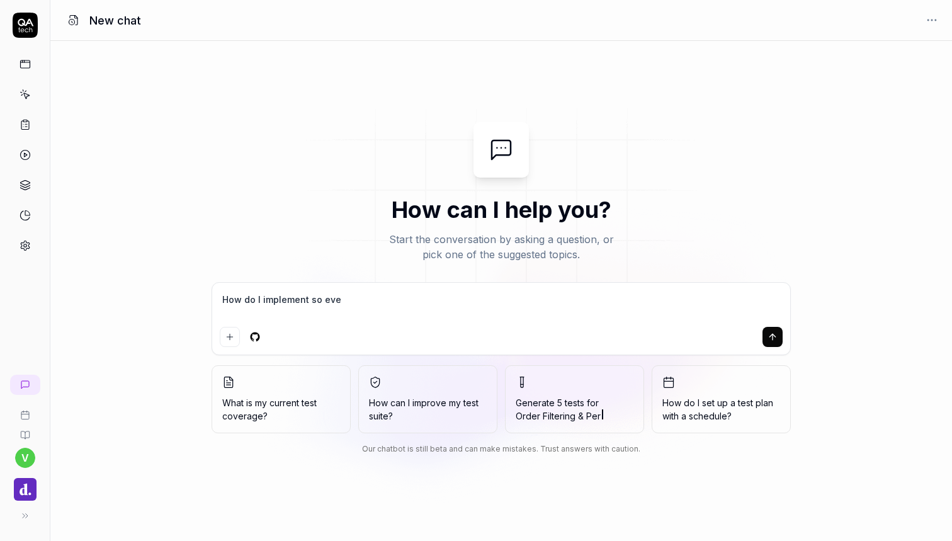
type textarea "How do I implement so ever"
type textarea "*"
type textarea "How do I implement so every"
type textarea "*"
type textarea "How do I implement so every"
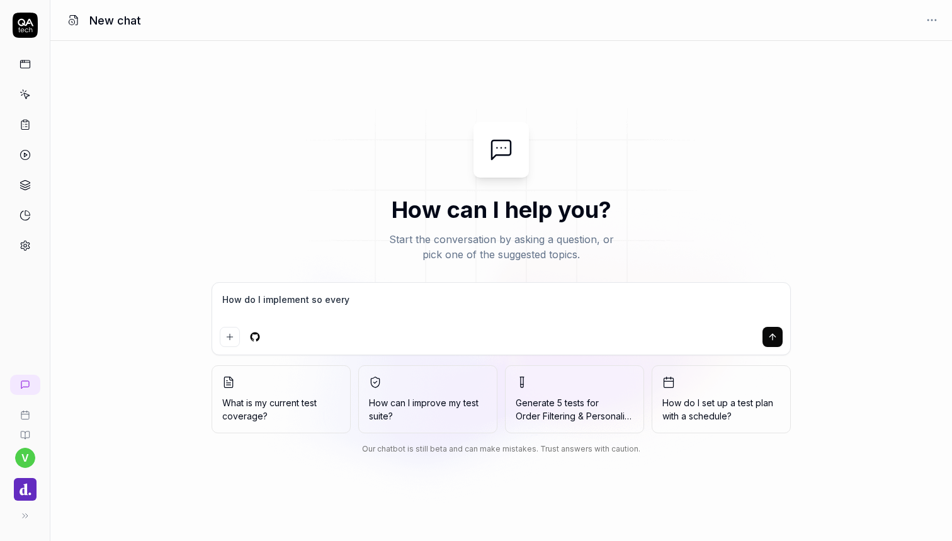
type textarea "*"
type textarea "How do I implement so every t"
type textarea "*"
type textarea "How do I implement so every te"
type textarea "*"
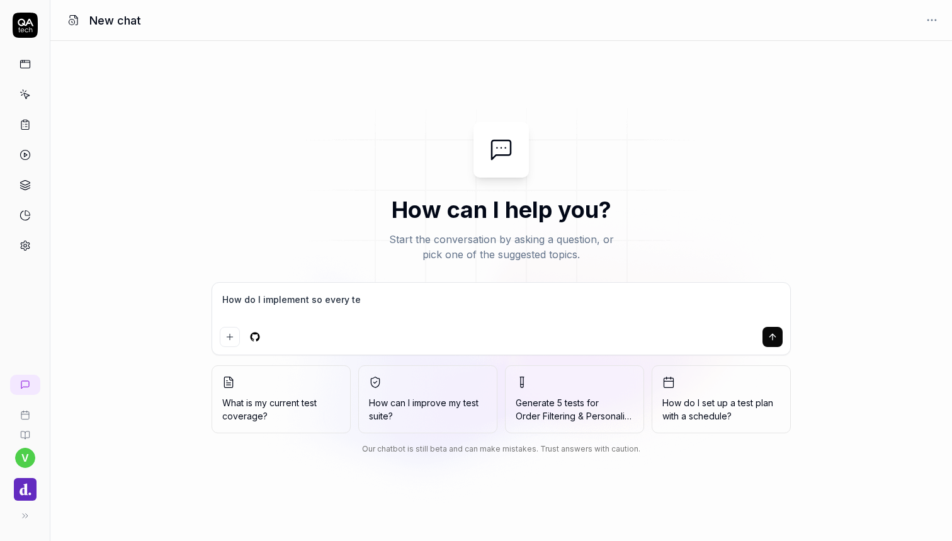
type textarea "How do I implement so every tes"
type textarea "*"
type textarea "How do I implement so every test"
type textarea "*"
type textarea "How do I implement so every test"
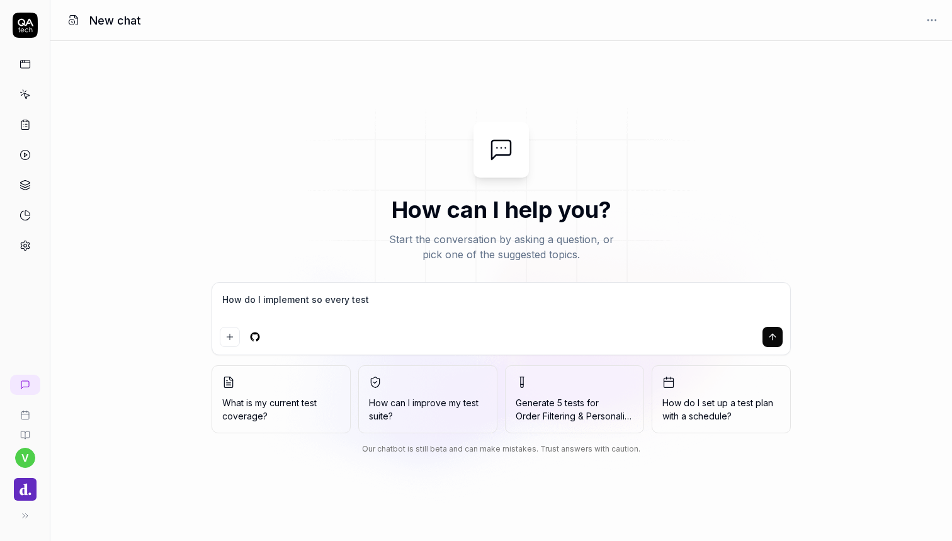
type textarea "*"
type textarea "How do I implement so every test t"
type textarea "*"
type textarea "How do I implement so every test th"
type textarea "*"
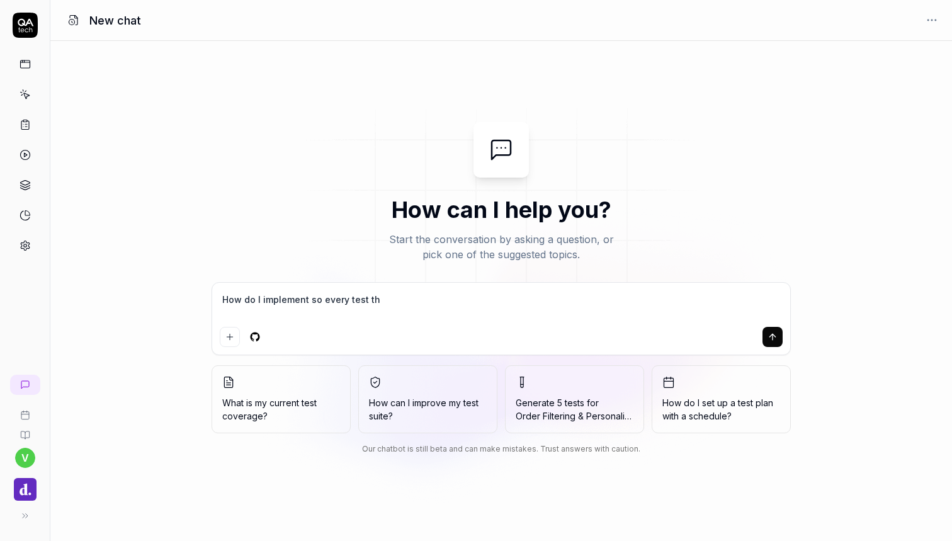
type textarea "How do I implement so every test tha"
type textarea "*"
type textarea "How do I implement so every test that"
type textarea "*"
type textarea "How do I implement so every test that"
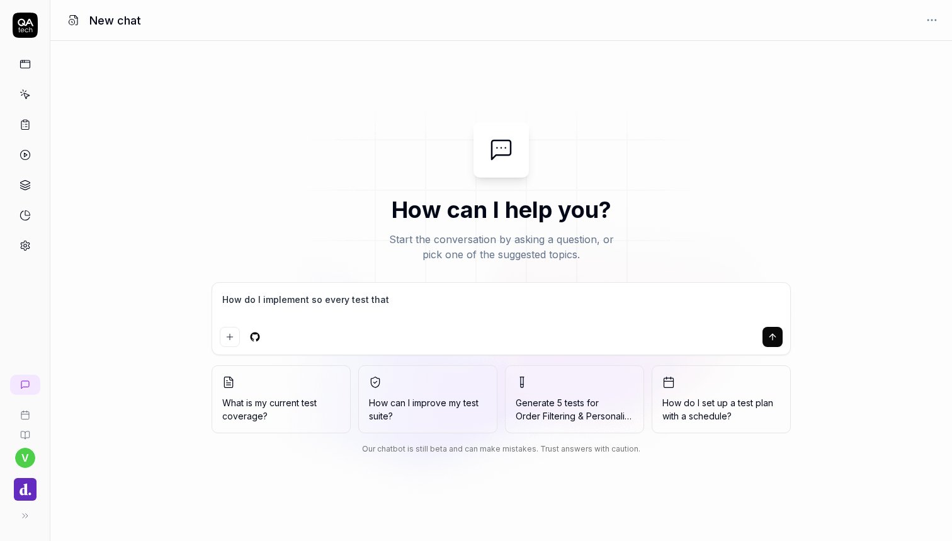
type textarea "*"
type textarea "How do I implement so every test that f"
type textarea "*"
type textarea "How do I implement so every test that fa"
type textarea "*"
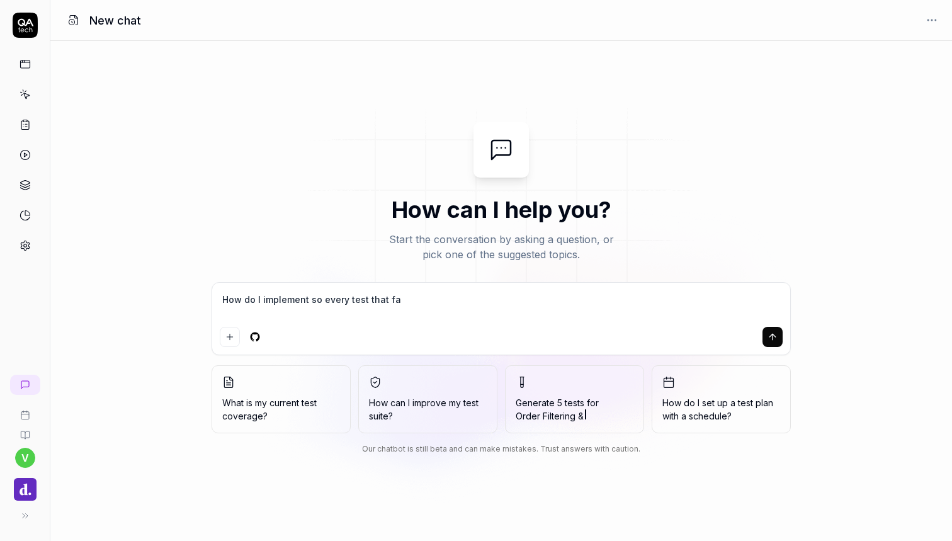
type textarea "How do I implement so every test that fai"
type textarea "*"
type textarea "How do I implement so every test that fail"
type textarea "*"
type textarea "How do I implement so every test that fails"
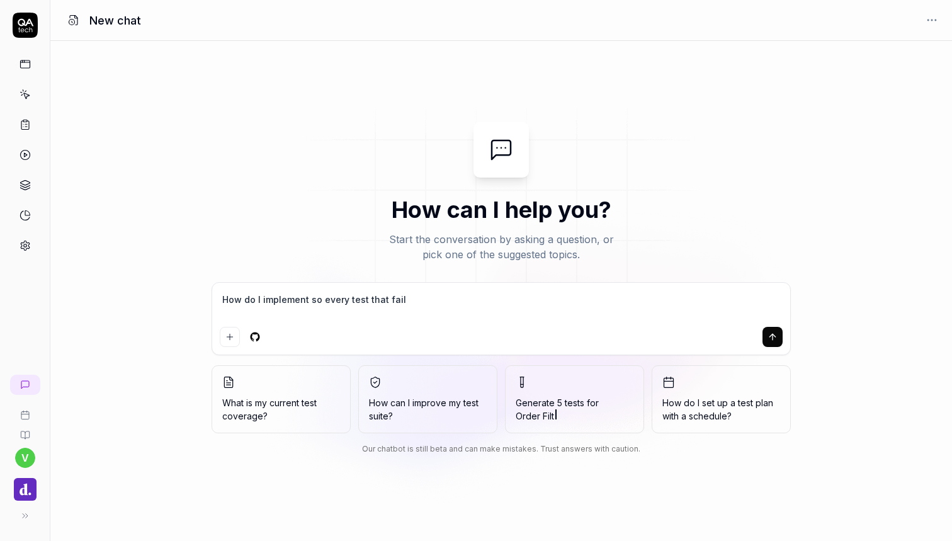
type textarea "*"
type textarea "How do I implement so every test that fails"
type textarea "*"
type textarea "How do I implement so every test that fails i"
type textarea "*"
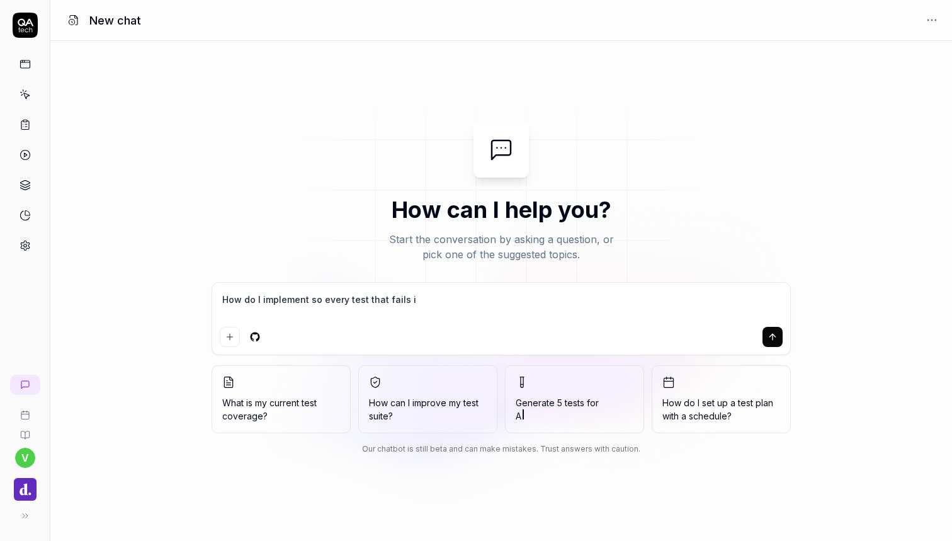
type textarea "How do I implement so every test that fails in"
type textarea "*"
type textarea "How do I implement so every test that fails in"
type textarea "*"
type textarea "How do I implement so every test that fails in m"
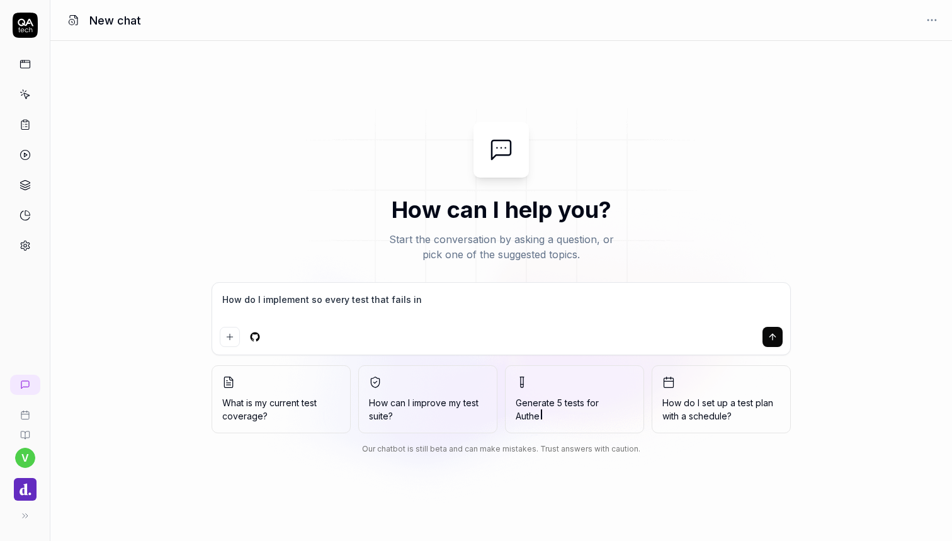
type textarea "*"
type textarea "How do I implement so every test that fails in my"
type textarea "*"
type textarea "How do I implement so every test that fails in my"
type textarea "*"
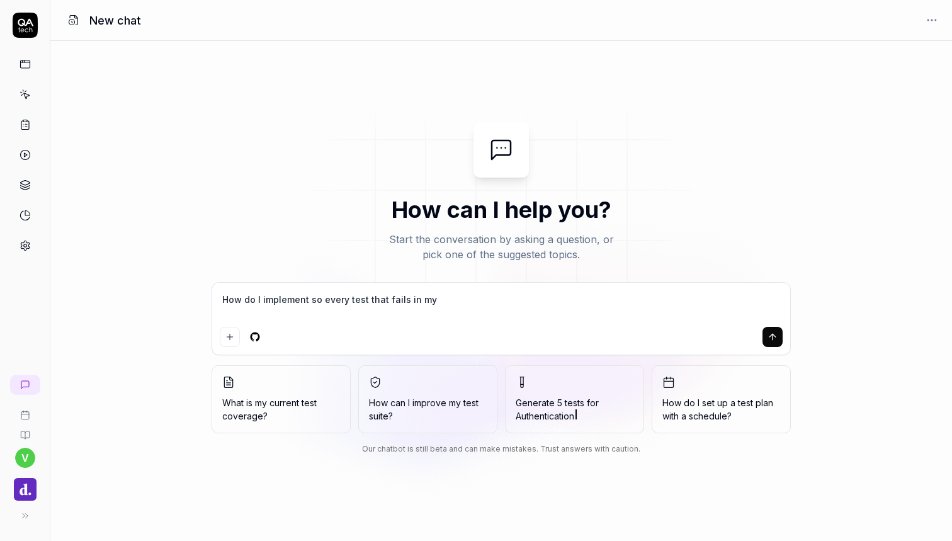
type textarea "How do I implement so every test that fails in my t"
type textarea "*"
type textarea "How do I implement so every test that fails in my te"
type textarea "*"
type textarea "How do I implement so every test that fails in my tes"
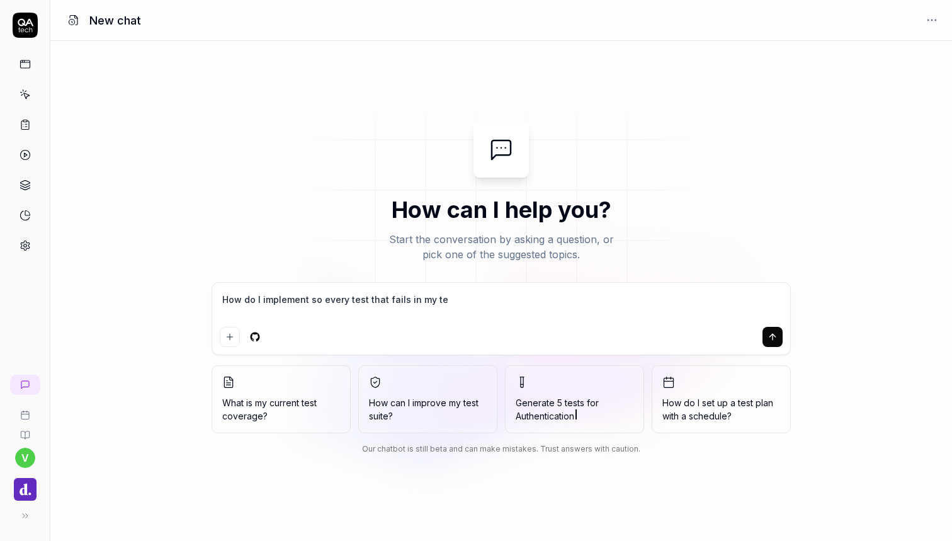
type textarea "*"
type textarea "How do I implement so every test that fails in my test"
type textarea "*"
type textarea "How do I implement so every test that fails in my testp"
type textarea "*"
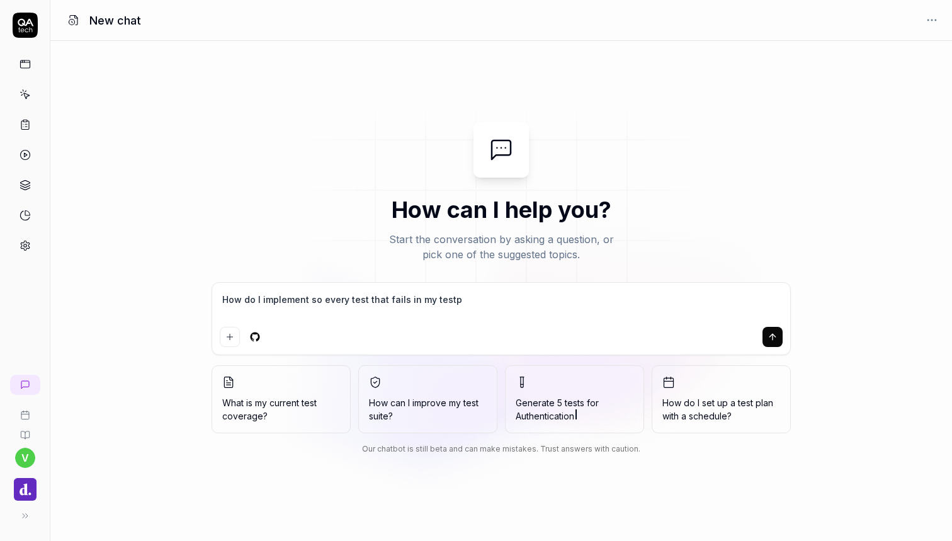
type textarea "How do I implement so every test that fails in my testpl"
type textarea "*"
type textarea "How do I implement so every test that fails in my testpla"
type textarea "*"
type textarea "How do I implement so every test that fails in my testplan"
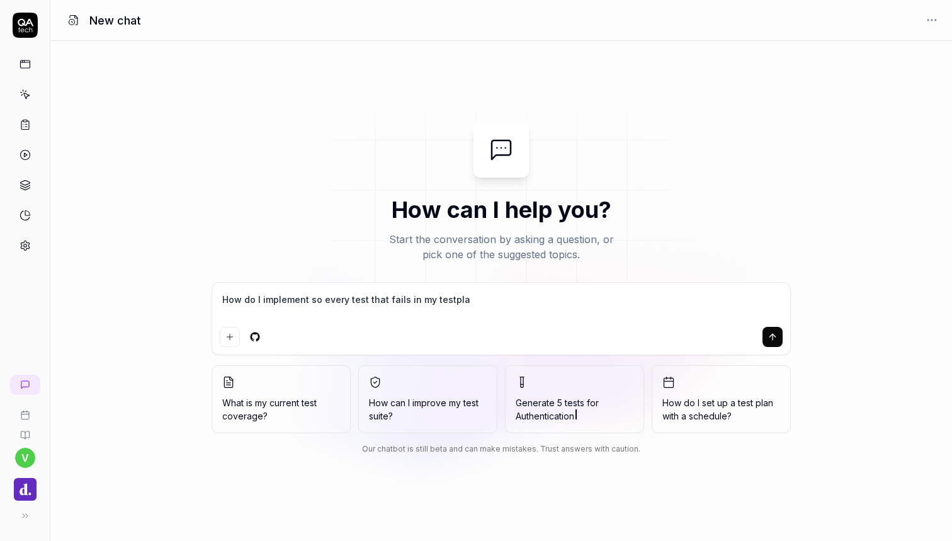
type textarea "*"
type textarea "How do I implement so every test that fails in my testplan"
type textarea "*"
type textarea "How do I implement so every test that fails in my testplan t"
type textarea "*"
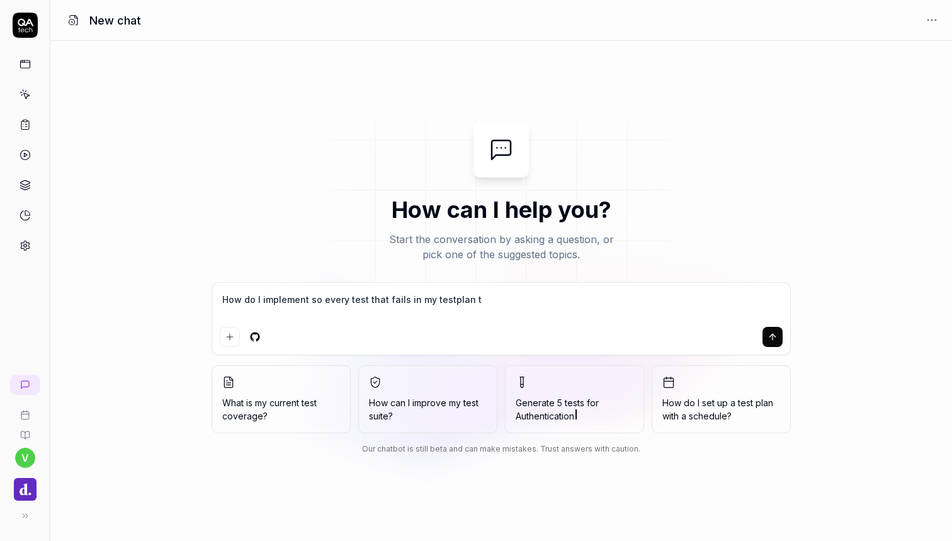
type textarea "How do I implement so every test that fails in my testplan th"
type textarea "*"
type textarea "How do I implement so every test that fails in my testplan tha"
type textarea "*"
type textarea "How do I implement so every test that fails in my testplan that"
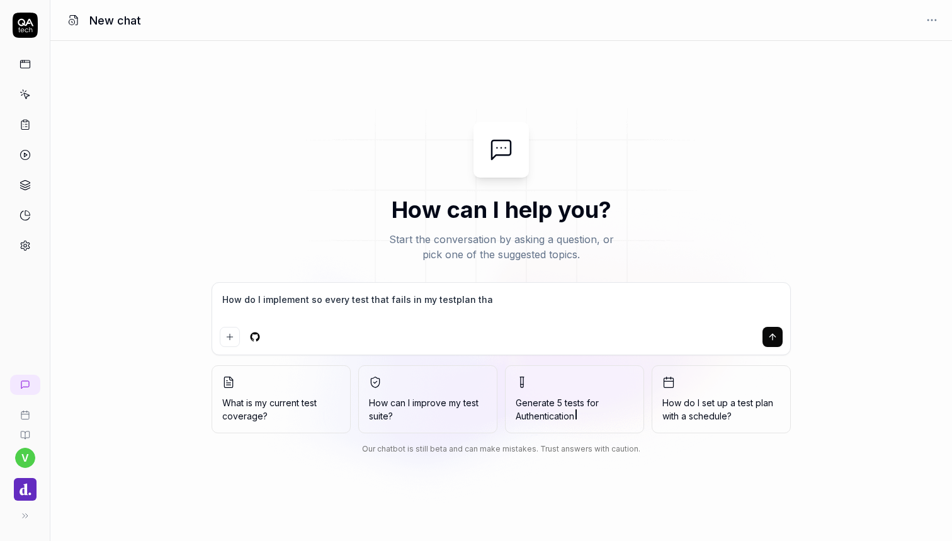
type textarea "*"
type textarea "How do I implement so every test that fails in my testplan that"
type textarea "*"
type textarea "How do I implement so every test that fails in my testplan that r"
type textarea "*"
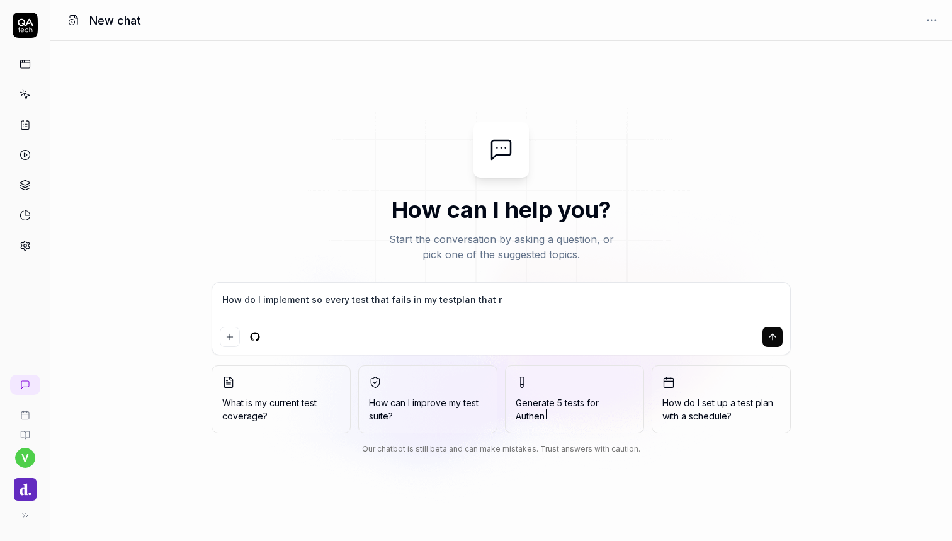
type textarea "How do I implement so every test that fails in my testplan that ru"
type textarea "*"
type textarea "How do I implement so every test that fails in my testplan that run"
type textarea "*"
type textarea "How do I implement so every test that fails in my testplan that runs"
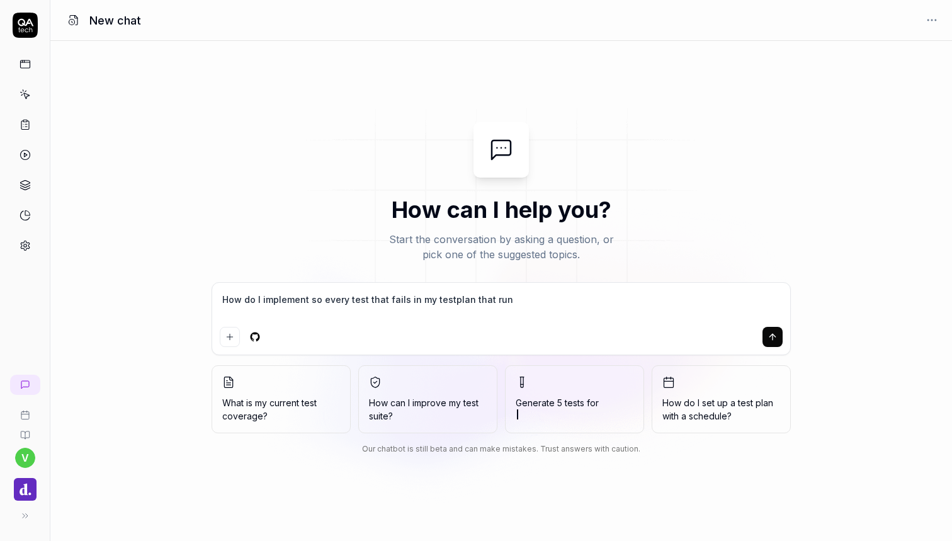
type textarea "*"
type textarea "How do I implement so every test that fails in my testplan that runs"
type textarea "*"
type textarea "How do I implement so every test that fails in my testplan that runs o"
type textarea "*"
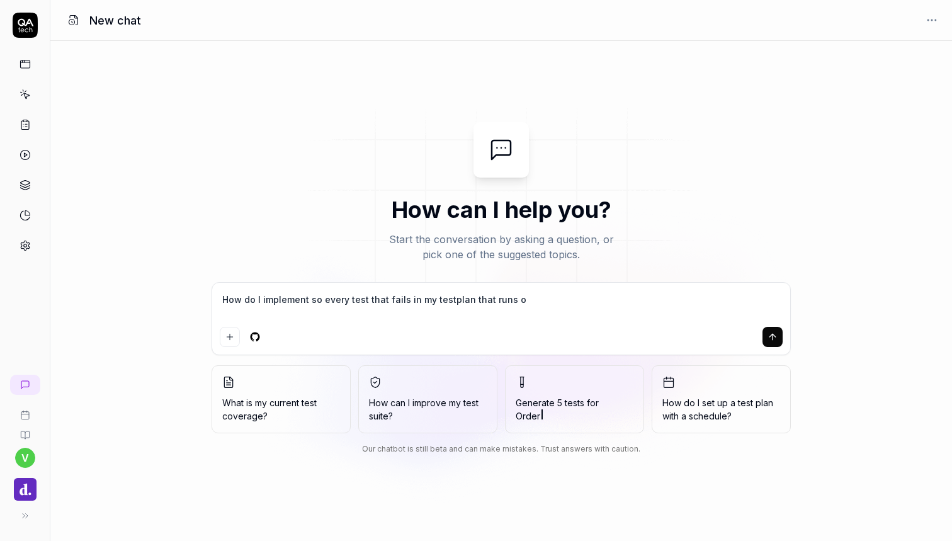
type textarea "How do I implement so every test that fails in my testplan that runs on"
type textarea "*"
type textarea "How do I implement so every test that fails in my testplan that runs on"
type textarea "*"
type textarea "How do I implement so every test that fails in my testplan that runs on m"
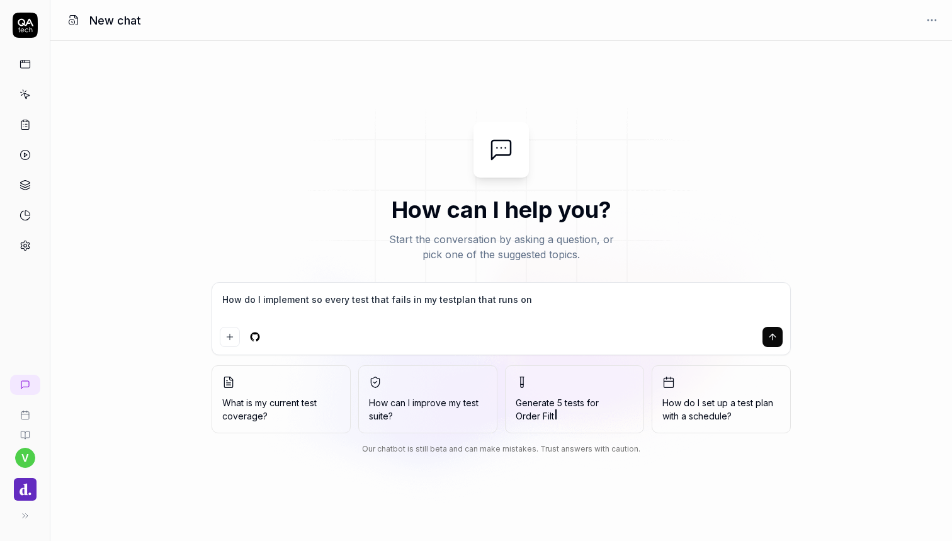
type textarea "*"
type textarea "How do I implement so every test that fails in my testplan that runs on my"
type textarea "*"
type textarea "How do I implement so every test that fails in my testplan that runs on my"
type textarea "*"
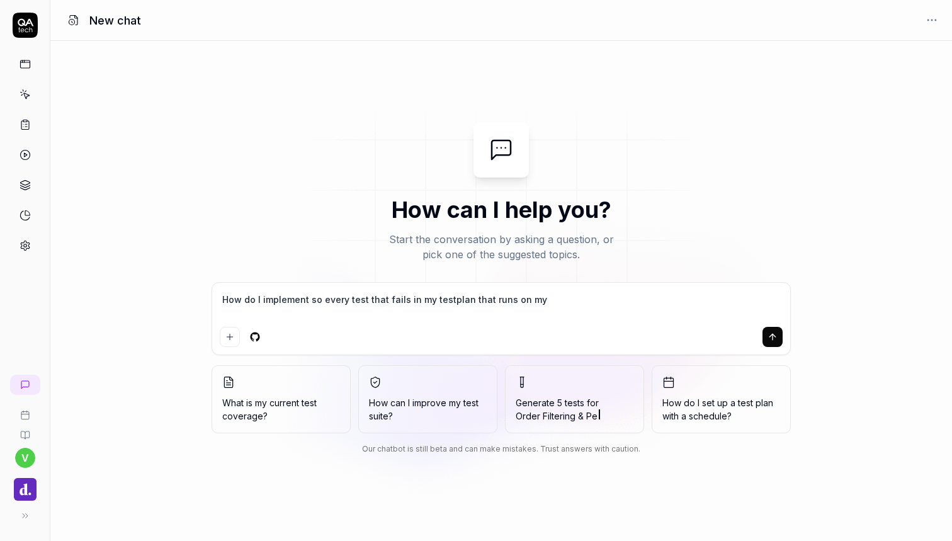
type textarea "How do I implement so every test that fails in my testplan that runs on my g"
type textarea "*"
type textarea "How do I implement so every test that fails in my testplan that runs on my gi"
type textarea "*"
type textarea "How do I implement so every test that fails in my testplan that runs on my git"
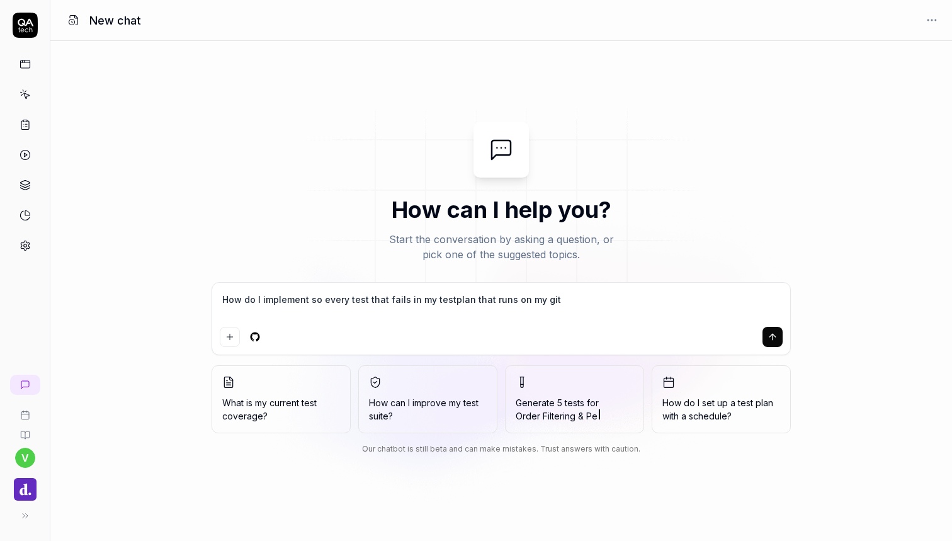
type textarea "*"
type textarea "How do I implement so every test that fails in my testplan that runs on my gith"
type textarea "*"
type textarea "How do I implement so every test that fails in my testplan that runs on my githu"
type textarea "*"
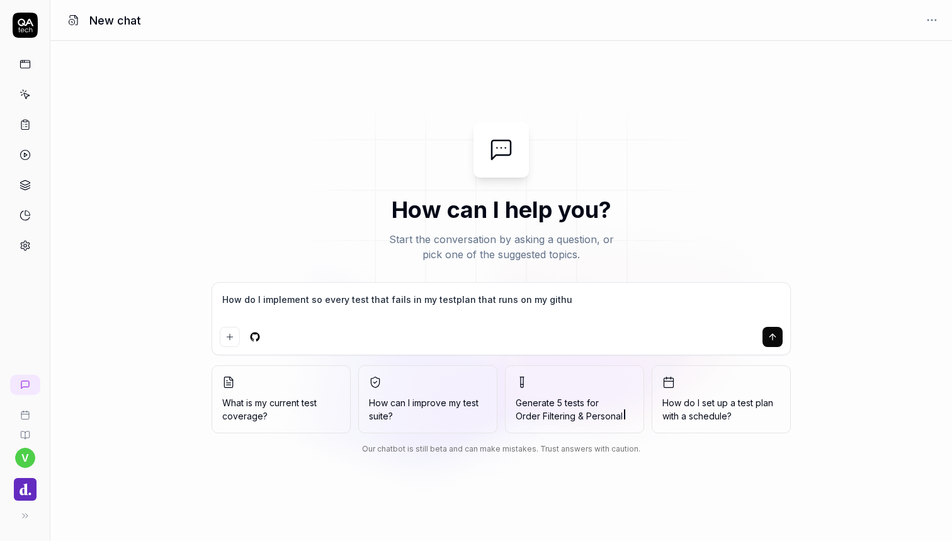
type textarea "How do I implement so every test that fails in my testplan that runs on my gith…"
type textarea "*"
type textarea "How do I implement so every test that fails in my testplan that runs on my GitH…"
type textarea "*"
type textarea "How do I implement so every test that fails in my testplan that runs on my GitH…"
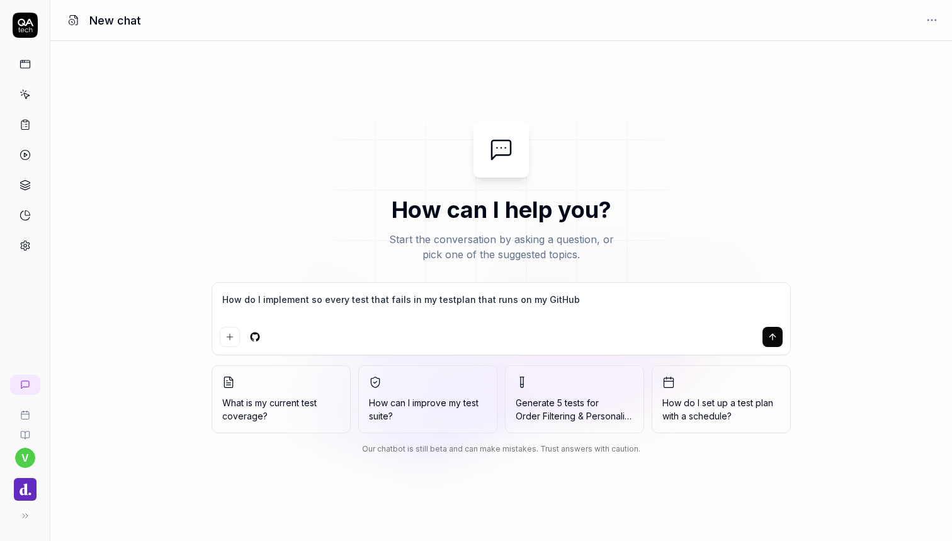
type textarea "*"
type textarea "How do I implement so every test that fails in my testplan that runs on my GitH…"
type textarea "*"
type textarea "How do I implement so every test that fails in my testplan that runs on my GitH…"
type textarea "*"
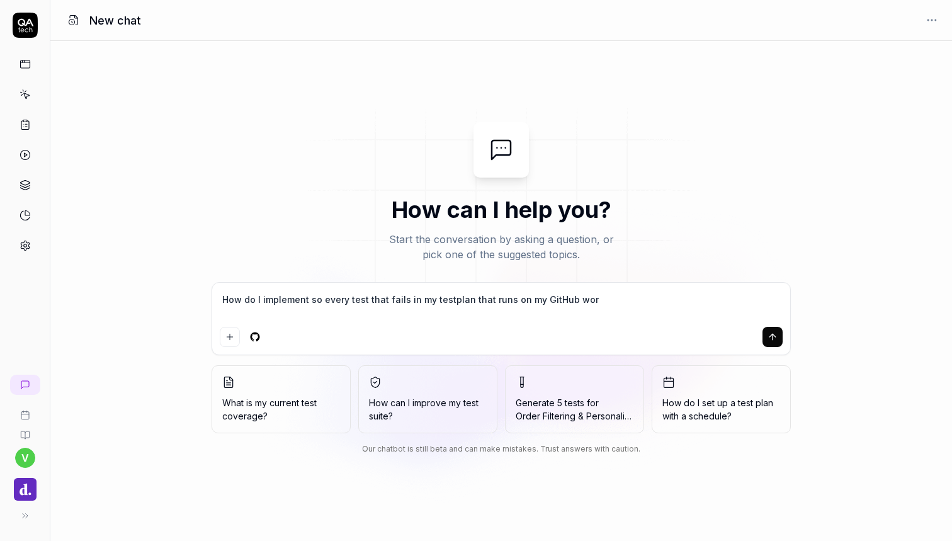
type textarea "How do I implement so every test that fails in my testplan that runs on my GitH…"
type textarea "*"
type textarea "How do I implement so every test that fails in my testplan that runs on my GitH…"
type textarea "*"
type textarea "How do I implement so every test that fails in my testplan that runs on my GitH…"
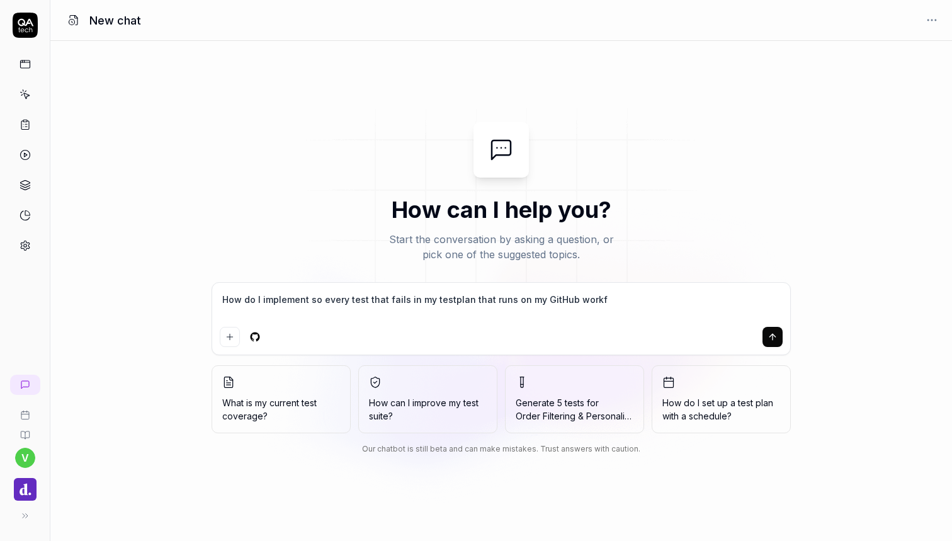
type textarea "*"
type textarea "How do I implement so every test that fails in my testplan that runs on my GitH…"
type textarea "*"
type textarea "How do I implement so every test that fails in my testplan that runs on my GitH…"
type textarea "*"
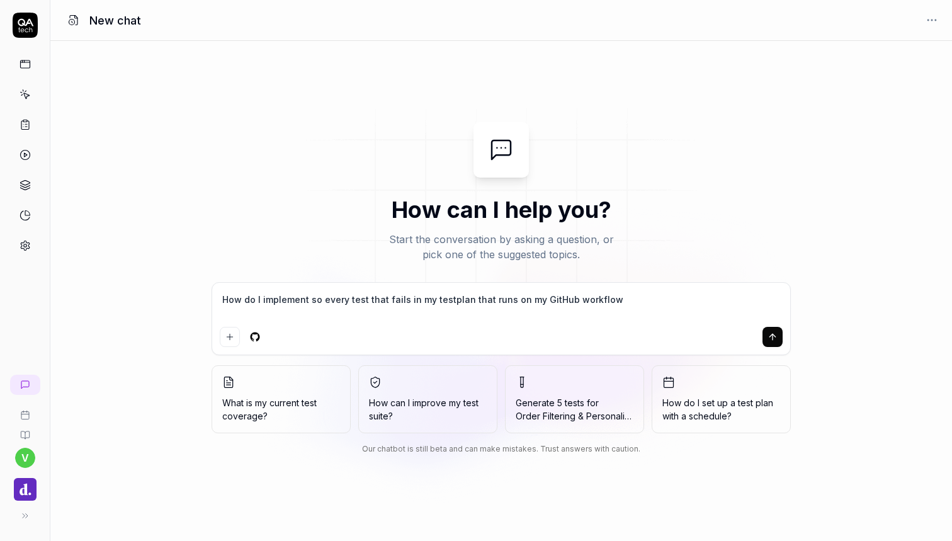
type textarea "How do I implement so every test that fails in my testplan that runs on my GitH…"
type textarea "*"
type textarea "How do I implement so every test that fails in my testplan that runs on my GitH…"
type textarea "*"
type textarea "How do I implement so every test that fails in my testplan that runs on my GitH…"
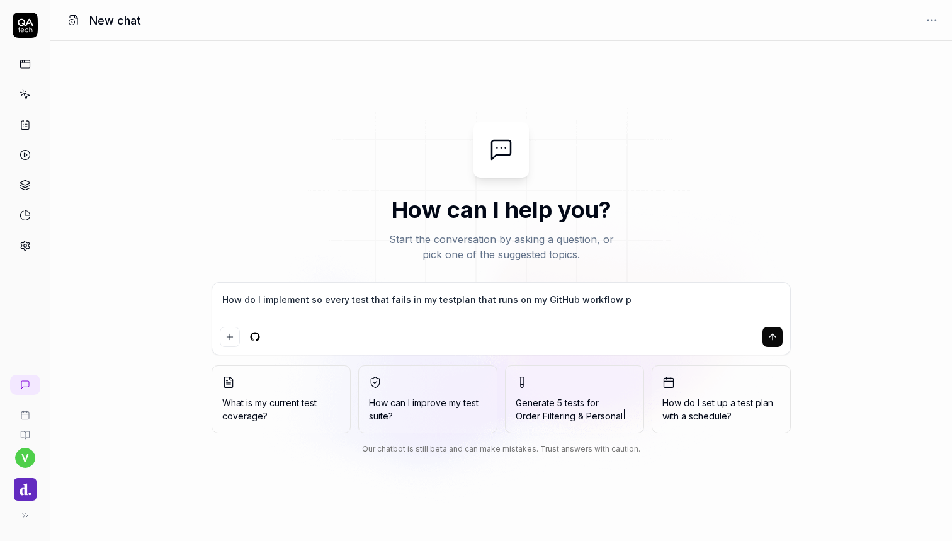
type textarea "*"
type textarea "How do I implement so every test that fails in my testplan that runs on my GitH…"
type textarea "*"
type textarea "How do I implement so every test that fails in my testplan that runs on my GitH…"
type textarea "*"
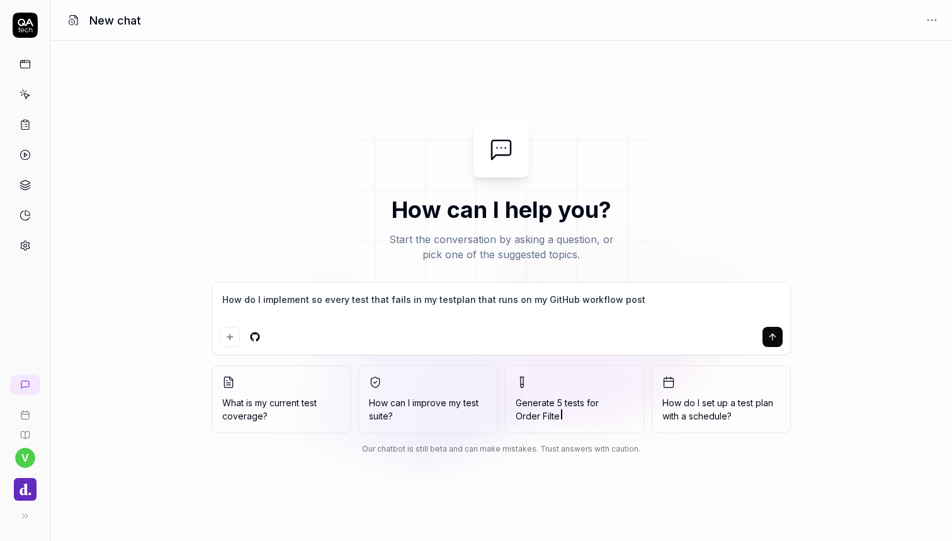
type textarea "How do I implement so every test that fails in my testplan that runs on my GitH…"
